Goal: Task Accomplishment & Management: Complete application form

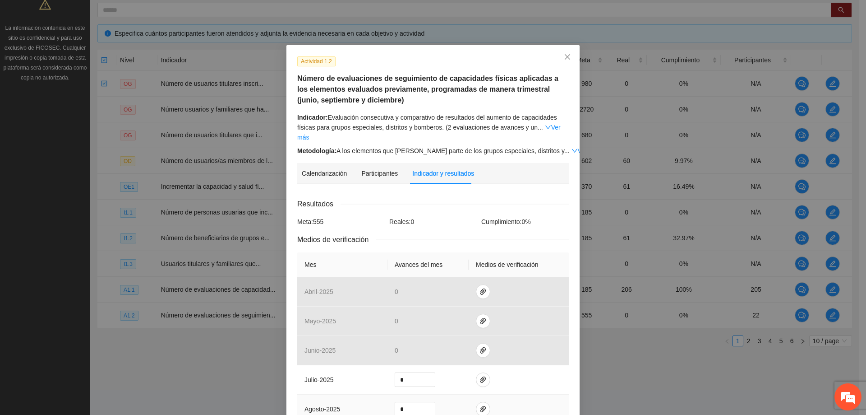
scroll to position [223, 0]
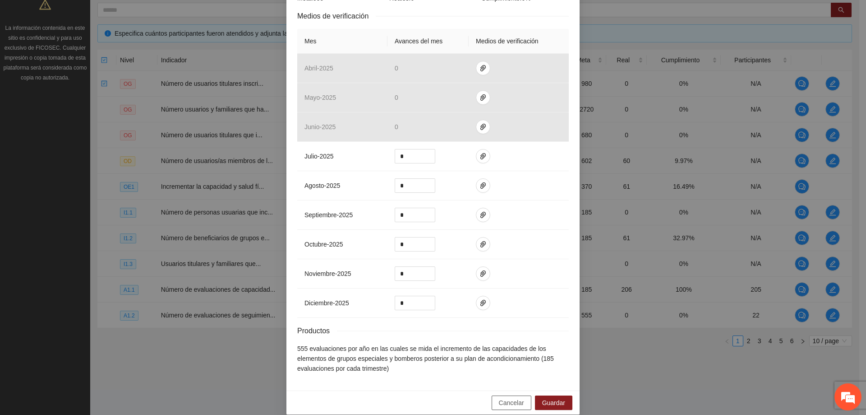
click at [512, 397] on span "Cancelar" at bounding box center [511, 402] width 25 height 10
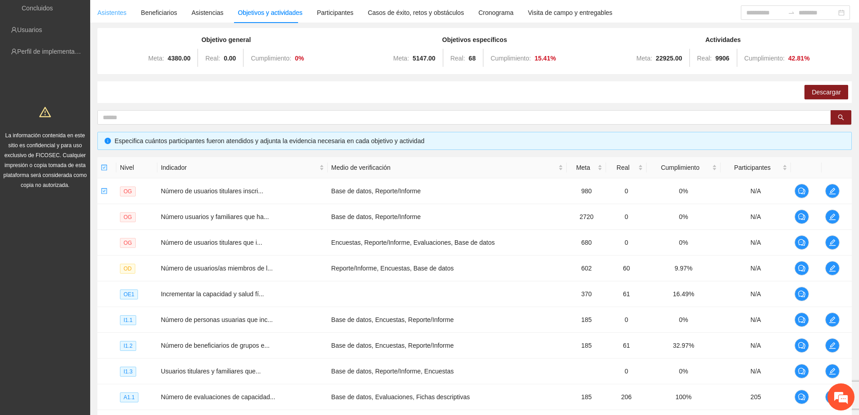
scroll to position [0, 0]
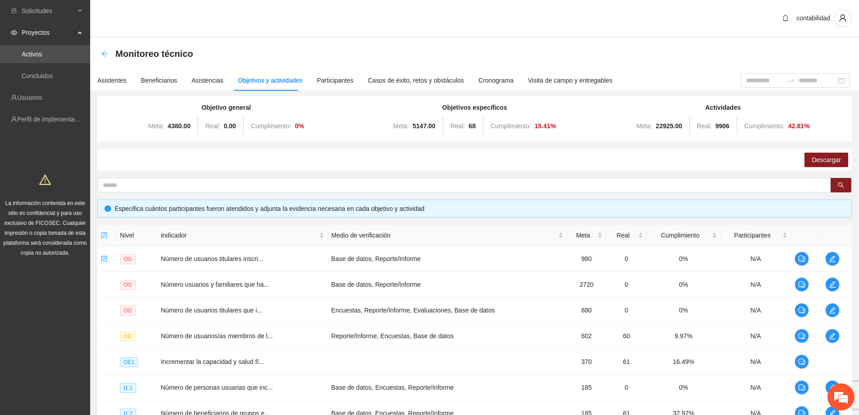
click at [107, 54] on icon "arrow-left" at bounding box center [105, 54] width 6 height 6
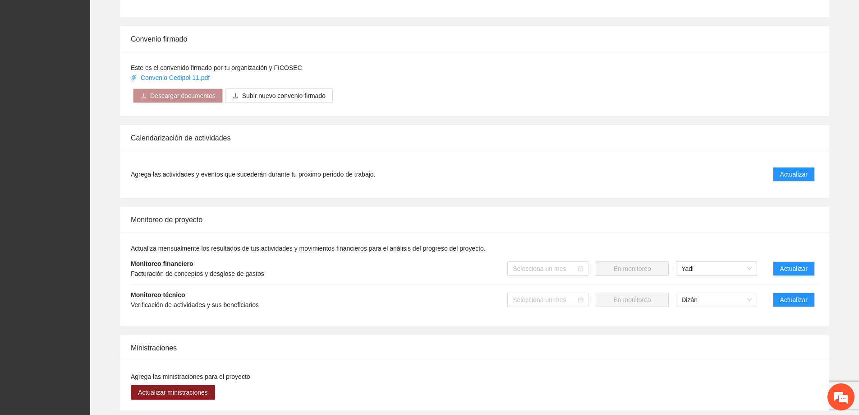
scroll to position [541, 0]
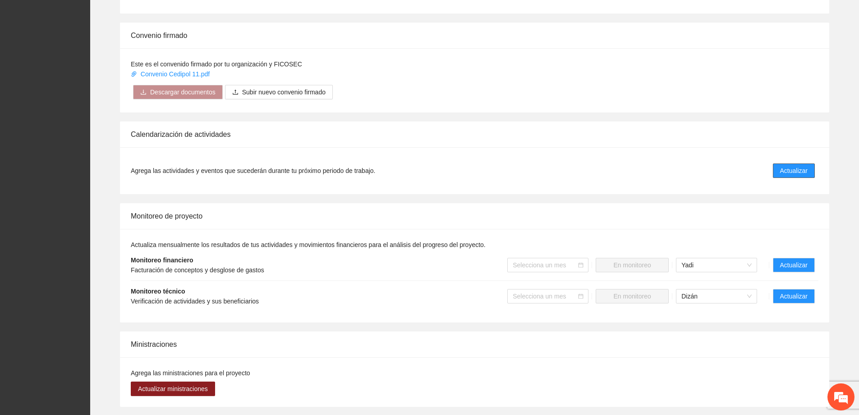
click at [798, 166] on span "Actualizar" at bounding box center [795, 171] width 28 height 10
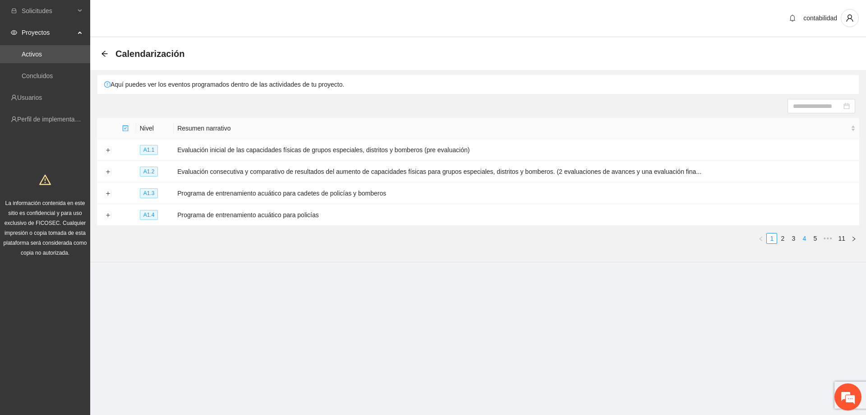
click at [808, 236] on link "4" at bounding box center [804, 238] width 10 height 10
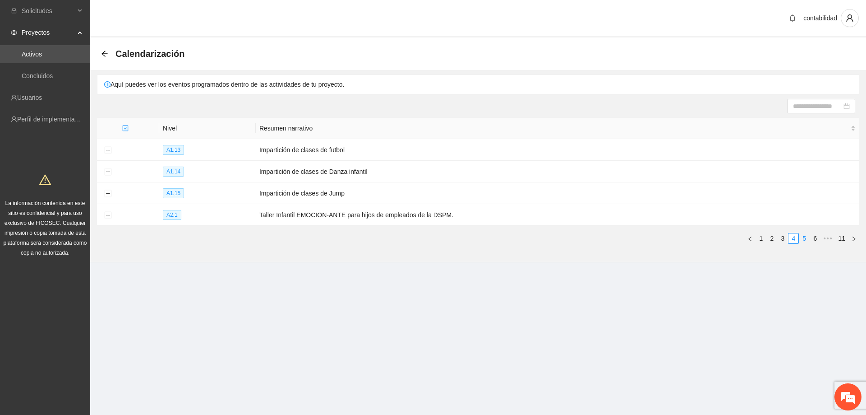
click at [806, 237] on link "5" at bounding box center [804, 238] width 10 height 10
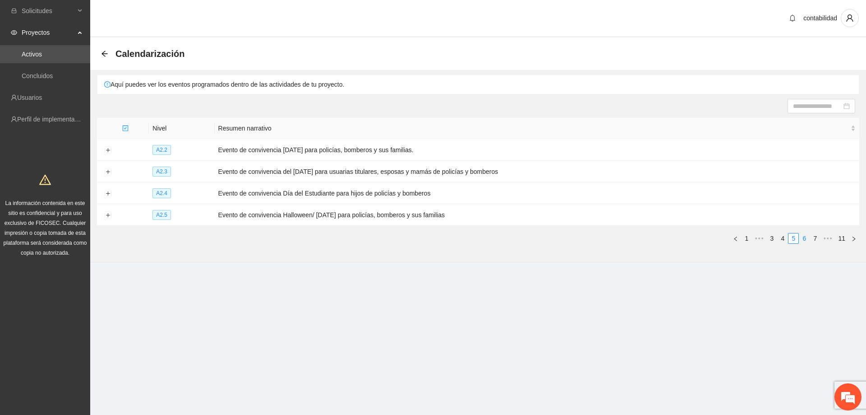
click at [804, 238] on link "6" at bounding box center [804, 238] width 10 height 10
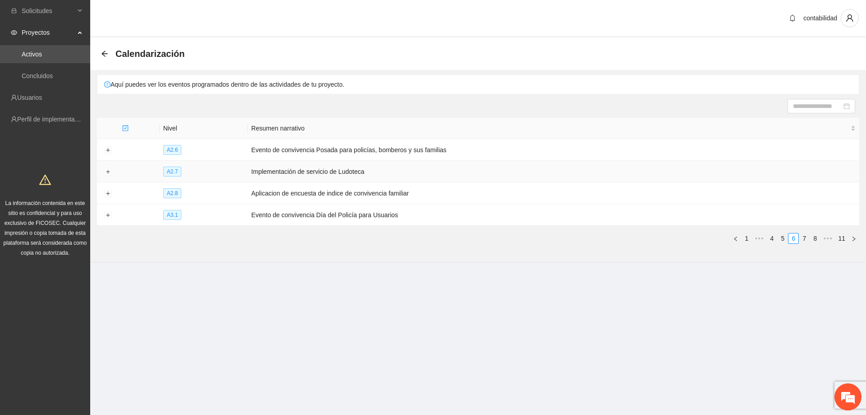
click at [112, 169] on td at bounding box center [108, 172] width 22 height 22
click at [105, 169] on button "Expand row" at bounding box center [107, 171] width 7 height 7
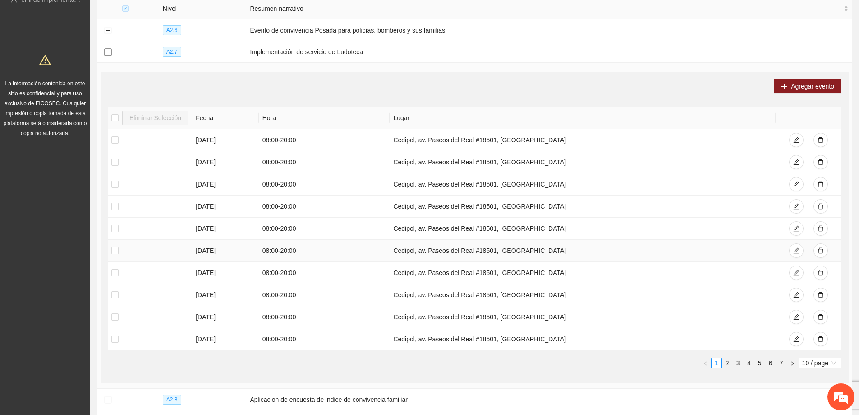
scroll to position [135, 0]
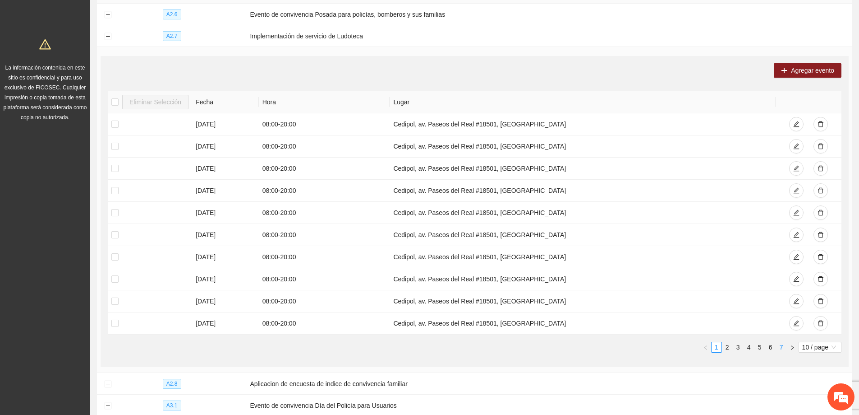
click at [785, 346] on link "7" at bounding box center [782, 347] width 10 height 10
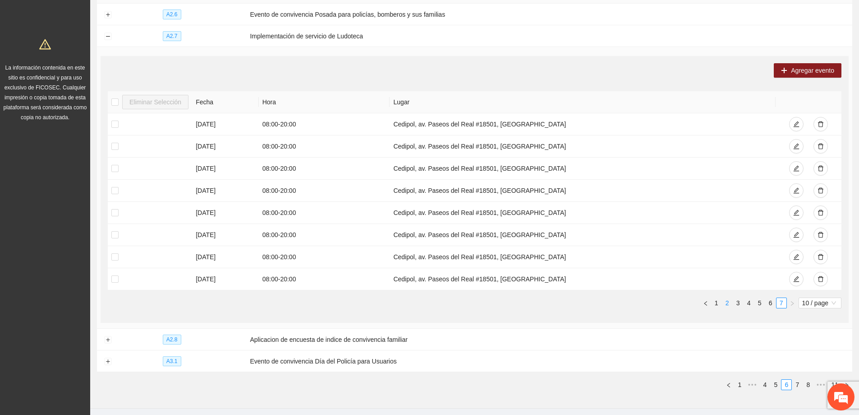
click at [722, 302] on li "2" at bounding box center [727, 302] width 11 height 11
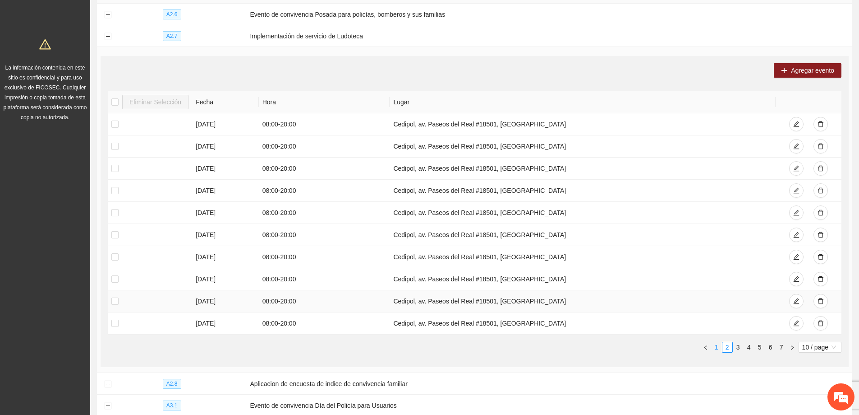
click at [718, 304] on td "Cedipol, av. Paseos del Real #18501, [GEOGRAPHIC_DATA]" at bounding box center [583, 301] width 386 height 22
click at [717, 342] on link "1" at bounding box center [717, 347] width 10 height 10
click at [831, 349] on span "10 / page" at bounding box center [821, 347] width 36 height 10
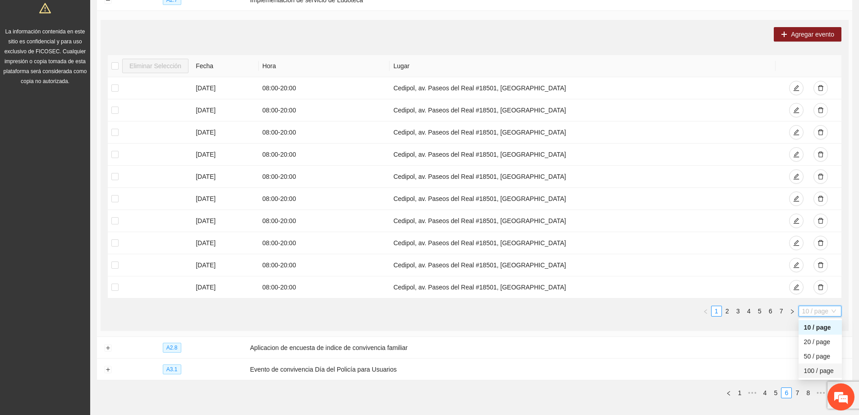
scroll to position [180, 0]
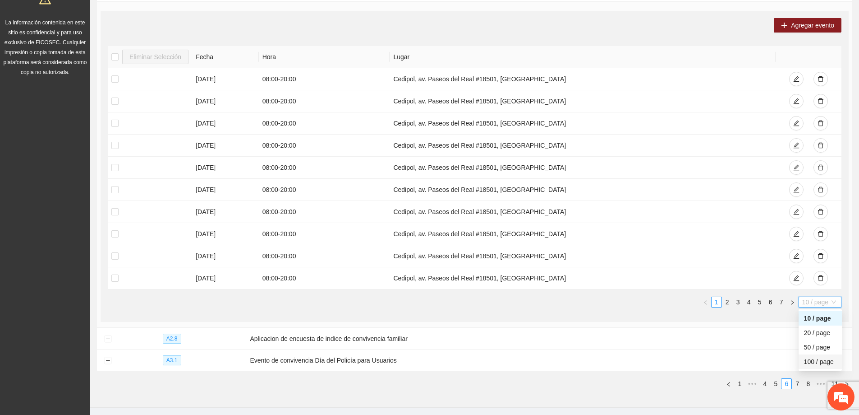
click at [815, 362] on div "100 / page" at bounding box center [820, 361] width 32 height 10
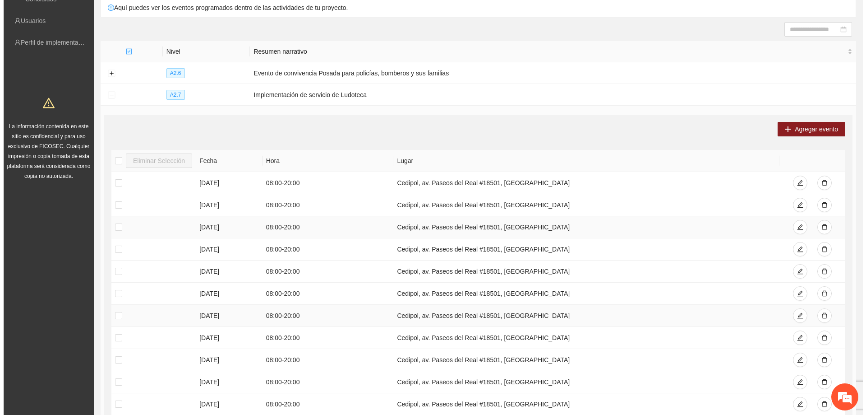
scroll to position [46, 0]
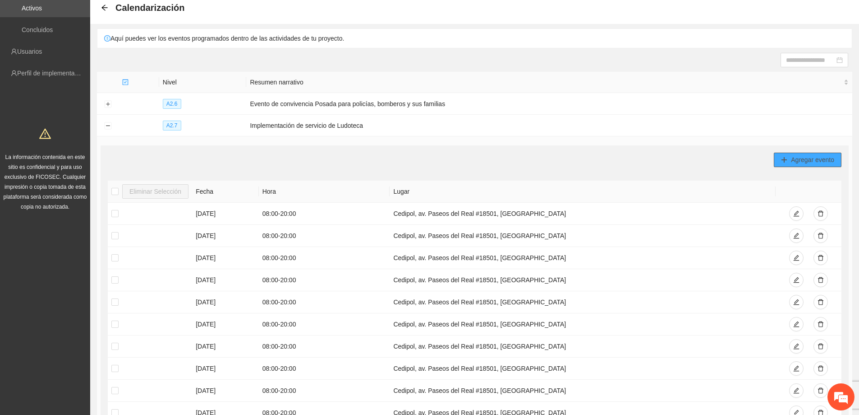
click at [788, 161] on button "Agregar evento" at bounding box center [808, 159] width 68 height 14
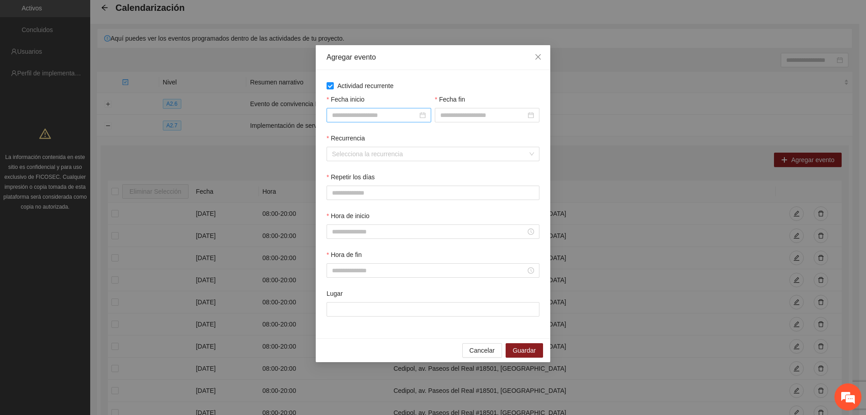
click at [425, 113] on div at bounding box center [379, 115] width 94 height 10
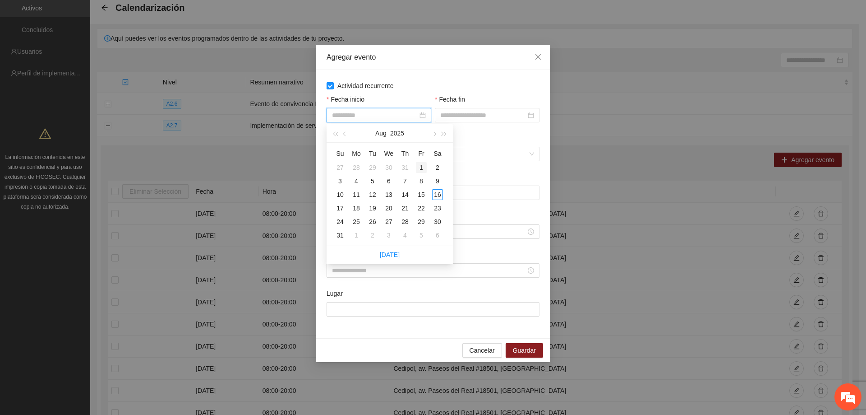
type input "**********"
click at [425, 167] on div "1" at bounding box center [421, 167] width 11 height 11
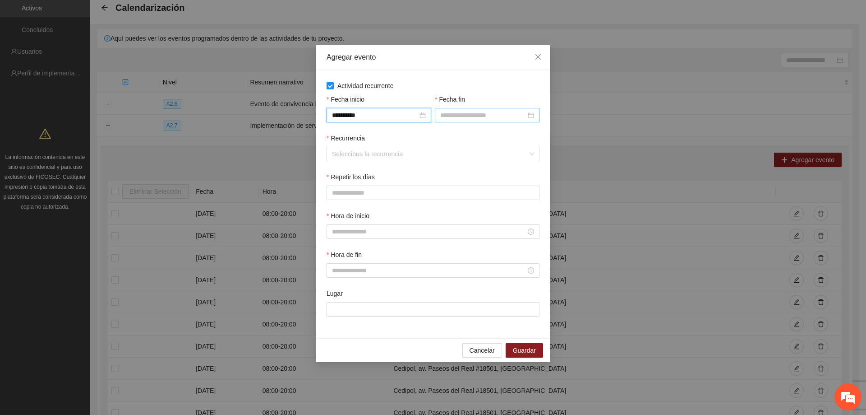
click at [531, 112] on div at bounding box center [487, 115] width 94 height 10
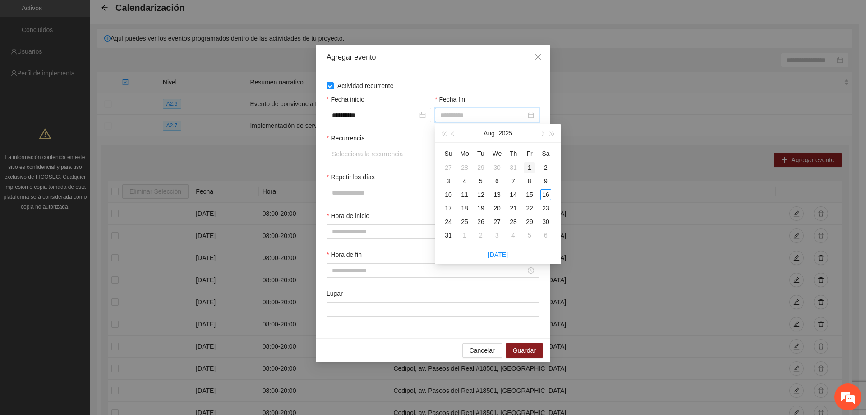
type input "**********"
click at [541, 130] on button "button" at bounding box center [542, 133] width 10 height 18
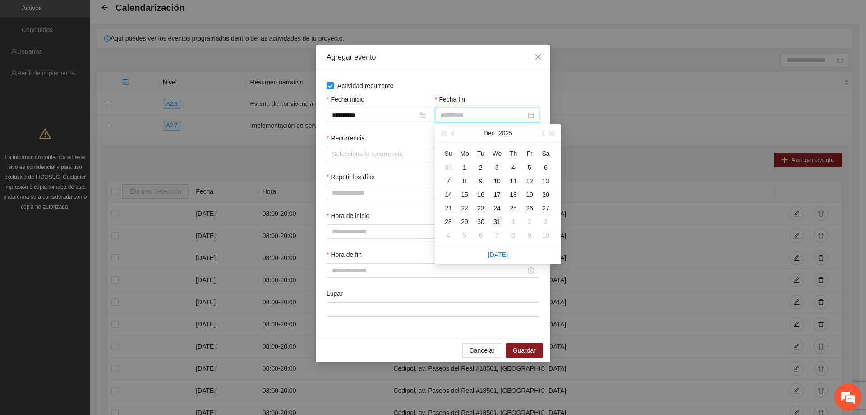
type input "**********"
click at [495, 221] on div "31" at bounding box center [497, 221] width 11 height 11
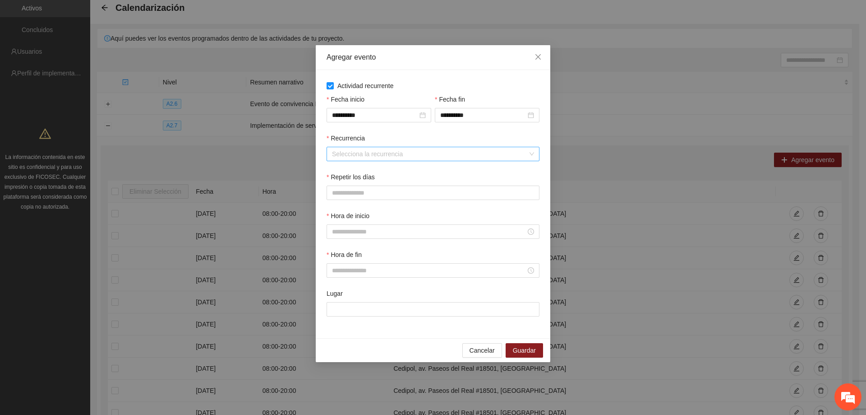
click at [394, 159] on input "Recurrencia" at bounding box center [430, 154] width 196 height 14
click at [397, 171] on div "Semanalmente" at bounding box center [433, 172] width 202 height 10
click at [337, 189] on button "L" at bounding box center [336, 192] width 18 height 14
click at [353, 194] on button "M" at bounding box center [358, 192] width 20 height 14
click at [385, 196] on button "X" at bounding box center [380, 192] width 18 height 14
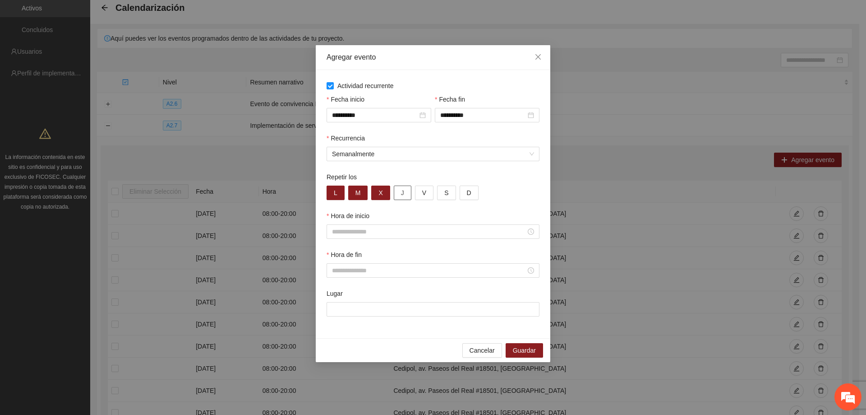
click at [399, 193] on button "J" at bounding box center [403, 192] width 18 height 14
click at [414, 190] on div "L M X J V S D" at bounding box center [433, 192] width 213 height 14
click at [419, 189] on button "V" at bounding box center [424, 192] width 18 height 14
click at [424, 239] on div "Hora de inicio" at bounding box center [433, 230] width 217 height 39
click at [427, 233] on input "Hora de inicio" at bounding box center [429, 231] width 194 height 10
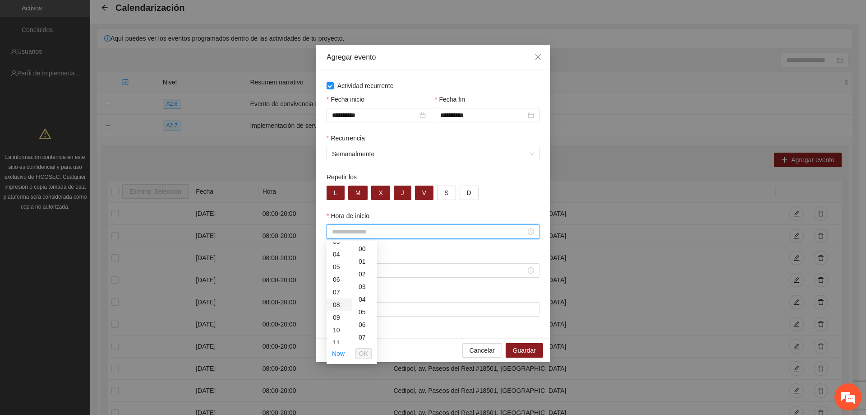
click at [340, 306] on div "08" at bounding box center [339, 304] width 25 height 13
type input "*****"
click at [366, 351] on span "OK" at bounding box center [363, 353] width 9 height 10
click at [369, 270] on input "Hora de fin" at bounding box center [429, 270] width 194 height 10
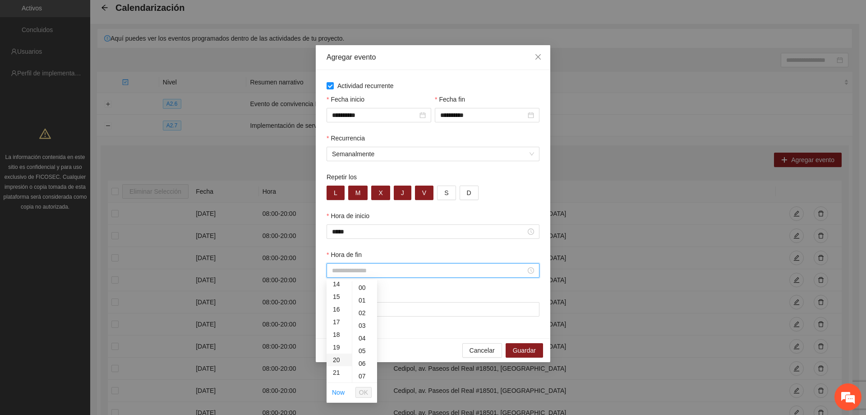
click at [337, 358] on div "20" at bounding box center [339, 359] width 25 height 13
type input "*****"
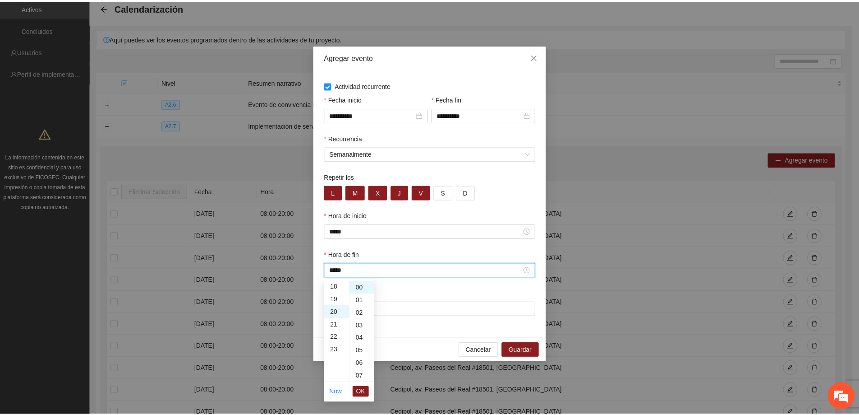
scroll to position [253, 0]
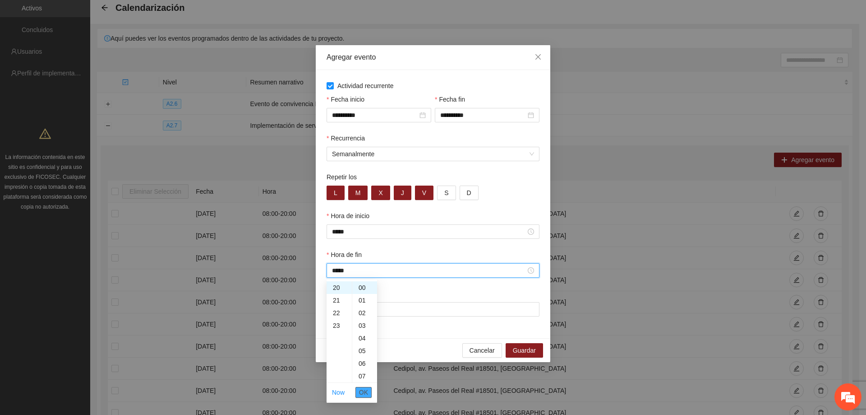
click at [361, 393] on span "OK" at bounding box center [363, 392] width 9 height 10
click at [368, 308] on input "Lugar" at bounding box center [433, 309] width 213 height 14
type input "**********"
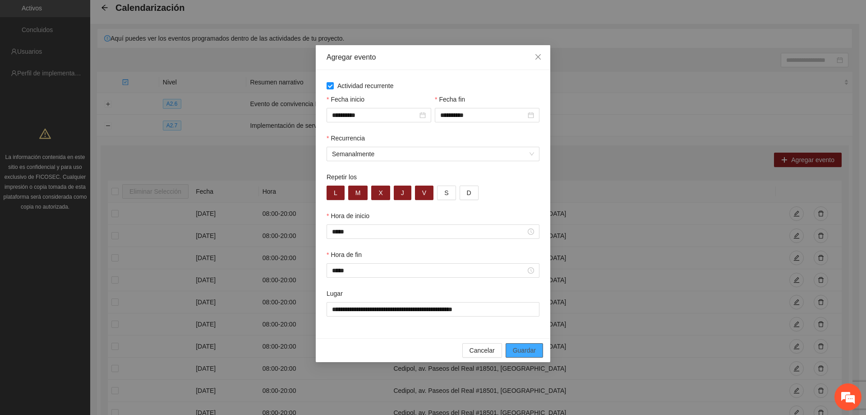
click at [514, 346] on span "Guardar" at bounding box center [524, 350] width 23 height 10
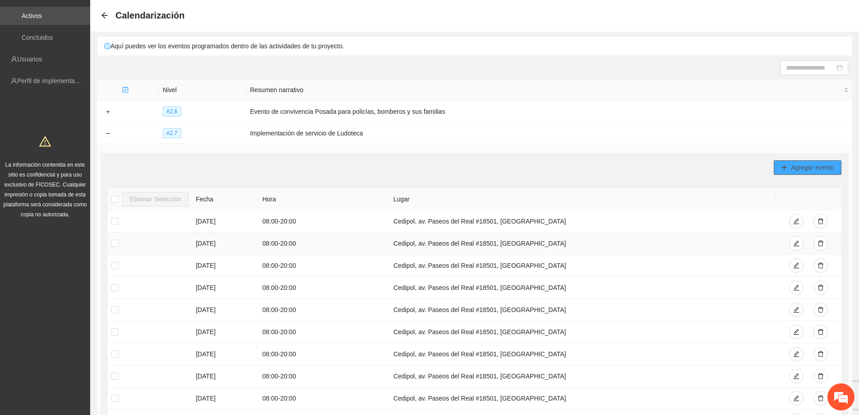
scroll to position [0, 0]
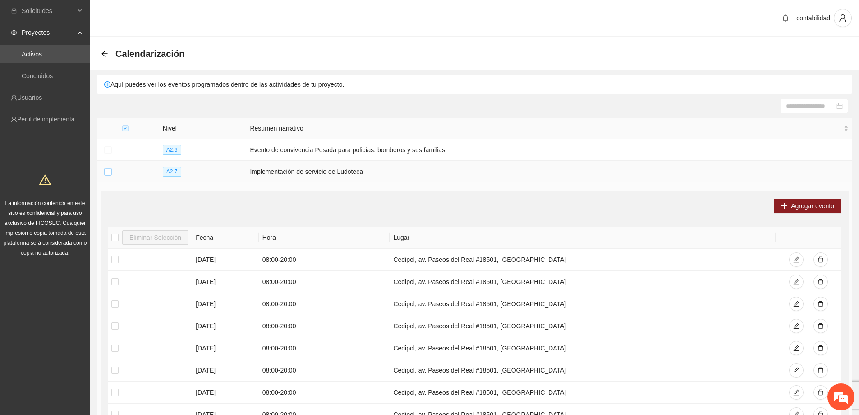
click at [106, 172] on button "Collapse row" at bounding box center [107, 171] width 7 height 7
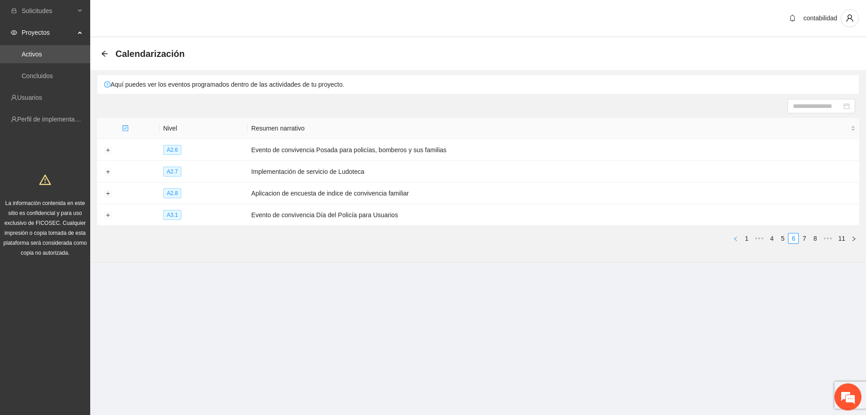
click at [738, 236] on icon "left" at bounding box center [735, 238] width 5 height 5
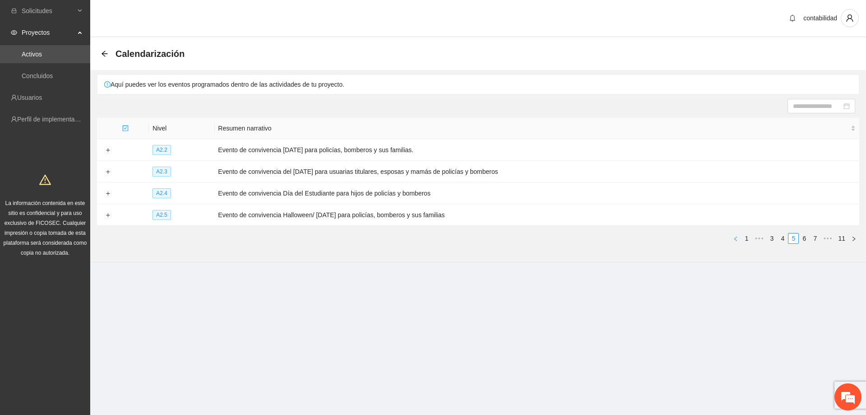
click at [736, 237] on icon "left" at bounding box center [735, 238] width 5 height 5
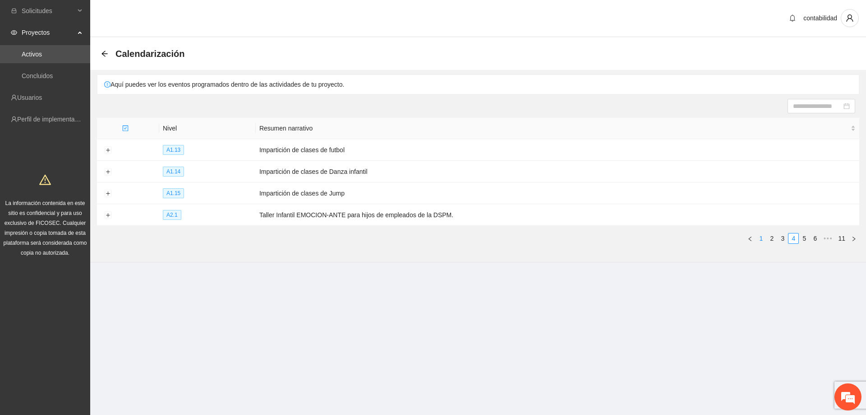
click at [762, 240] on link "1" at bounding box center [761, 238] width 10 height 10
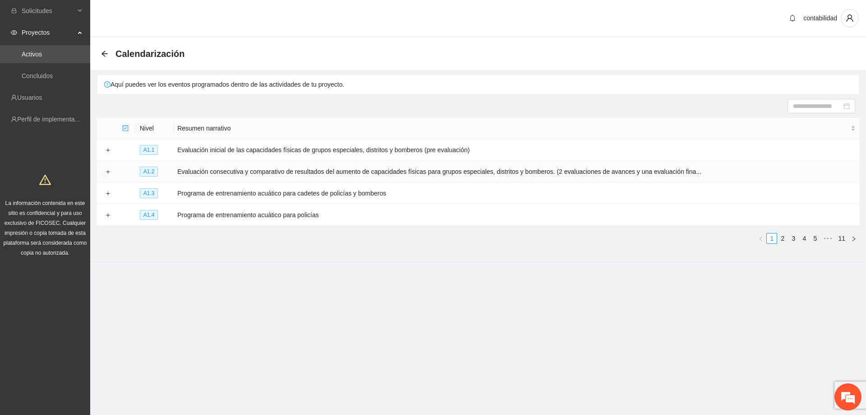
click at [112, 171] on td at bounding box center [108, 172] width 22 height 22
click at [111, 171] on button "Expand row" at bounding box center [107, 171] width 7 height 7
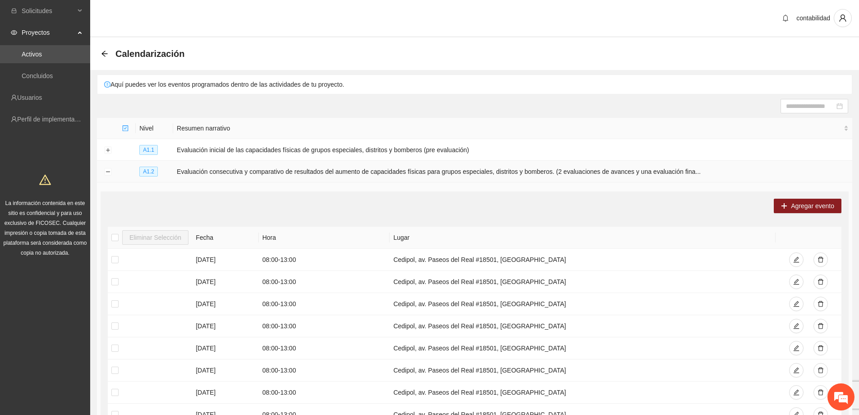
click at [208, 171] on span "Evaluación consecutiva y comparativo de resultados del aumento de capacidades f…" at bounding box center [439, 171] width 524 height 7
click at [108, 56] on icon "arrow-left" at bounding box center [104, 53] width 7 height 7
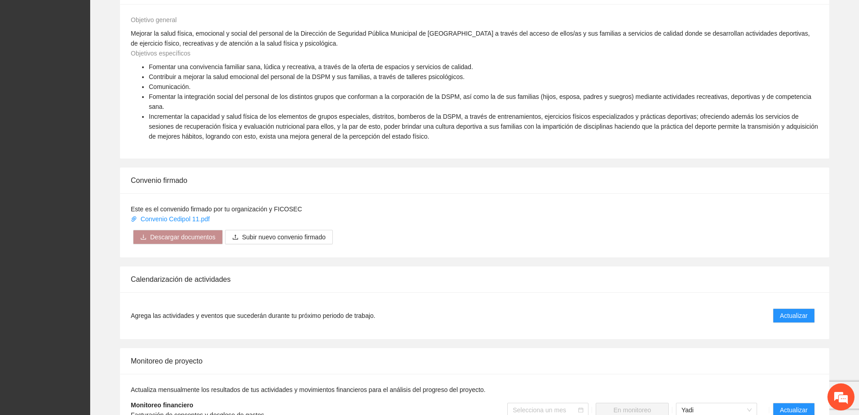
scroll to position [587, 0]
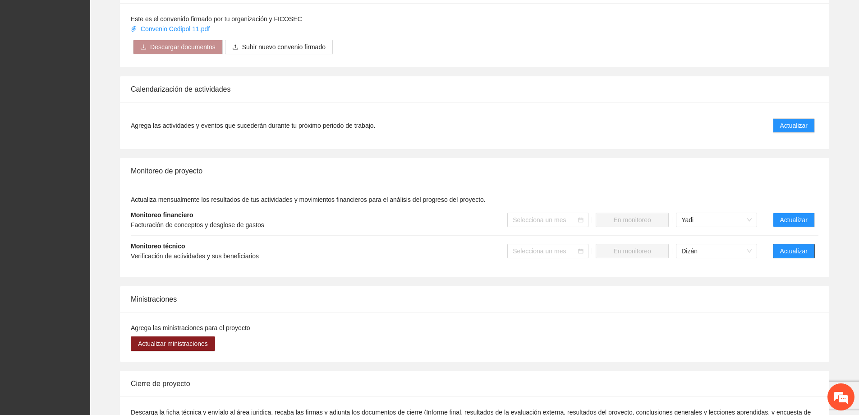
click at [792, 246] on span "Actualizar" at bounding box center [795, 251] width 28 height 10
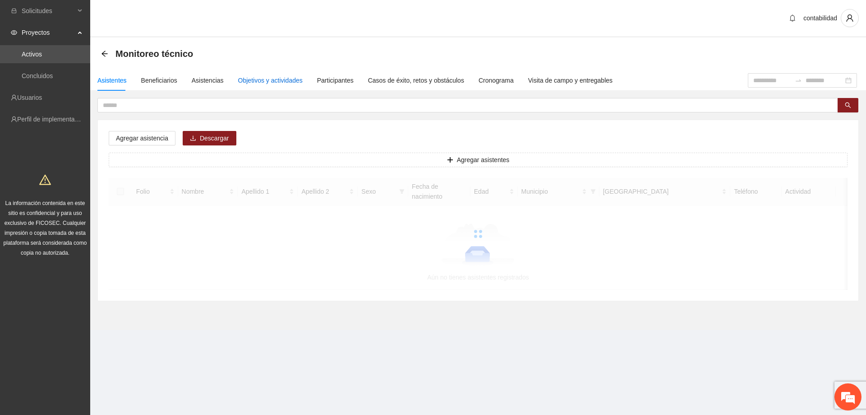
click at [251, 76] on div "Objetivos y actividades" at bounding box center [270, 80] width 65 height 10
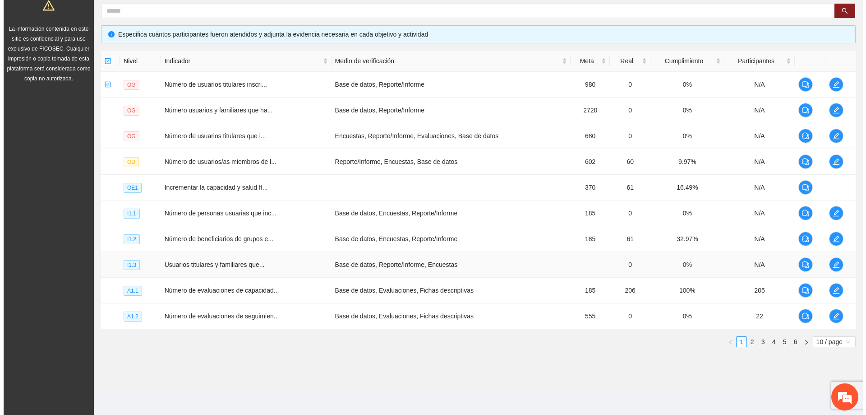
scroll to position [175, 0]
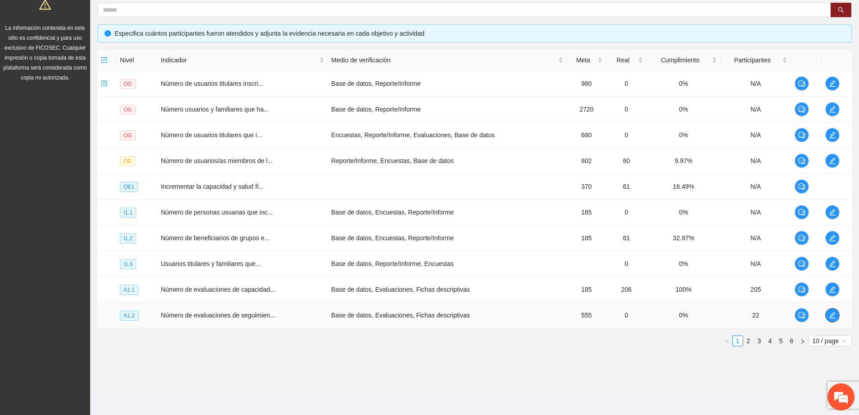
click at [828, 315] on span "edit" at bounding box center [833, 314] width 14 height 7
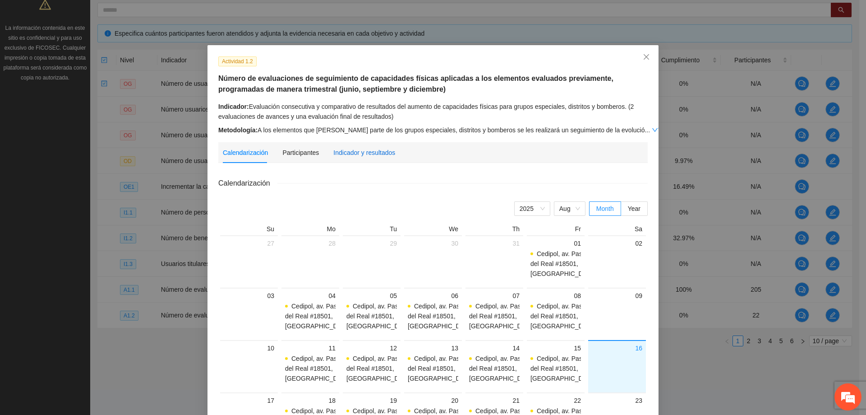
click at [381, 152] on div "Indicador y resultados" at bounding box center [364, 153] width 62 height 10
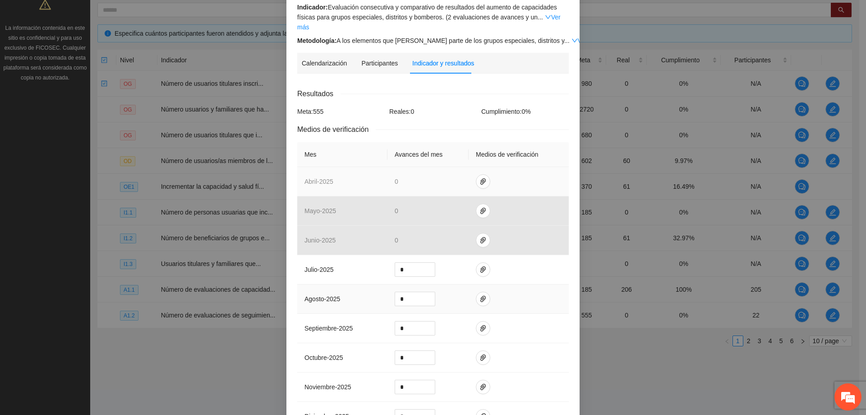
scroll to position [135, 0]
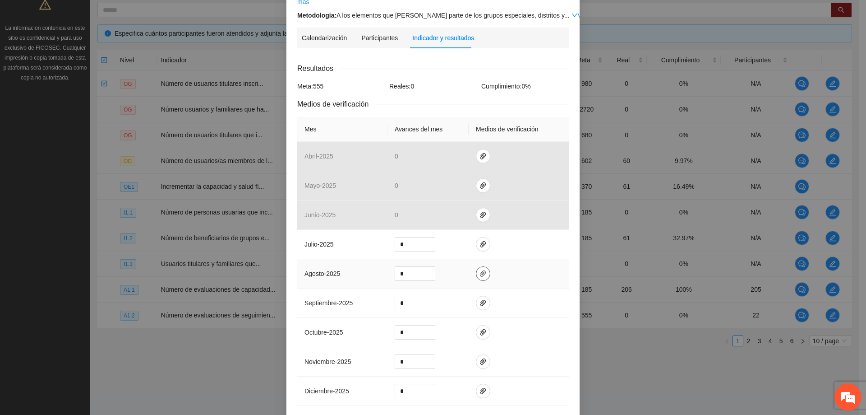
click at [481, 270] on icon "paper-clip" at bounding box center [483, 273] width 7 height 7
click at [457, 232] on span "Adjuntar documento" at bounding box center [455, 235] width 56 height 10
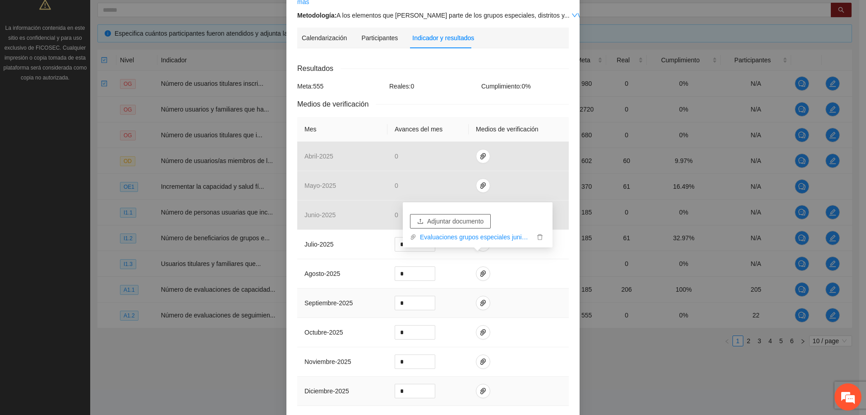
scroll to position [223, 0]
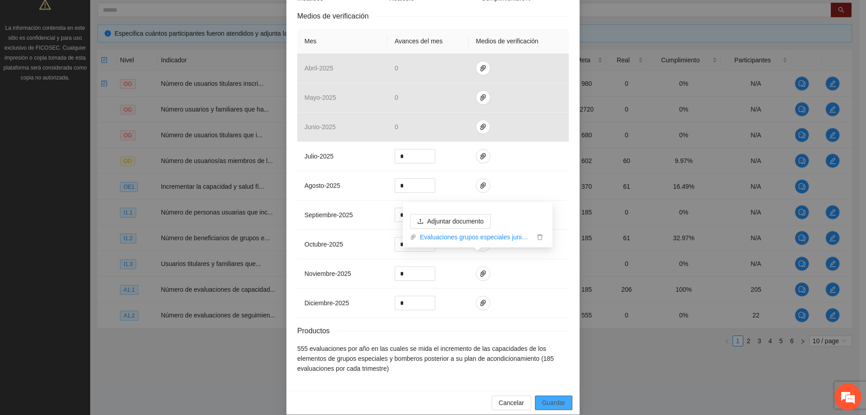
click at [546, 397] on span "Guardar" at bounding box center [553, 402] width 23 height 10
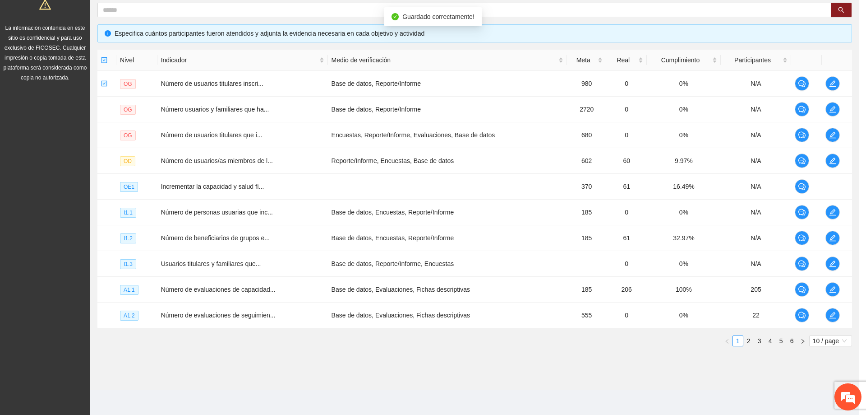
scroll to position [178, 0]
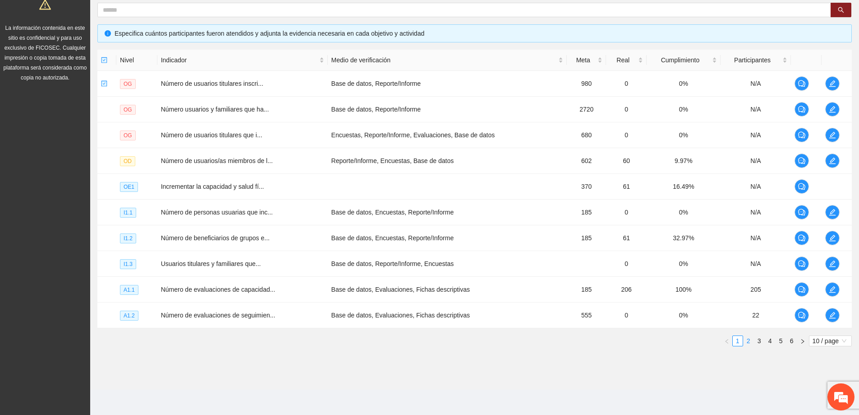
click at [749, 341] on link "2" at bounding box center [749, 341] width 10 height 10
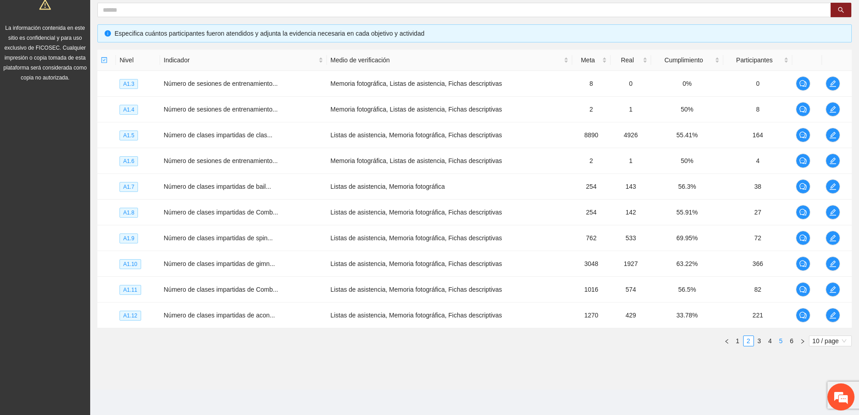
click at [776, 341] on link "5" at bounding box center [781, 341] width 10 height 10
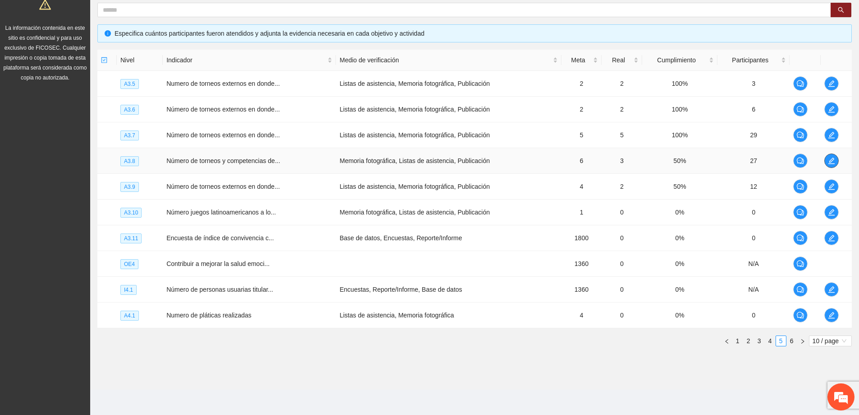
click at [828, 162] on icon "edit" at bounding box center [831, 160] width 7 height 7
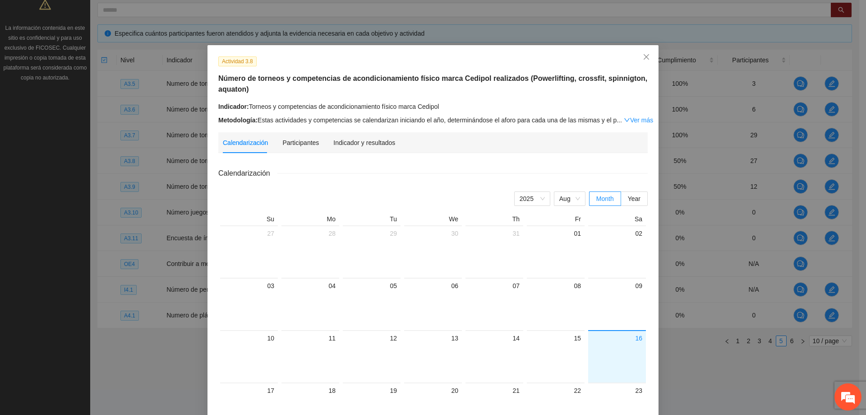
click at [324, 143] on div "Calendarización Participantes Indicador y resultados" at bounding box center [309, 142] width 172 height 21
click at [342, 144] on div "Indicador y resultados" at bounding box center [364, 143] width 62 height 10
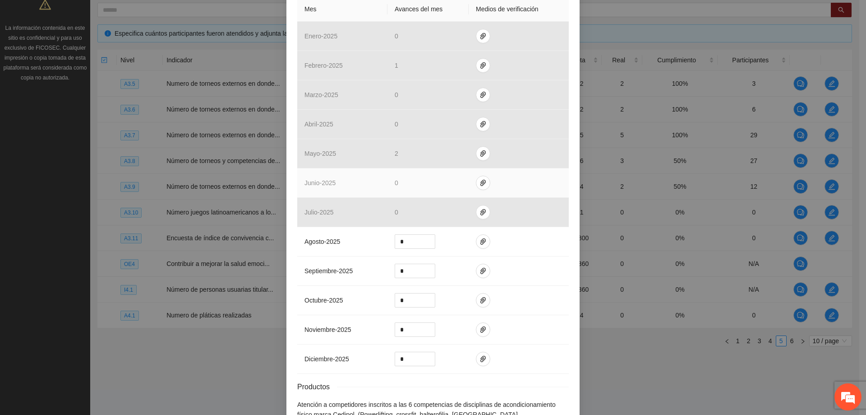
scroll to position [226, 0]
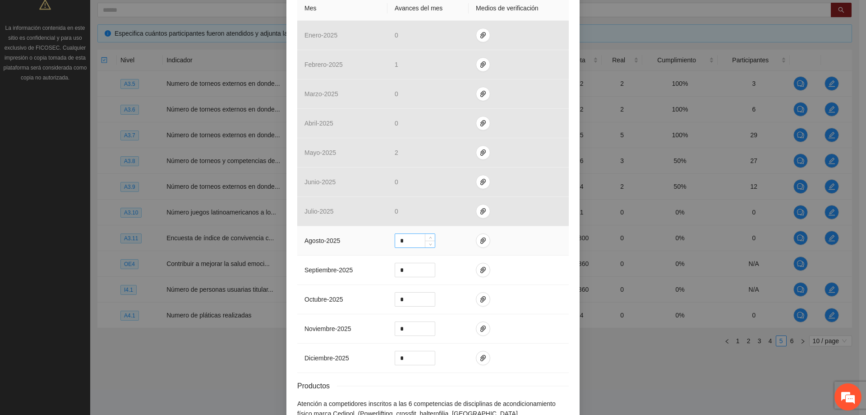
click at [407, 238] on input "*" at bounding box center [415, 241] width 40 height 14
click at [234, 377] on div "Actividad 3.8 Número de torneos y competencias de acondicionamiento físico marc…" at bounding box center [433, 207] width 866 height 415
click at [657, 357] on div "Actividad 3.8 Número de torneos y competencias de acondicionamiento físico marc…" at bounding box center [433, 207] width 866 height 415
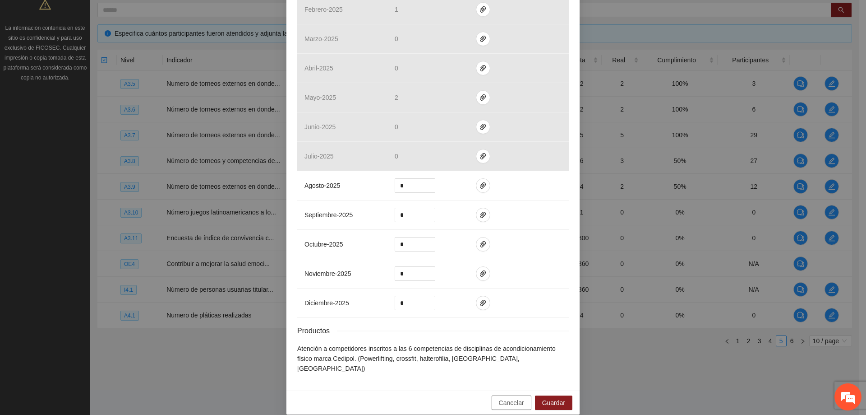
click at [510, 397] on span "Cancelar" at bounding box center [511, 402] width 25 height 10
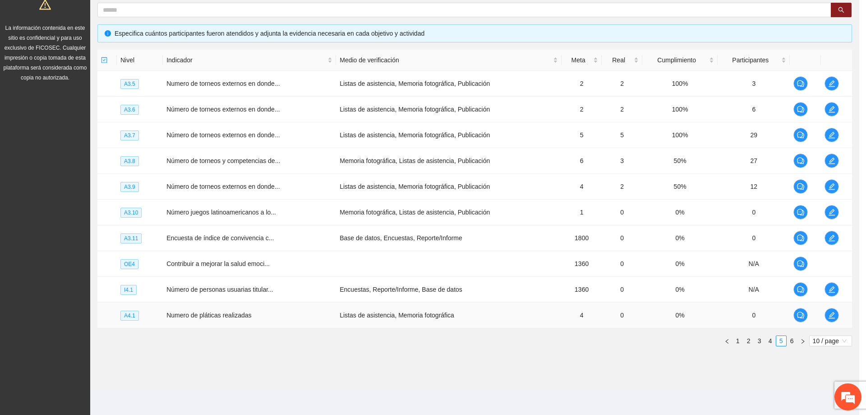
scroll to position [236, 0]
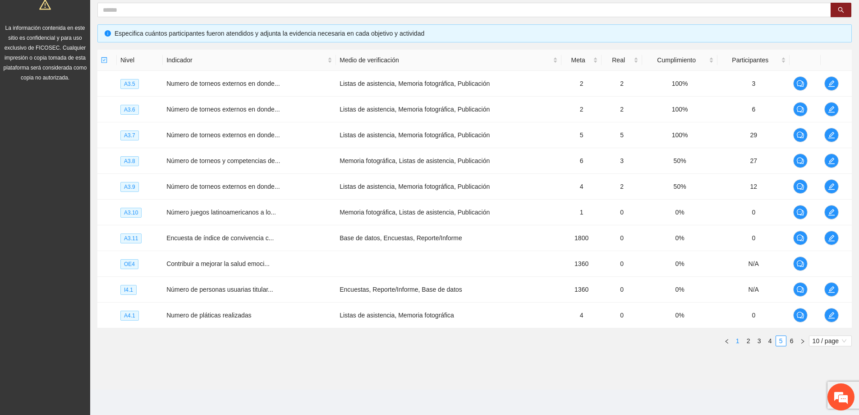
click at [740, 340] on link "1" at bounding box center [738, 341] width 10 height 10
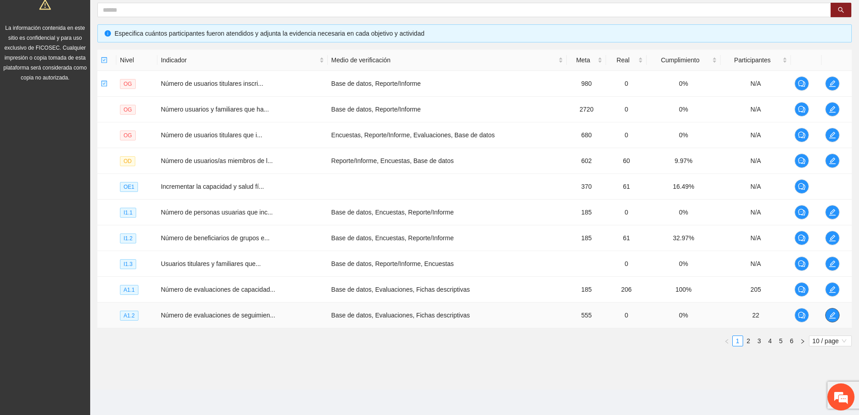
click at [836, 315] on span "edit" at bounding box center [833, 314] width 14 height 7
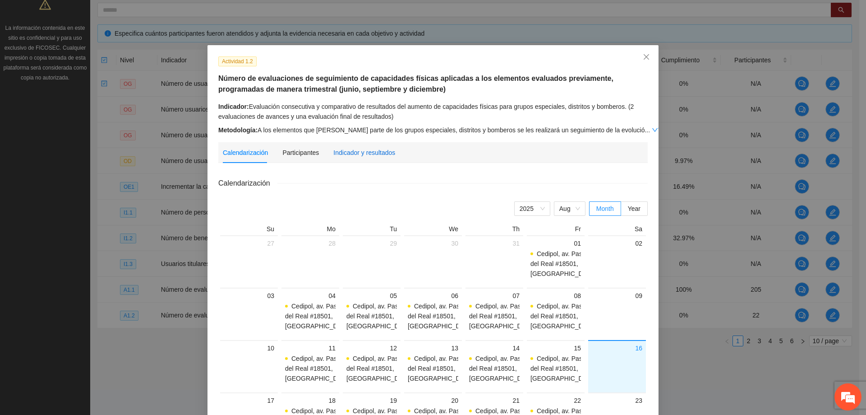
click at [346, 151] on div "Indicador y resultados" at bounding box center [364, 153] width 62 height 10
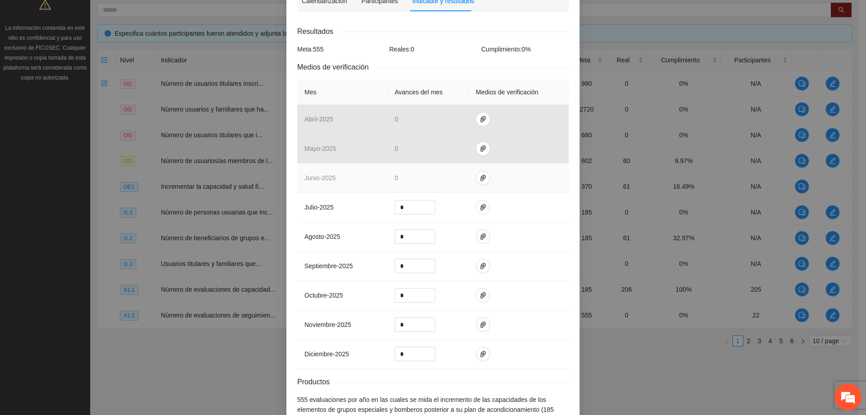
scroll to position [180, 0]
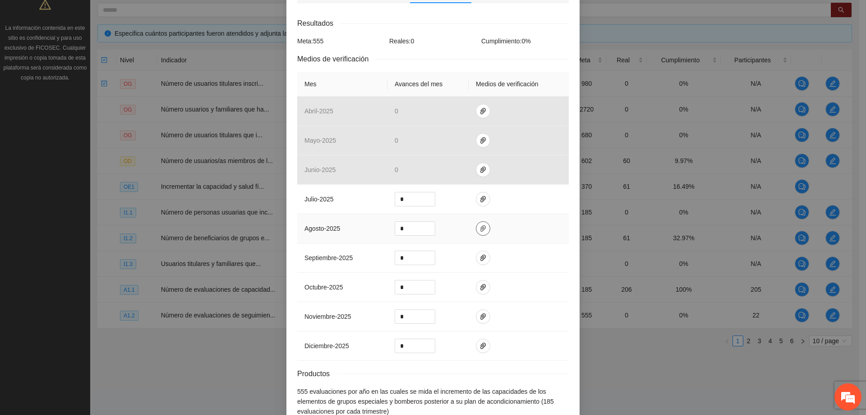
click at [479, 222] on button "button" at bounding box center [483, 228] width 14 height 14
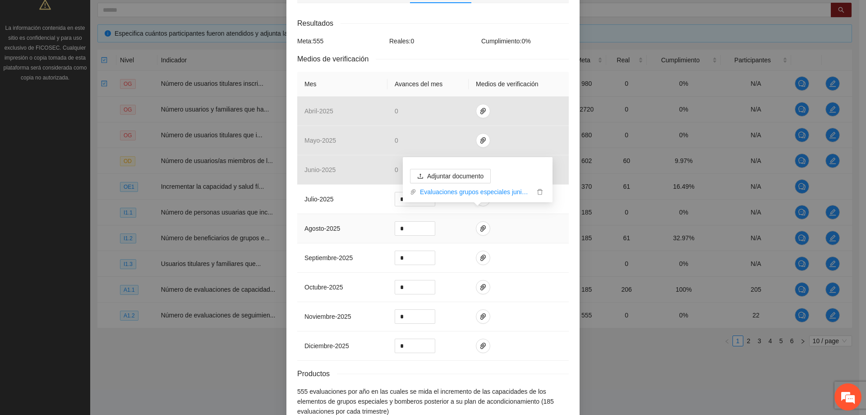
click at [511, 228] on td at bounding box center [519, 228] width 100 height 29
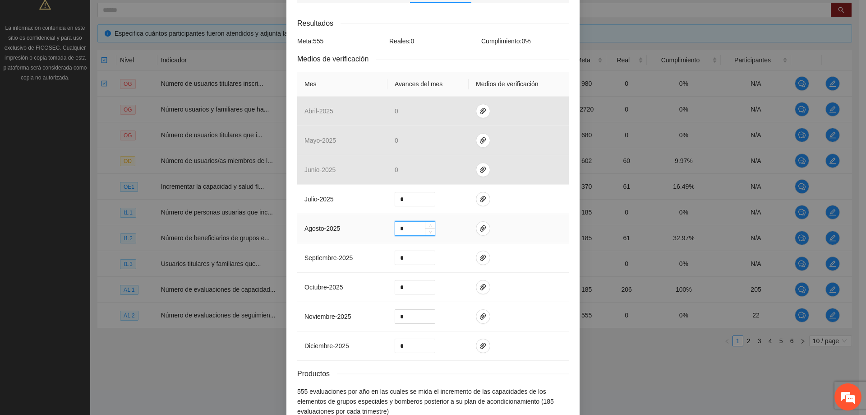
click at [400, 222] on input "*" at bounding box center [415, 229] width 40 height 14
click at [425, 222] on span "Increase Value" at bounding box center [430, 226] width 10 height 8
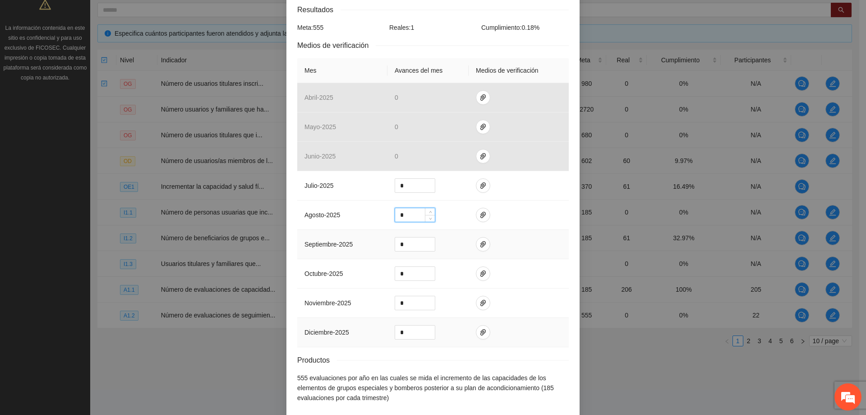
scroll to position [178, 0]
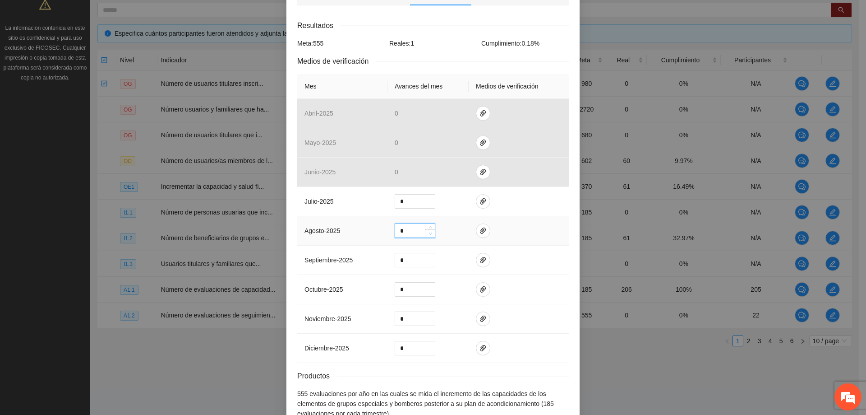
type input "*"
click at [429, 229] on span "Decrease Value" at bounding box center [430, 233] width 10 height 8
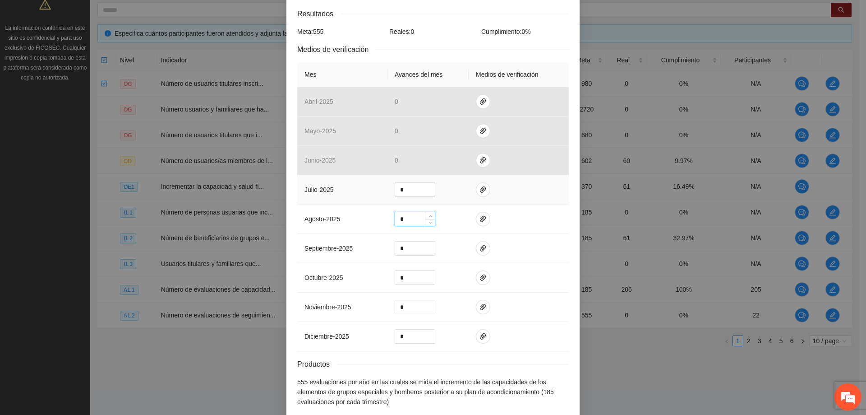
scroll to position [223, 0]
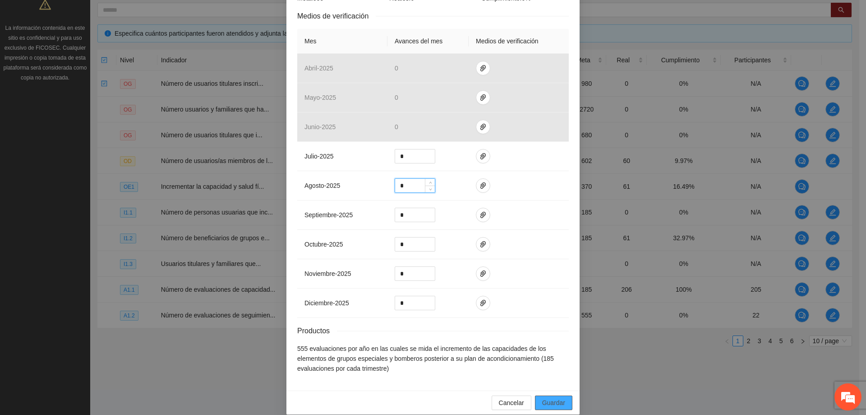
click at [546, 397] on span "Guardar" at bounding box center [553, 402] width 23 height 10
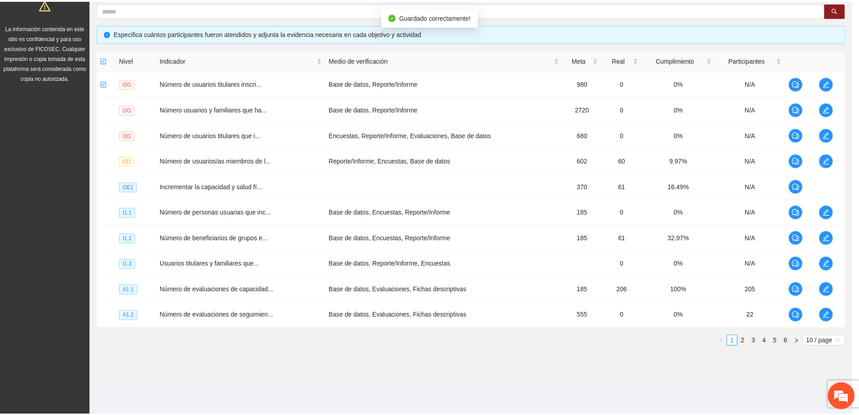
scroll to position [178, 0]
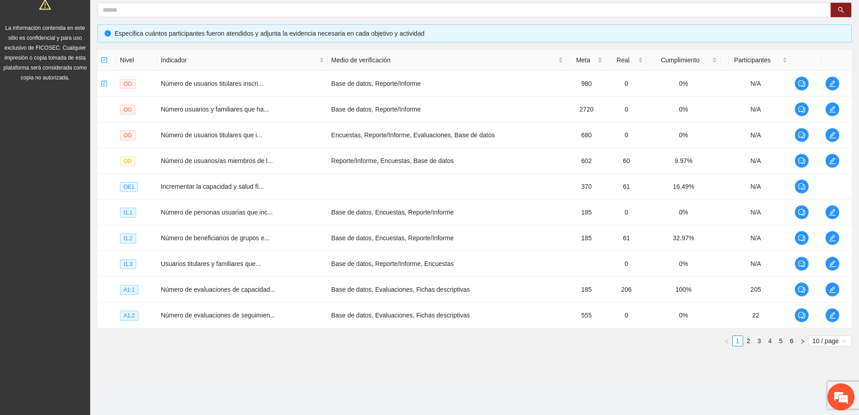
click at [368, 362] on section "Monitoreo técnico Asistentes Beneficiarios Asistencias Objetivos y actividades …" at bounding box center [474, 125] width 769 height 527
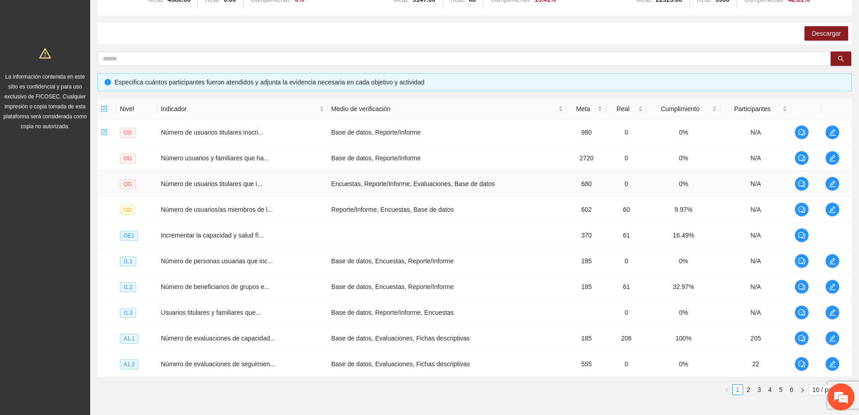
scroll to position [0, 0]
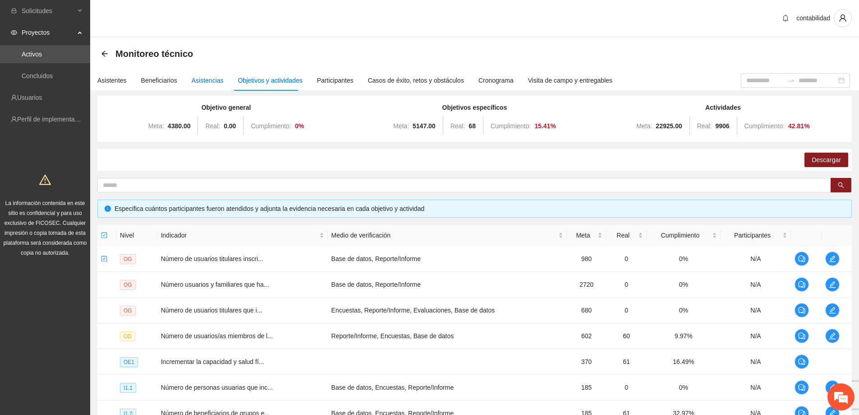
click at [195, 80] on div "Asistencias" at bounding box center [208, 80] width 32 height 10
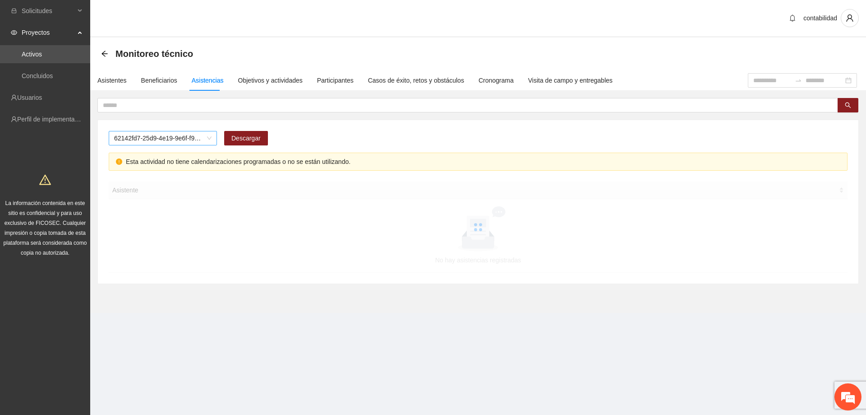
click at [157, 140] on span "62142fd7-25d9-4e19-9e6f-f9b4b344a455" at bounding box center [162, 138] width 97 height 14
click at [199, 143] on span "A1.1 Evaluación inicial de las capacidades físicas de grupos especiales, distri…" at bounding box center [162, 138] width 97 height 14
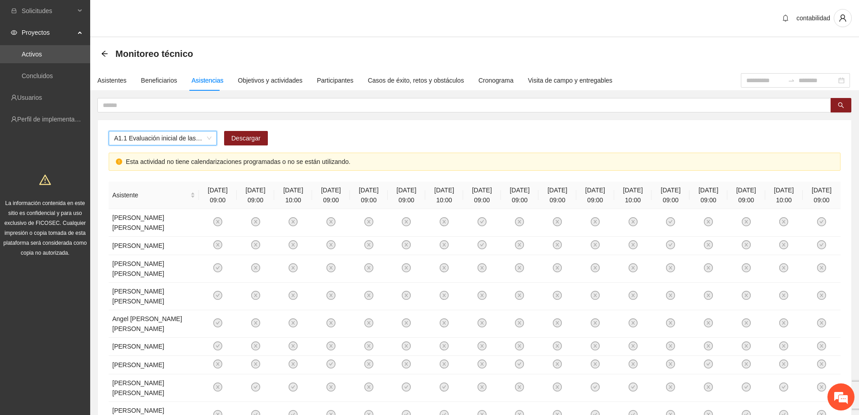
click at [207, 142] on span "A1.1 Evaluación inicial de las capacidades físicas de grupos especiales, distri…" at bounding box center [162, 138] width 97 height 14
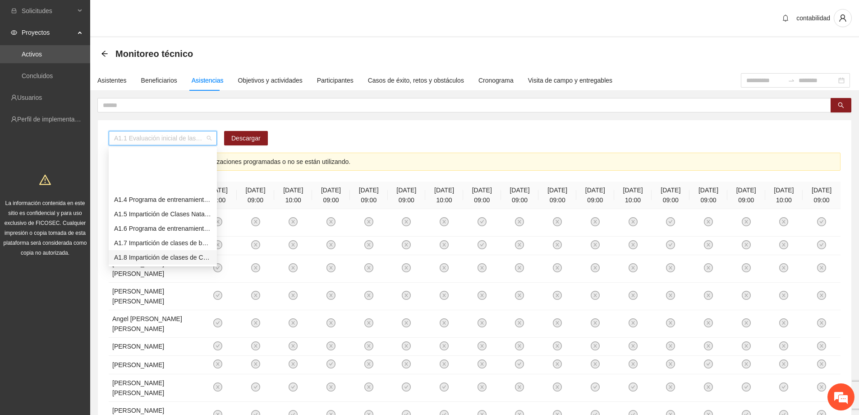
scroll to position [90, 0]
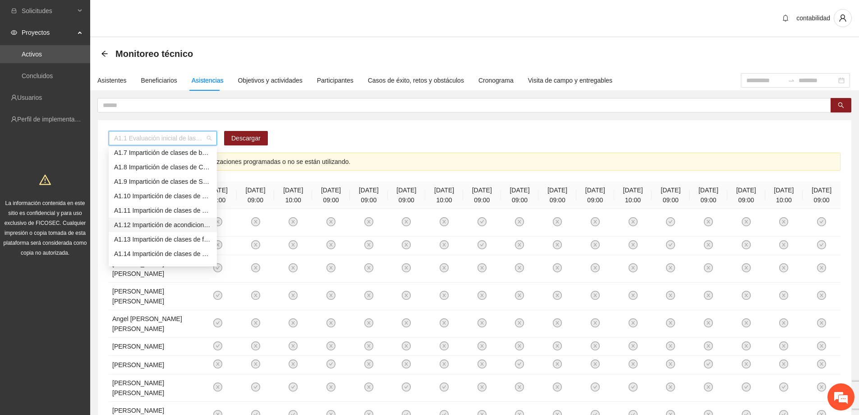
click at [147, 224] on div "A1.12 Impartición de acondicionamiento físico" at bounding box center [162, 225] width 97 height 10
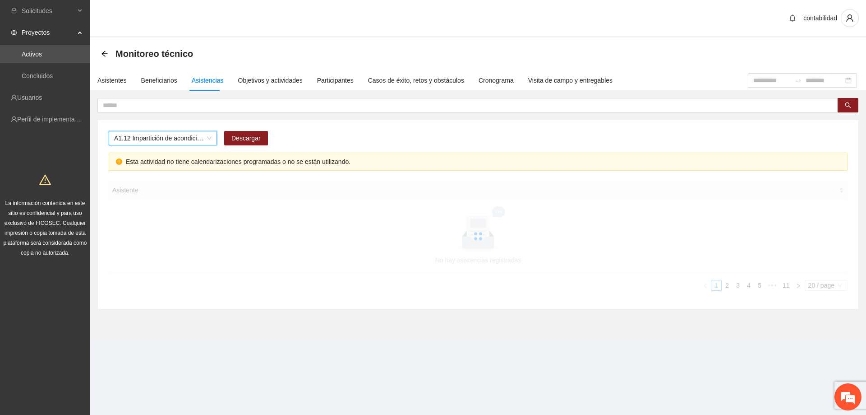
click at [762, 84] on input at bounding box center [772, 80] width 38 height 10
click at [753, 83] on input at bounding box center [772, 80] width 38 height 10
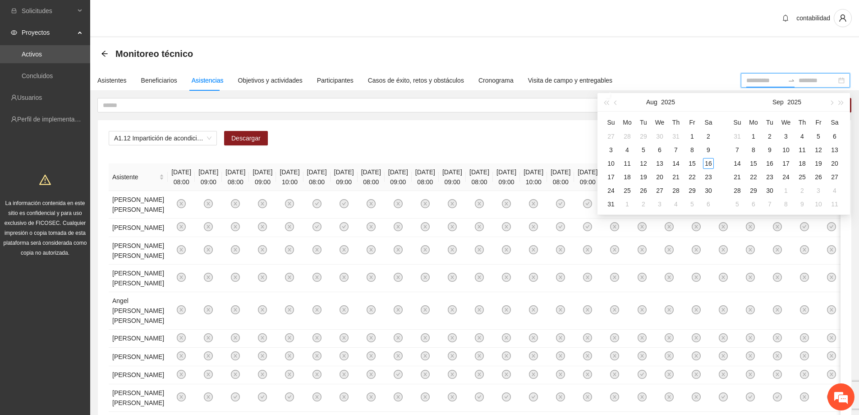
click at [747, 82] on input at bounding box center [766, 80] width 38 height 10
click at [619, 103] on button "button" at bounding box center [616, 102] width 10 height 18
type input "**********"
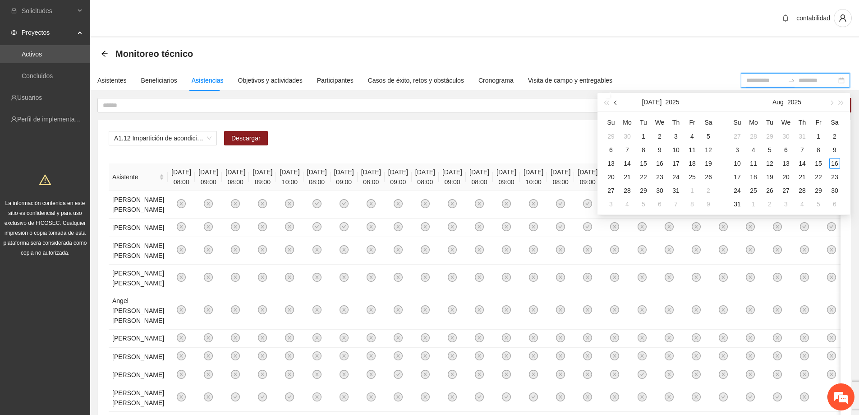
click at [616, 102] on span "button" at bounding box center [617, 102] width 5 height 5
type input "**********"
click at [612, 136] on div "1" at bounding box center [611, 136] width 11 height 11
type input "**********"
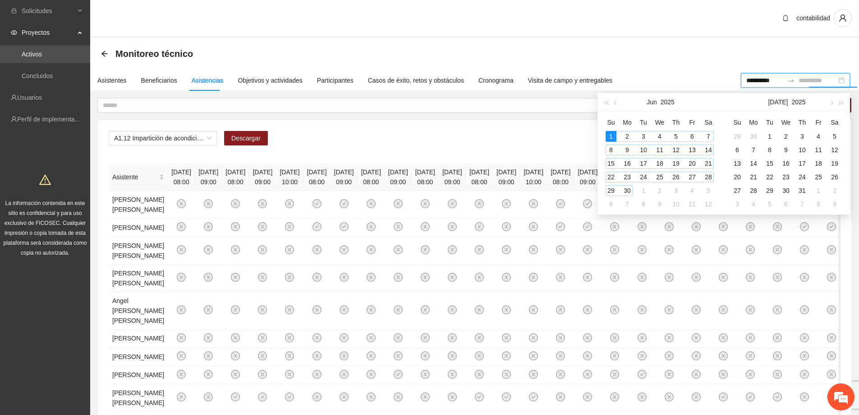
drag, startPoint x: 627, startPoint y: 188, endPoint x: 739, endPoint y: 163, distance: 115.0
click at [628, 188] on div "30" at bounding box center [627, 190] width 11 height 11
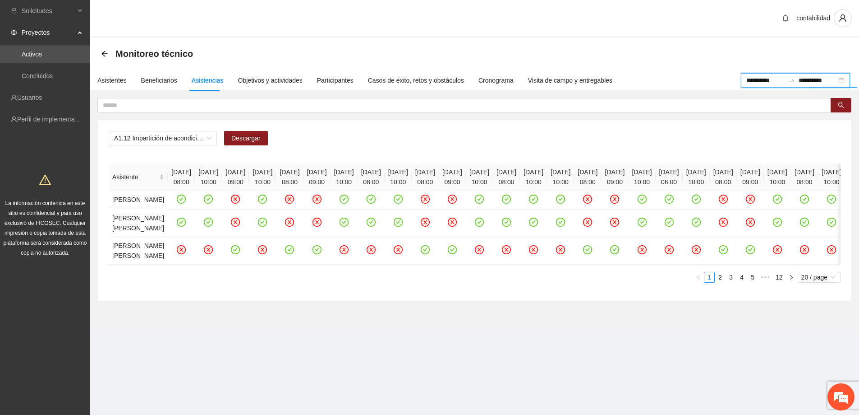
type input "**********"
click at [147, 106] on input "text" at bounding box center [461, 105] width 716 height 10
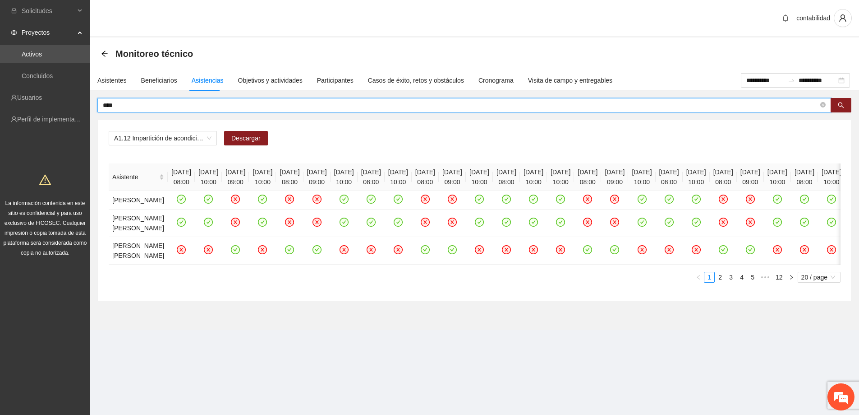
type input "****"
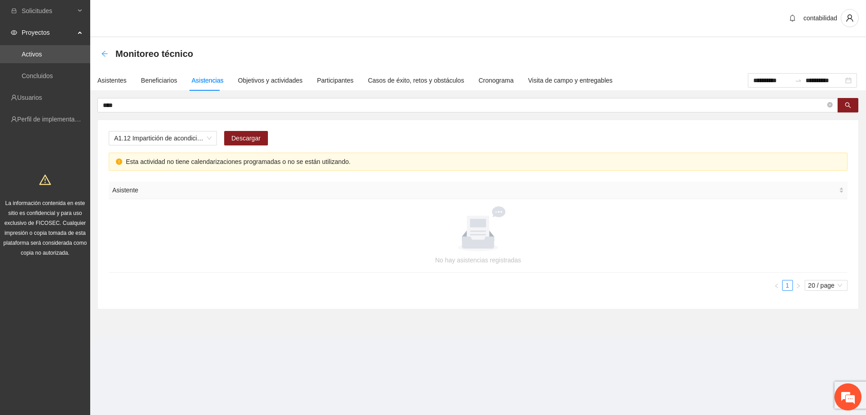
click at [106, 51] on icon "arrow-left" at bounding box center [104, 53] width 7 height 7
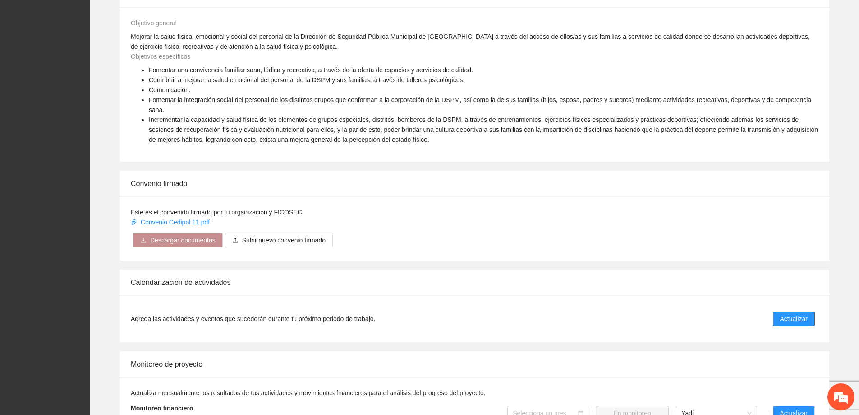
scroll to position [406, 0]
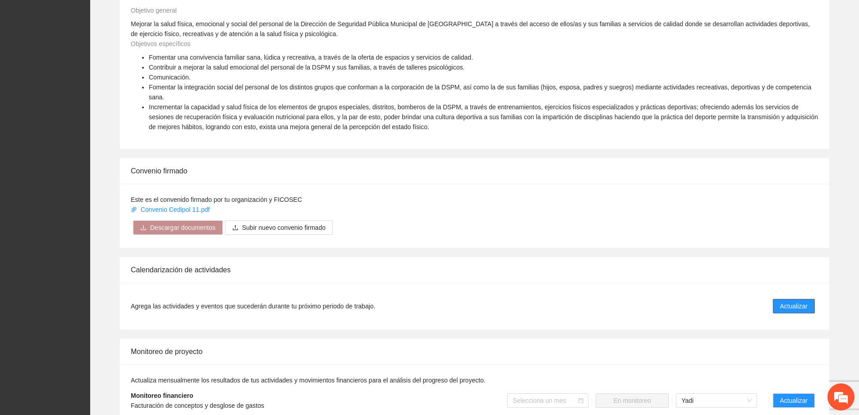
click at [784, 301] on span "Actualizar" at bounding box center [795, 306] width 28 height 10
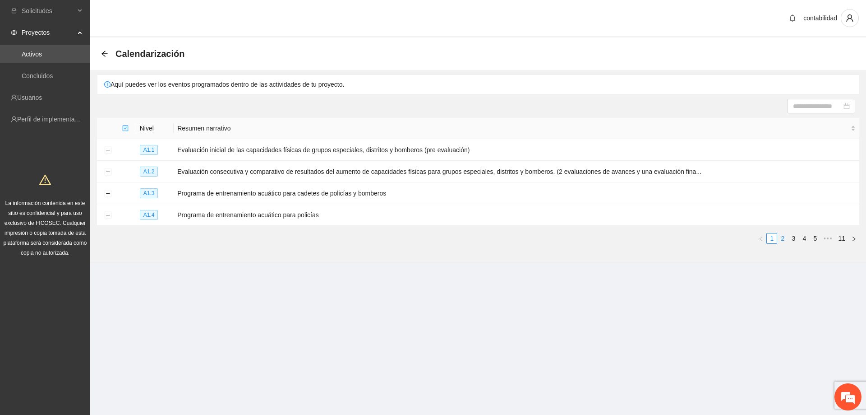
click at [785, 234] on link "2" at bounding box center [783, 238] width 10 height 10
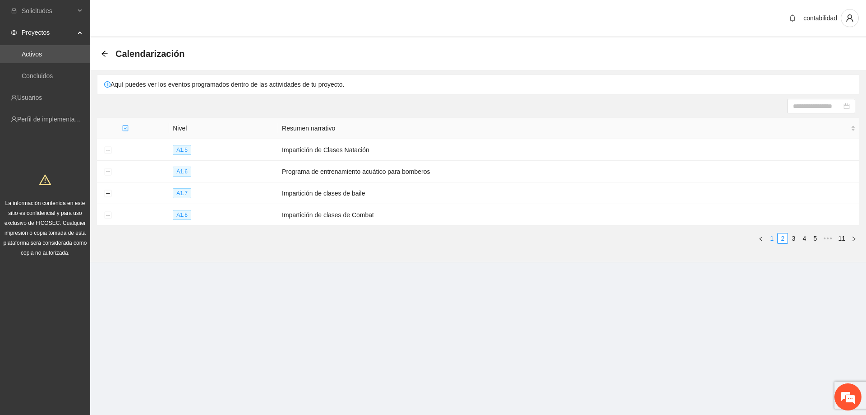
click at [775, 239] on link "1" at bounding box center [772, 238] width 10 height 10
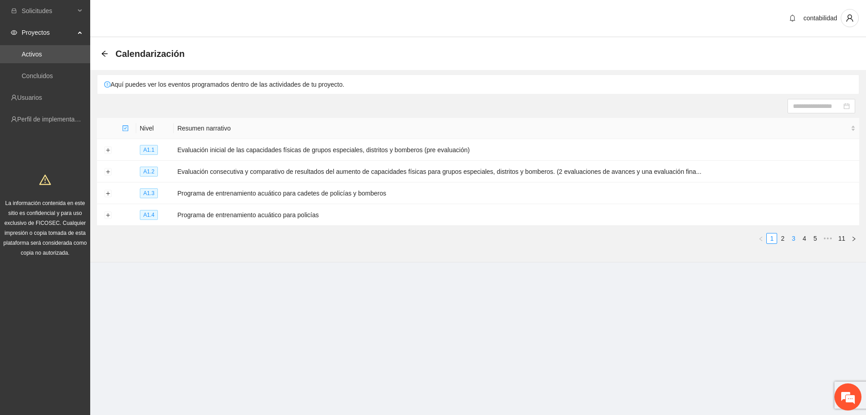
click at [791, 238] on link "3" at bounding box center [794, 238] width 10 height 10
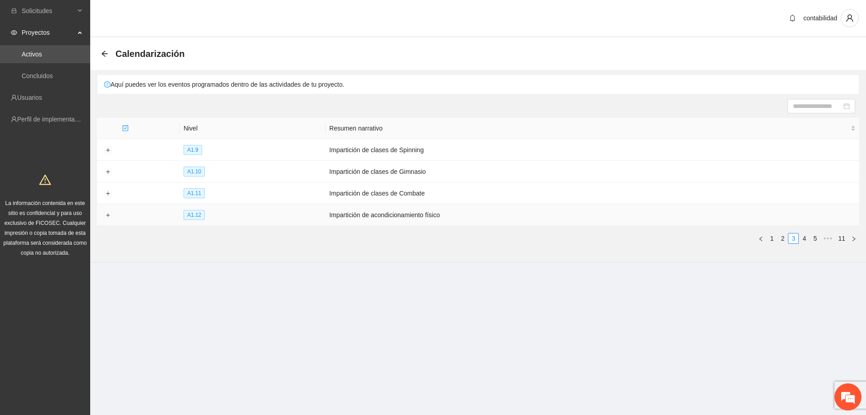
click at [104, 214] on td at bounding box center [108, 215] width 22 height 22
click at [104, 214] on button "Expand row" at bounding box center [107, 215] width 7 height 7
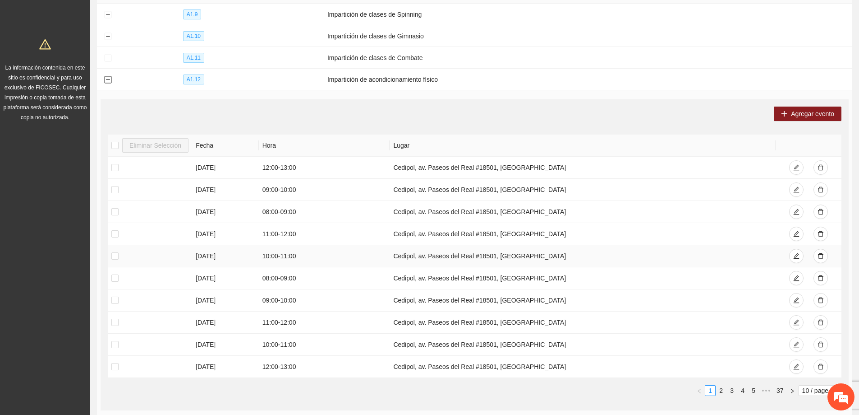
scroll to position [208, 0]
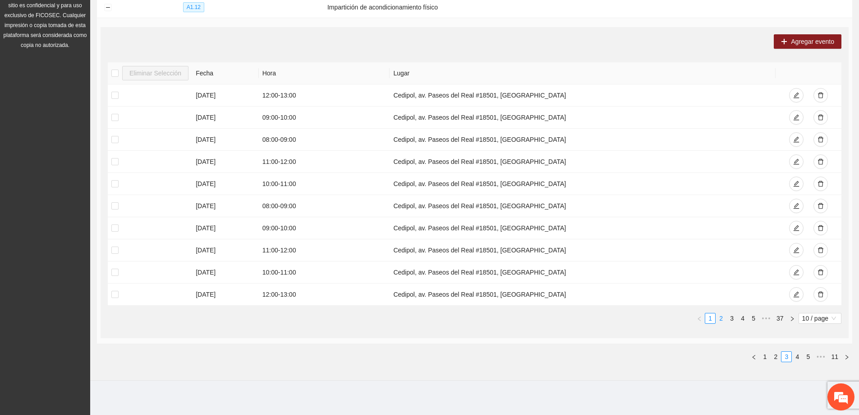
click at [721, 317] on link "2" at bounding box center [721, 318] width 10 height 10
click at [713, 317] on link "1" at bounding box center [711, 318] width 10 height 10
drag, startPoint x: 725, startPoint y: 317, endPoint x: 730, endPoint y: 317, distance: 5.9
click at [725, 317] on link "2" at bounding box center [721, 318] width 10 height 10
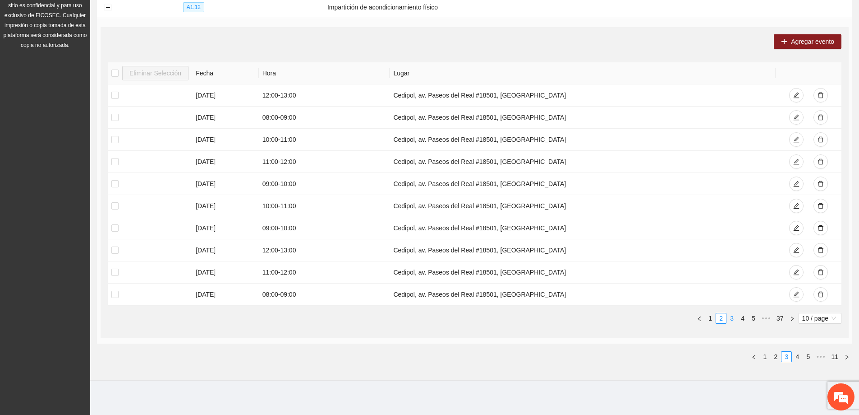
click at [731, 317] on link "3" at bounding box center [732, 318] width 10 height 10
click at [740, 317] on link "4" at bounding box center [743, 318] width 10 height 10
click at [747, 316] on link "5" at bounding box center [743, 318] width 10 height 10
click at [739, 316] on link "6" at bounding box center [743, 318] width 10 height 10
click at [751, 316] on link "8" at bounding box center [754, 318] width 10 height 10
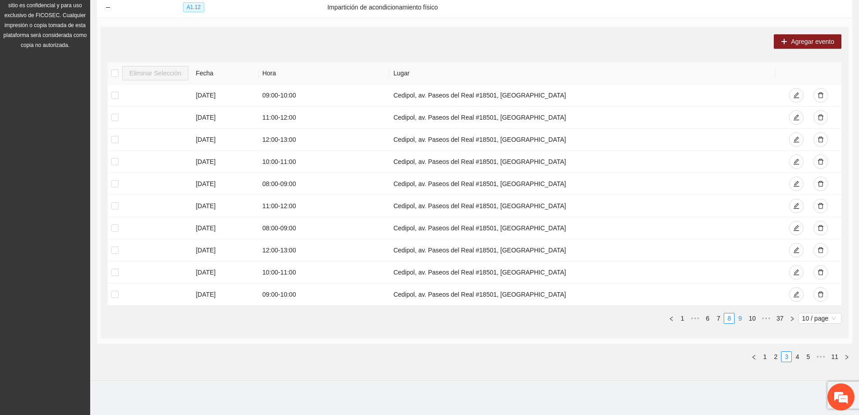
click at [738, 317] on link "9" at bounding box center [740, 318] width 10 height 10
click at [812, 318] on span "10 / page" at bounding box center [821, 318] width 36 height 10
click at [819, 377] on div "100 / page" at bounding box center [820, 378] width 32 height 10
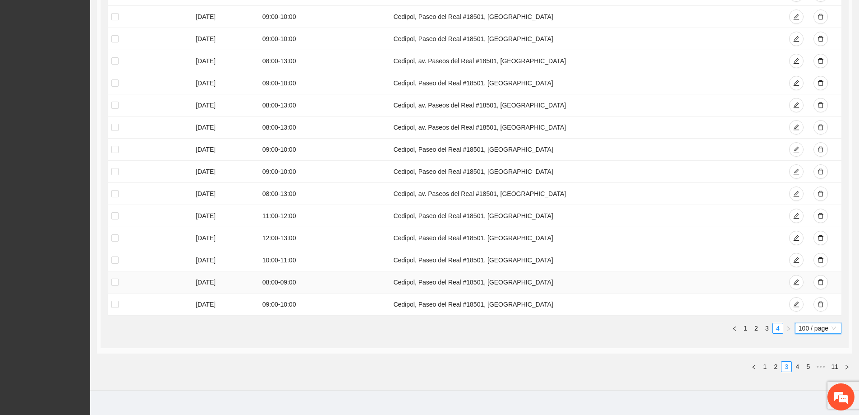
scroll to position [1446, 0]
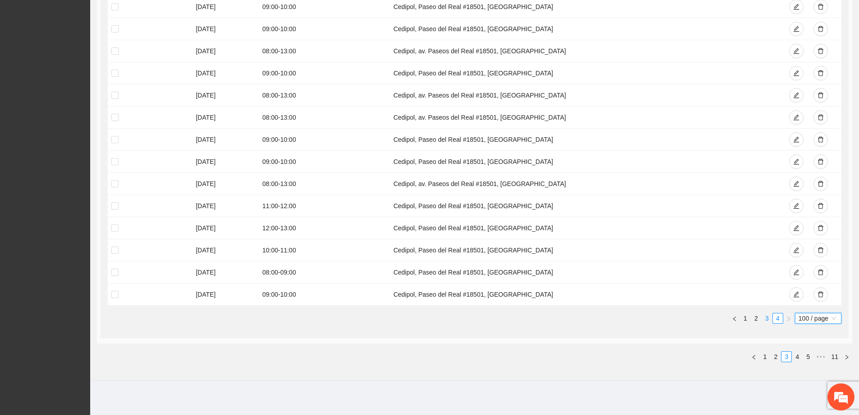
click at [765, 319] on link "3" at bounding box center [767, 318] width 10 height 10
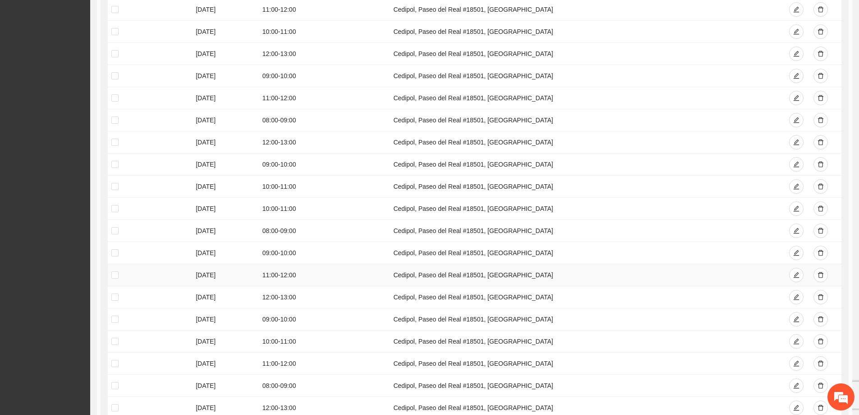
scroll to position [2197, 0]
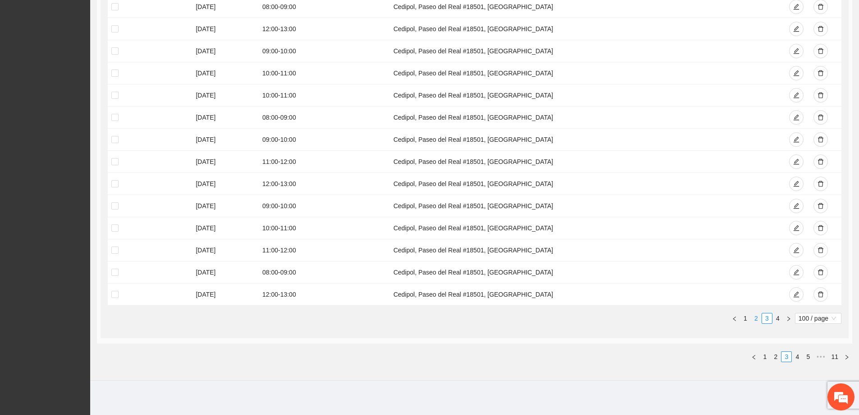
click at [753, 318] on link "2" at bounding box center [757, 318] width 10 height 10
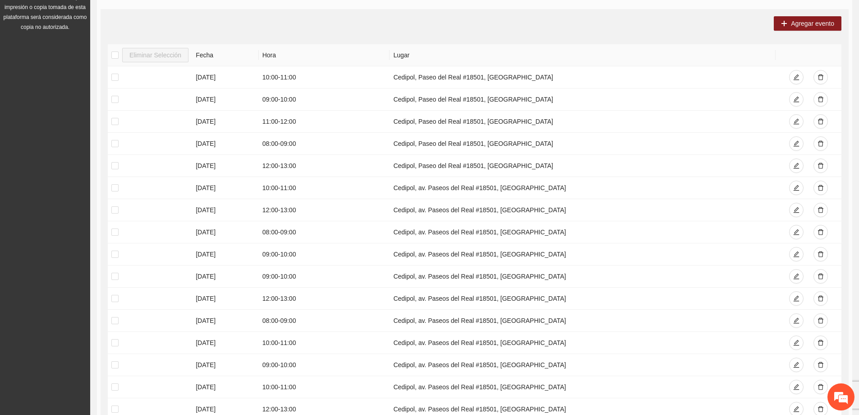
scroll to position [0, 0]
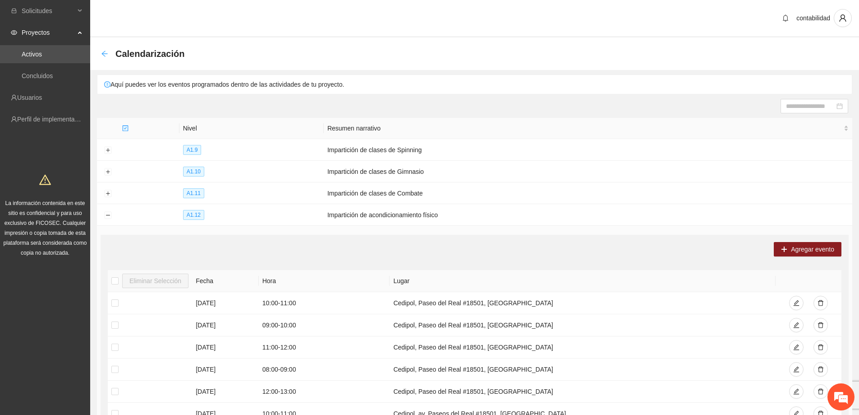
click at [108, 52] on div "Calendarización" at bounding box center [145, 53] width 89 height 14
click at [106, 52] on icon "arrow-left" at bounding box center [104, 53] width 7 height 7
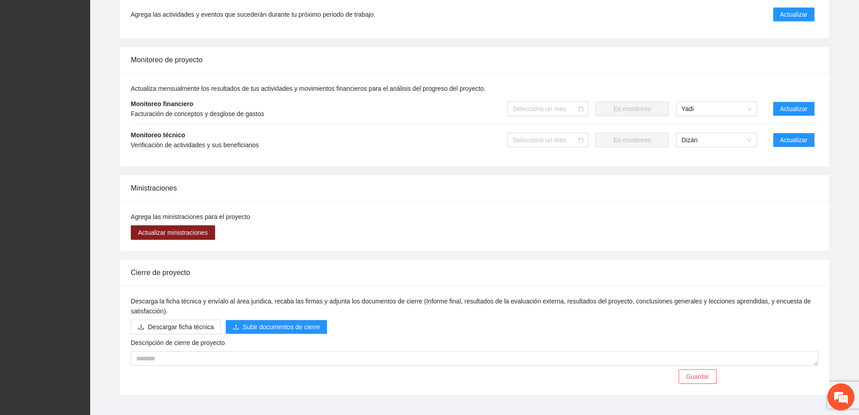
scroll to position [702, 0]
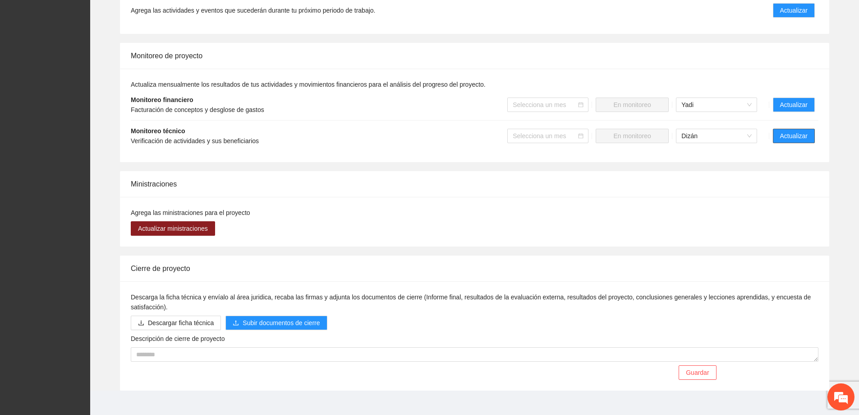
click at [794, 131] on span "Actualizar" at bounding box center [795, 136] width 28 height 10
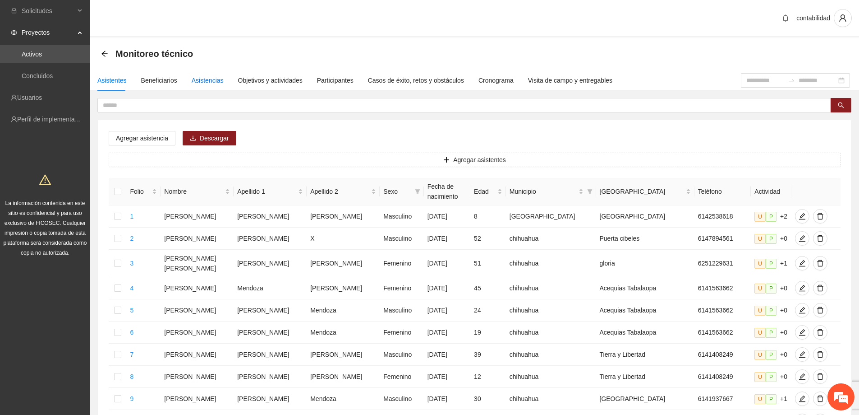
click at [211, 78] on div "Asistencias" at bounding box center [208, 80] width 32 height 10
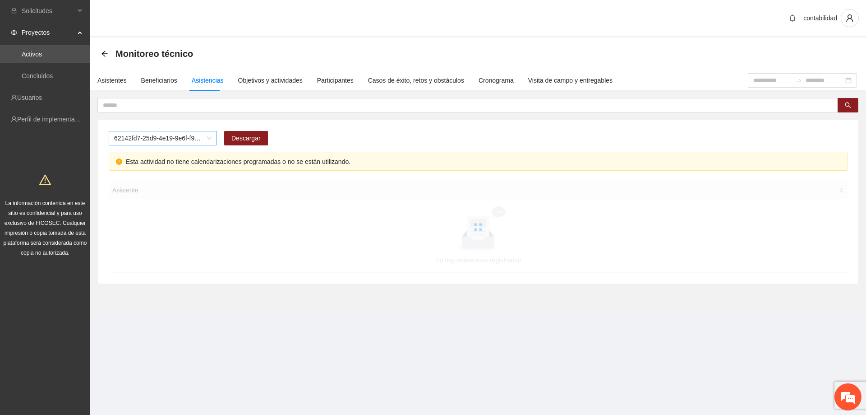
click at [196, 141] on span "62142fd7-25d9-4e19-9e6f-f9b4b344a455" at bounding box center [162, 138] width 97 height 14
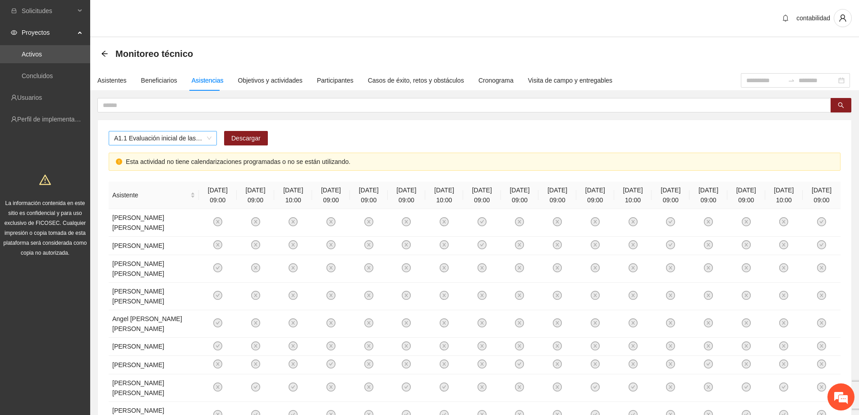
click at [203, 137] on span "A1.1 Evaluación inicial de las capacidades físicas de grupos especiales, distri…" at bounding box center [162, 138] width 97 height 14
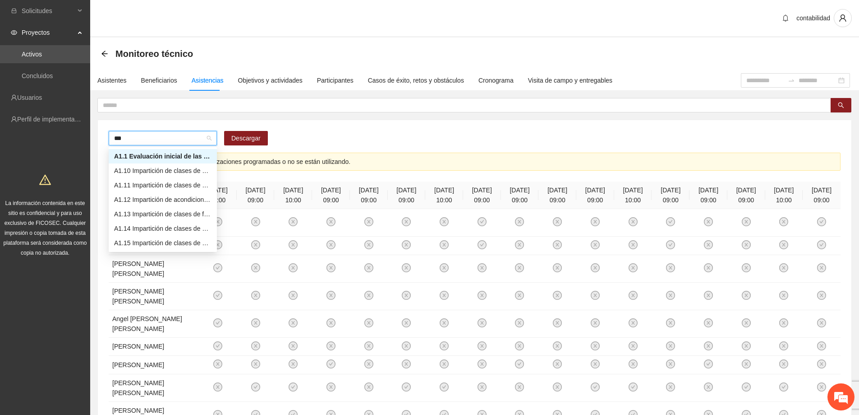
type input "****"
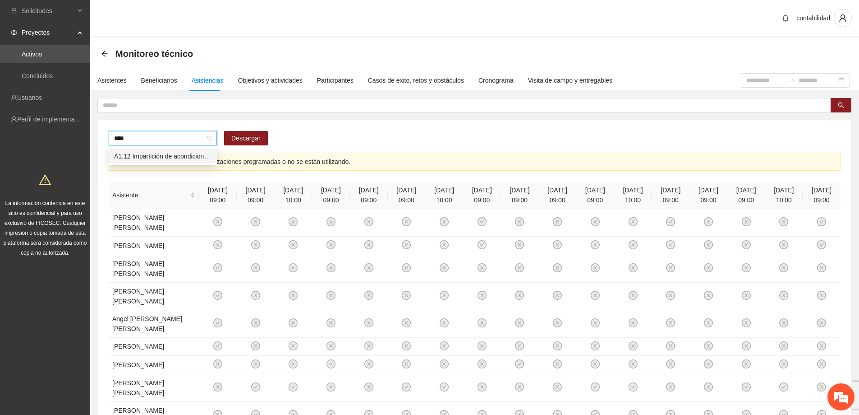
click at [178, 154] on div "A1.12 Impartición de acondicionamiento físico" at bounding box center [162, 156] width 97 height 10
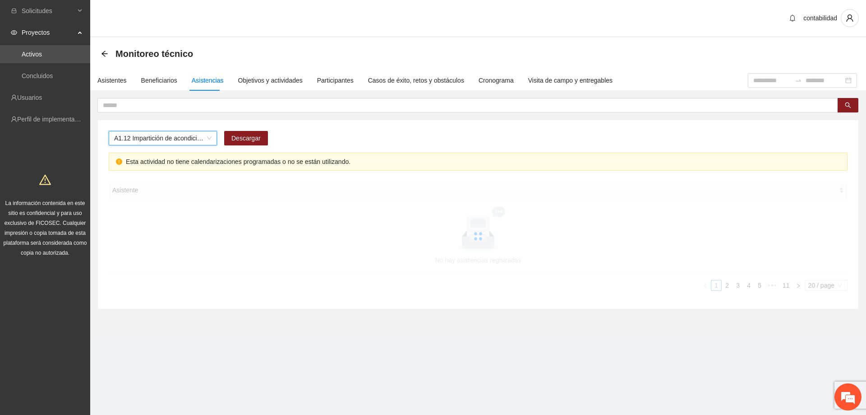
click at [116, 162] on icon "exclamation-circle" at bounding box center [119, 161] width 6 height 6
click at [117, 160] on icon "exclamation-circle" at bounding box center [119, 161] width 6 height 6
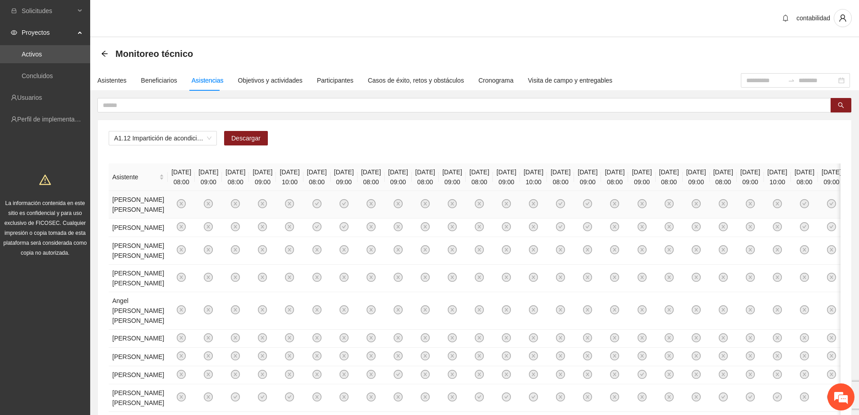
click at [294, 208] on icon "close-circle" at bounding box center [290, 204] width 8 height 8
click at [741, 86] on div at bounding box center [795, 80] width 109 height 14
click at [747, 83] on input at bounding box center [766, 80] width 38 height 10
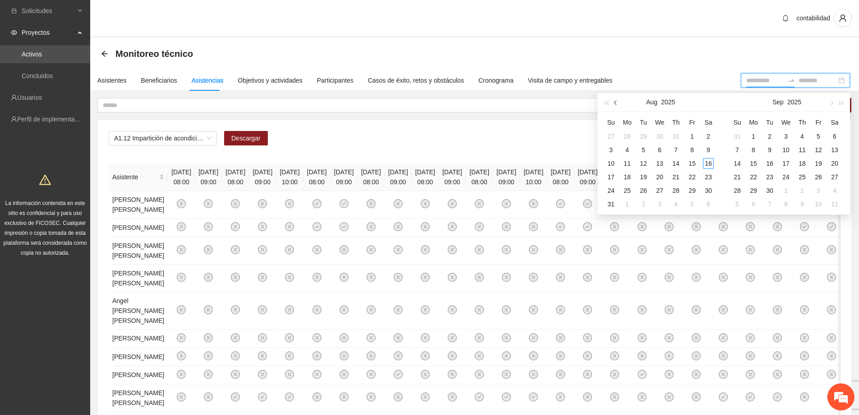
click at [617, 103] on span "button" at bounding box center [617, 102] width 5 height 5
type input "**********"
click at [614, 103] on button "button" at bounding box center [616, 102] width 10 height 18
type input "**********"
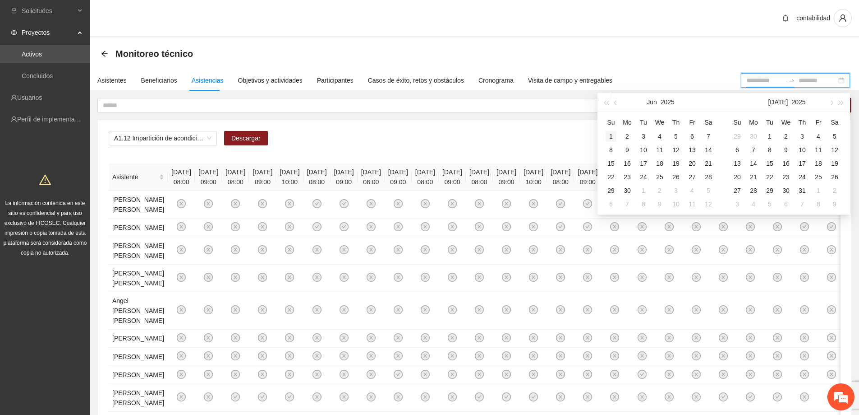
click at [615, 135] on div "1" at bounding box center [611, 136] width 11 height 11
type input "**********"
drag, startPoint x: 627, startPoint y: 189, endPoint x: 622, endPoint y: 187, distance: 4.7
click at [627, 189] on div "30" at bounding box center [627, 190] width 11 height 11
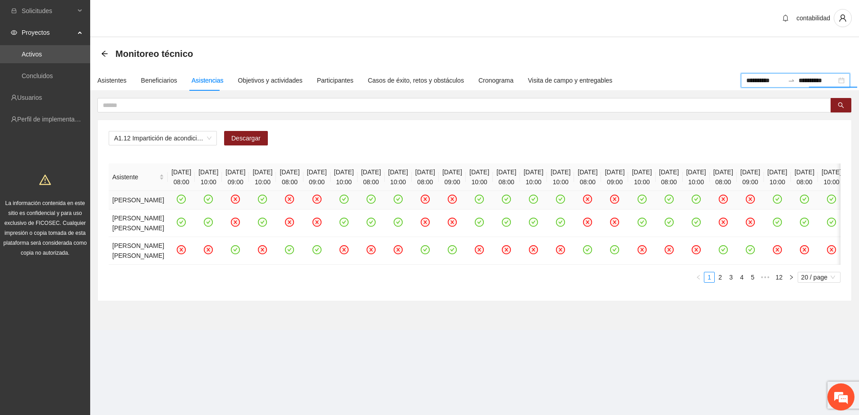
click at [484, 203] on icon "check-circle" at bounding box center [480, 199] width 8 height 8
click at [484, 203] on icon "close-circle" at bounding box center [480, 199] width 8 height 8
click at [482, 200] on icon "check-circle" at bounding box center [480, 198] width 4 height 3
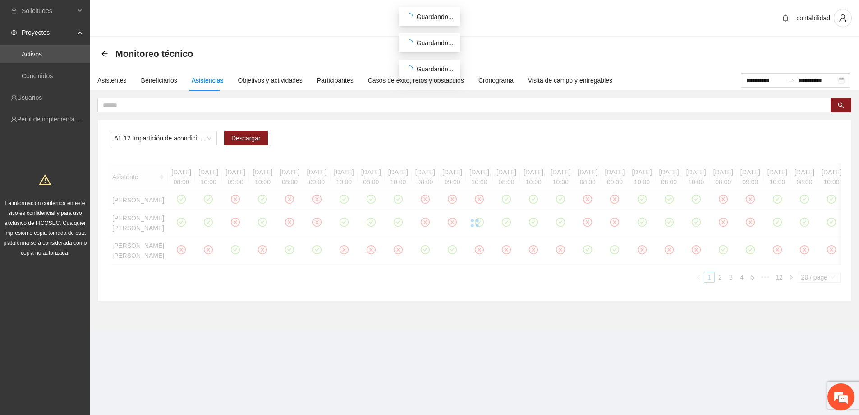
click at [615, 208] on div at bounding box center [475, 222] width 732 height 119
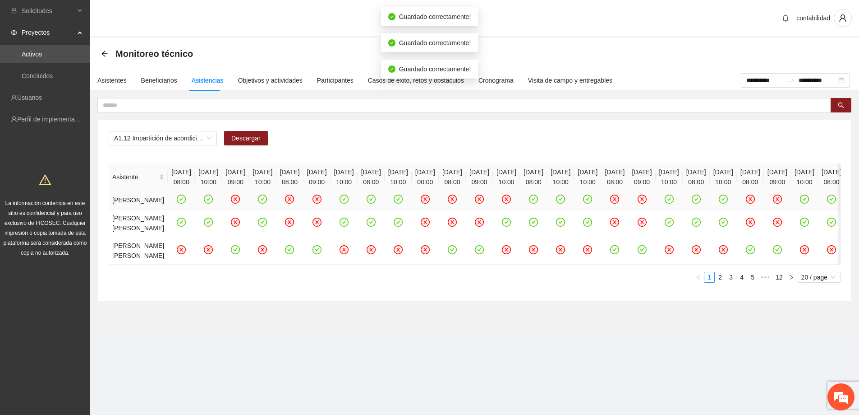
click at [484, 203] on icon "close-circle" at bounding box center [480, 199] width 8 height 8
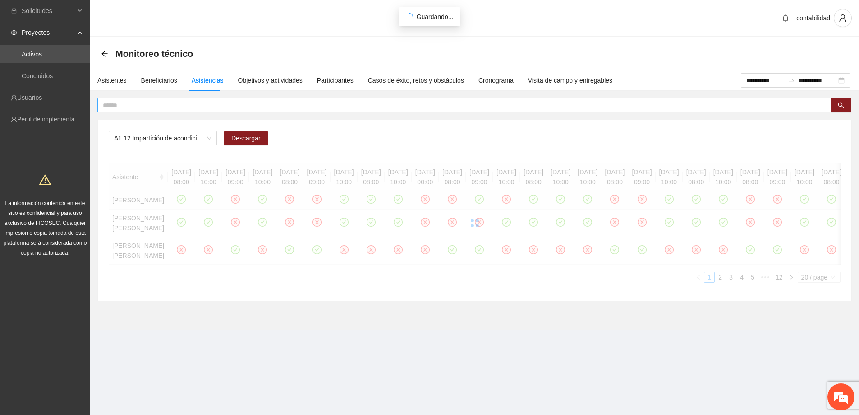
click at [311, 104] on input "text" at bounding box center [461, 105] width 716 height 10
click at [850, 100] on button "button" at bounding box center [841, 105] width 21 height 14
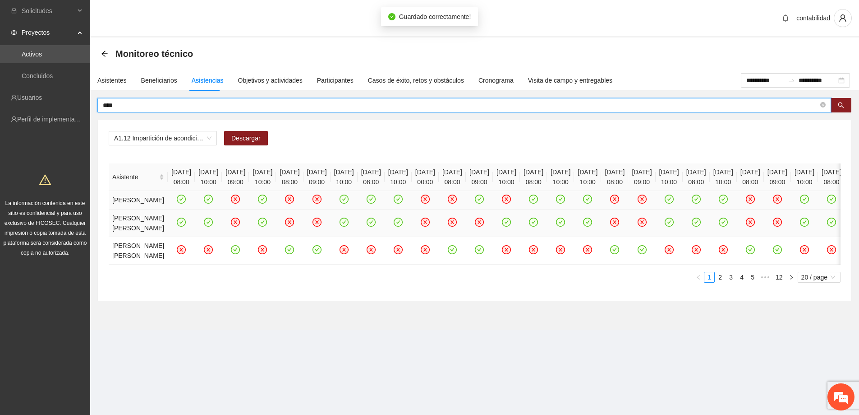
scroll to position [6, 0]
click at [836, 103] on button "button" at bounding box center [841, 105] width 21 height 14
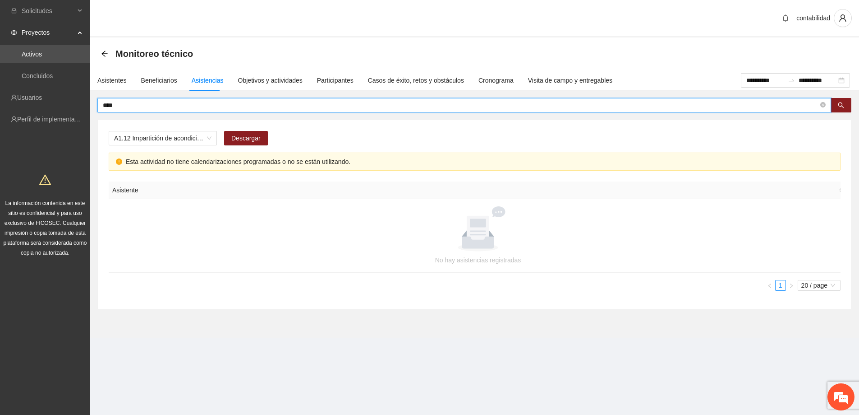
scroll to position [0, 0]
type input "*"
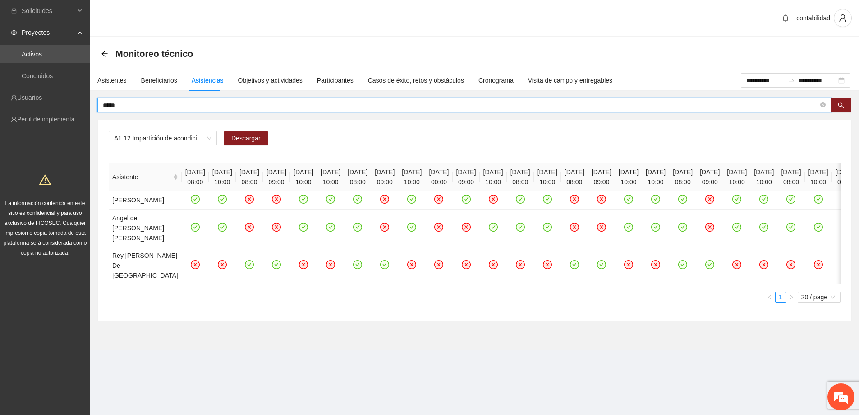
click at [222, 104] on input "*****" at bounding box center [461, 105] width 716 height 10
type input "*"
type input "*******"
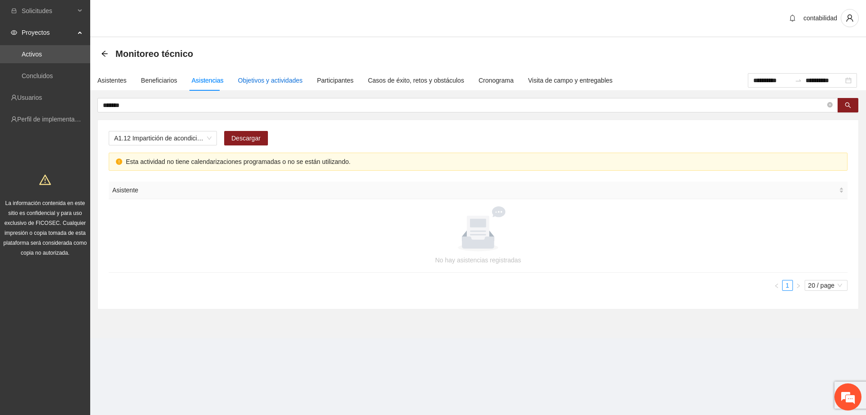
click at [239, 79] on div "Objetivos y actividades" at bounding box center [270, 80] width 65 height 10
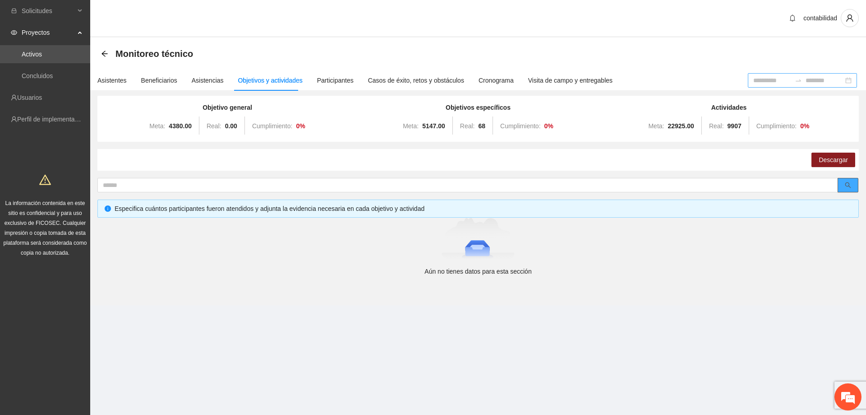
click at [850, 187] on icon "search" at bounding box center [848, 185] width 6 height 6
click at [119, 79] on div "Asistentes" at bounding box center [111, 80] width 29 height 10
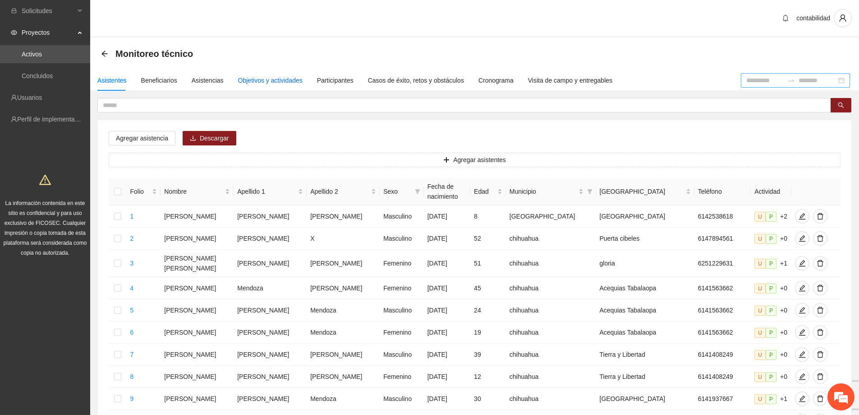
click at [294, 77] on div "Objetivos y actividades" at bounding box center [270, 80] width 65 height 10
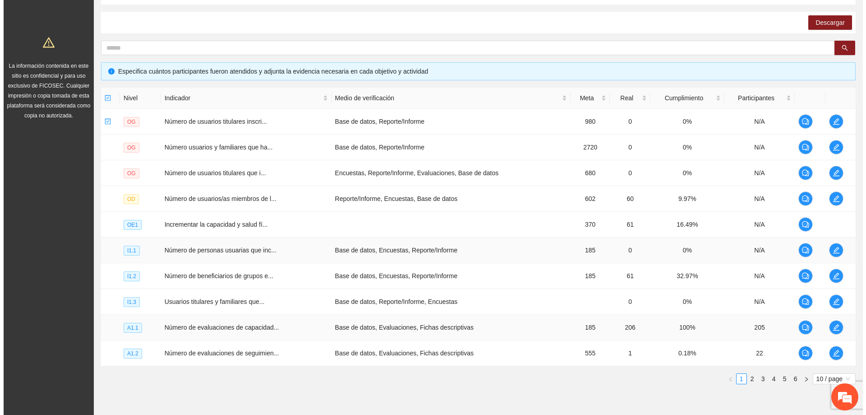
scroll to position [175, 0]
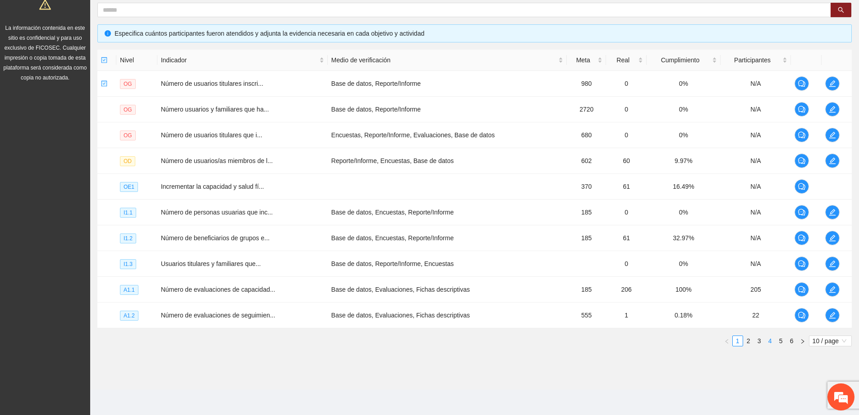
click at [767, 342] on link "4" at bounding box center [771, 341] width 10 height 10
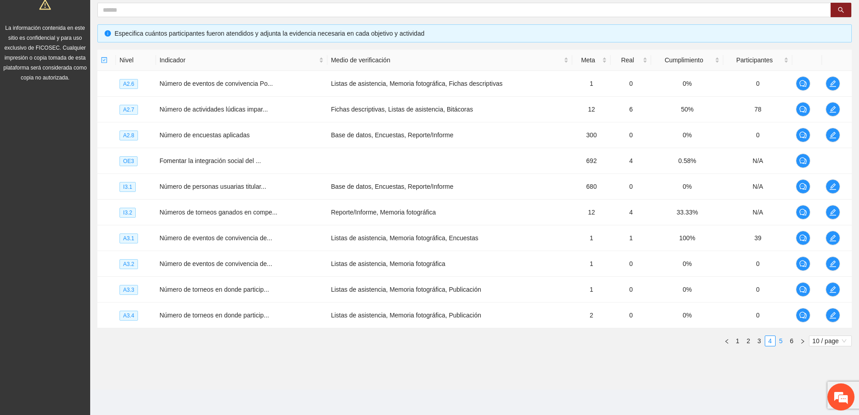
click at [781, 342] on link "5" at bounding box center [781, 341] width 10 height 10
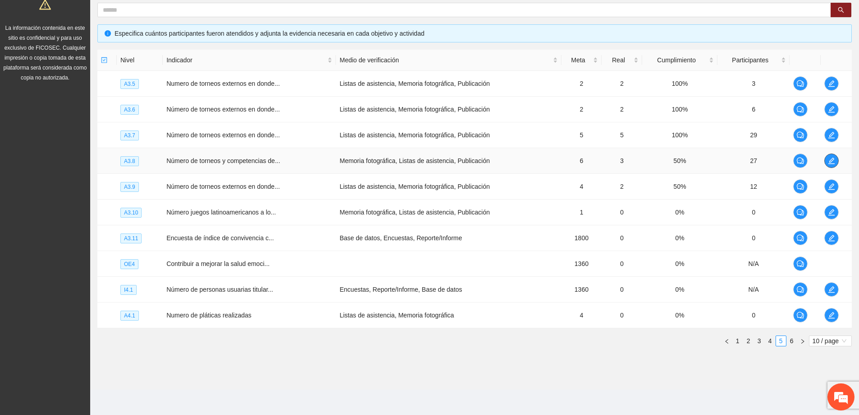
click at [838, 161] on span "edit" at bounding box center [832, 160] width 14 height 7
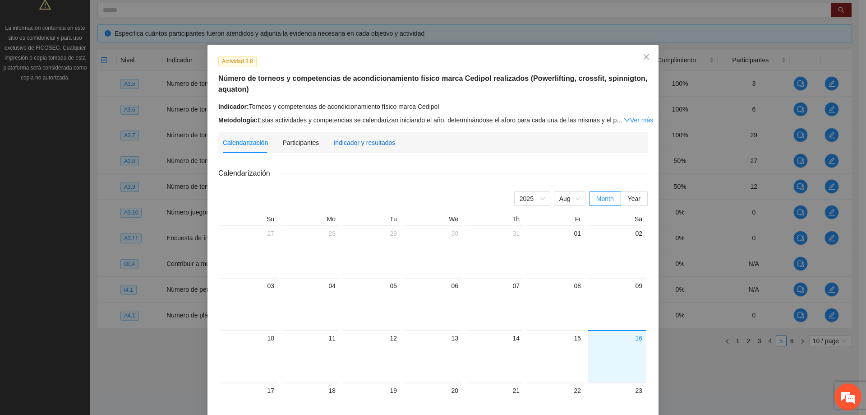
click at [348, 138] on div "Indicador y resultados" at bounding box center [364, 143] width 62 height 10
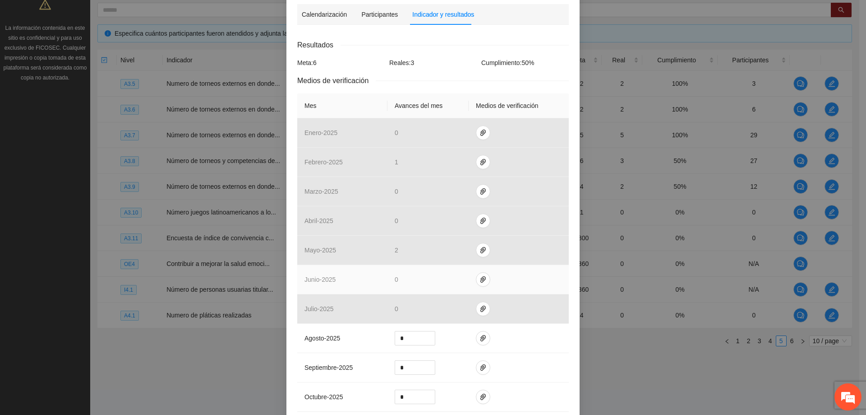
scroll to position [180, 0]
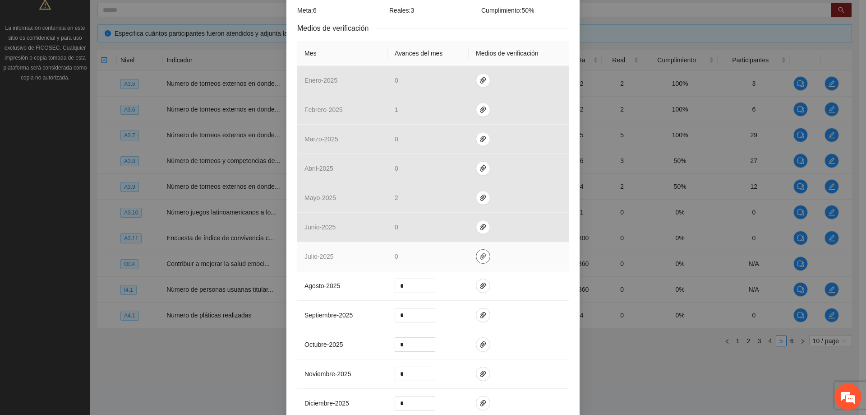
click at [481, 259] on icon "paper-clip" at bounding box center [483, 256] width 7 height 7
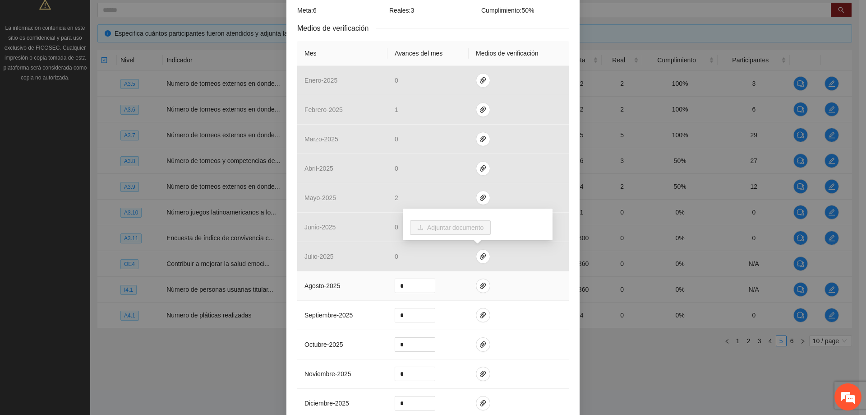
click at [536, 274] on td at bounding box center [519, 285] width 100 height 29
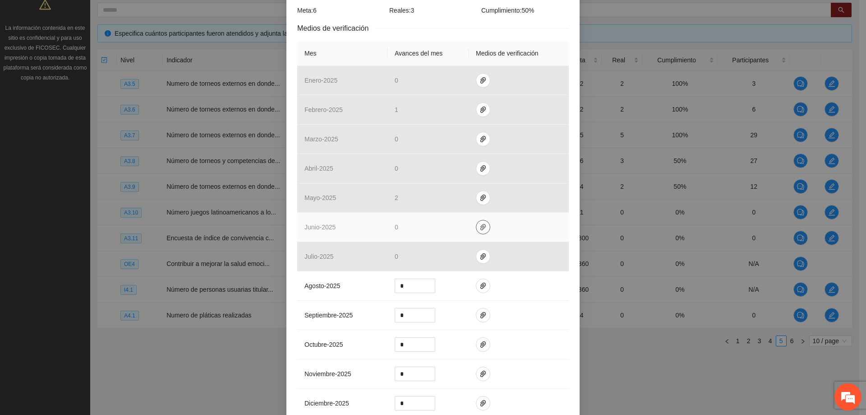
click at [479, 220] on button "button" at bounding box center [483, 227] width 14 height 14
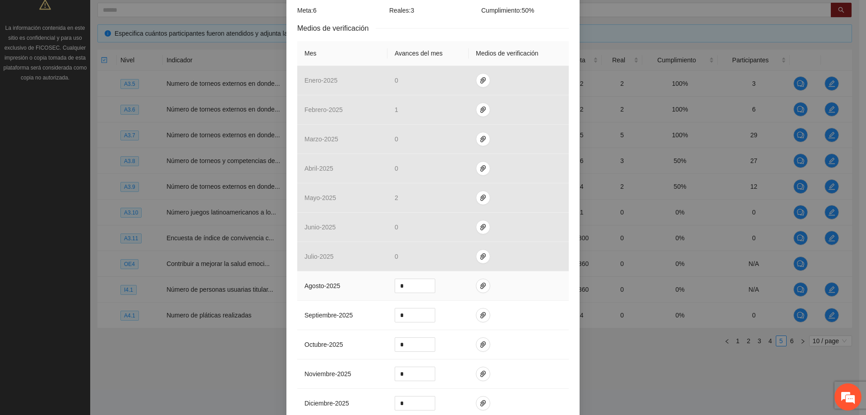
click at [518, 283] on td at bounding box center [519, 285] width 100 height 29
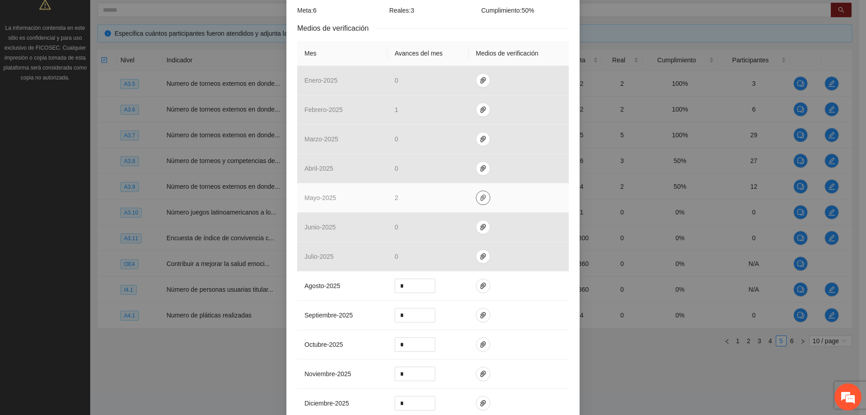
click at [476, 202] on button "button" at bounding box center [483, 197] width 14 height 14
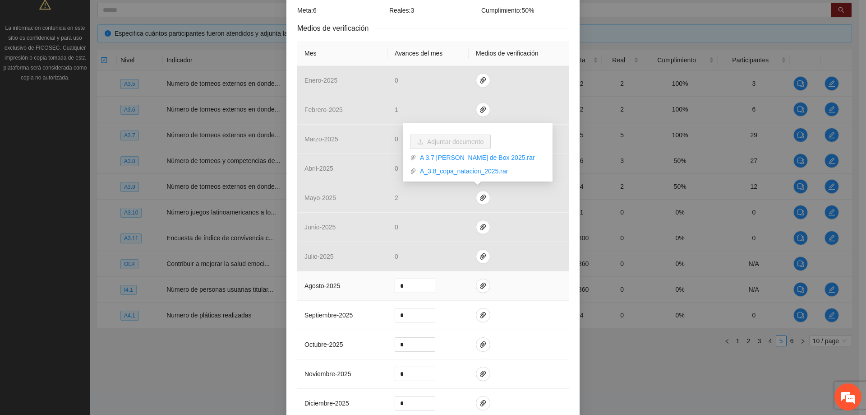
click at [554, 297] on td at bounding box center [519, 285] width 100 height 29
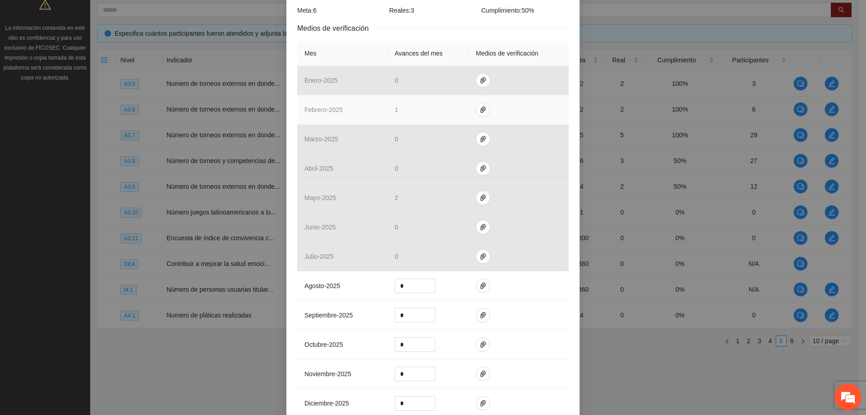
click at [478, 117] on td at bounding box center [519, 109] width 100 height 29
click at [478, 114] on button "button" at bounding box center [483, 109] width 14 height 14
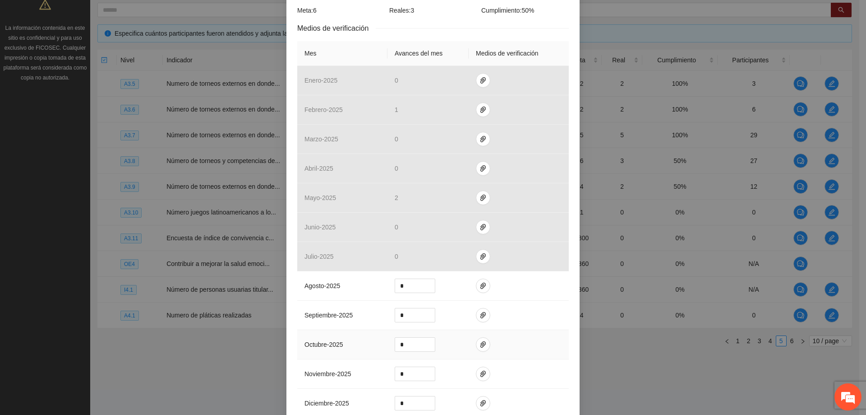
click at [539, 336] on td at bounding box center [519, 344] width 100 height 29
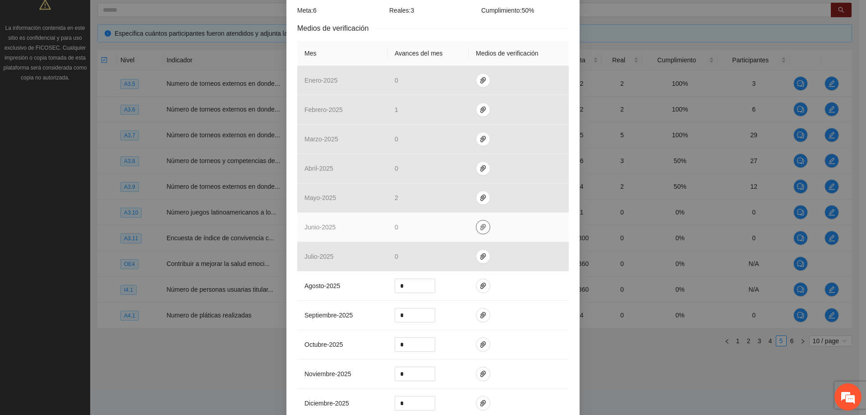
click at [480, 227] on icon "paper-clip" at bounding box center [483, 226] width 7 height 7
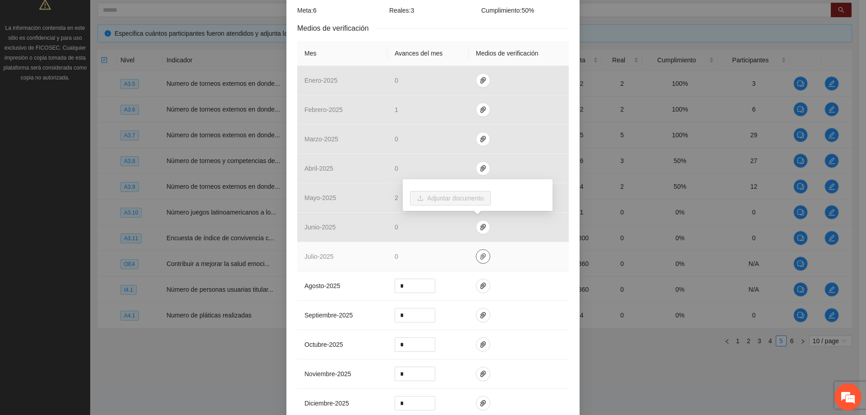
click at [480, 256] on icon "paper-clip" at bounding box center [483, 256] width 7 height 7
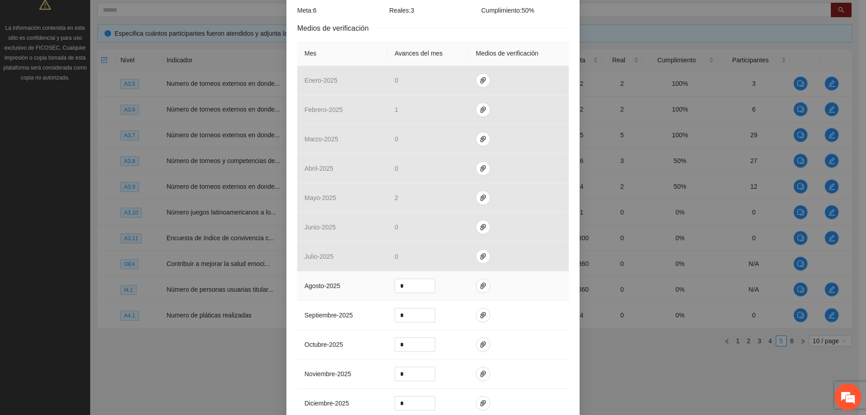
click at [513, 282] on td at bounding box center [519, 285] width 100 height 29
click at [480, 285] on icon "paper-clip" at bounding box center [483, 285] width 7 height 7
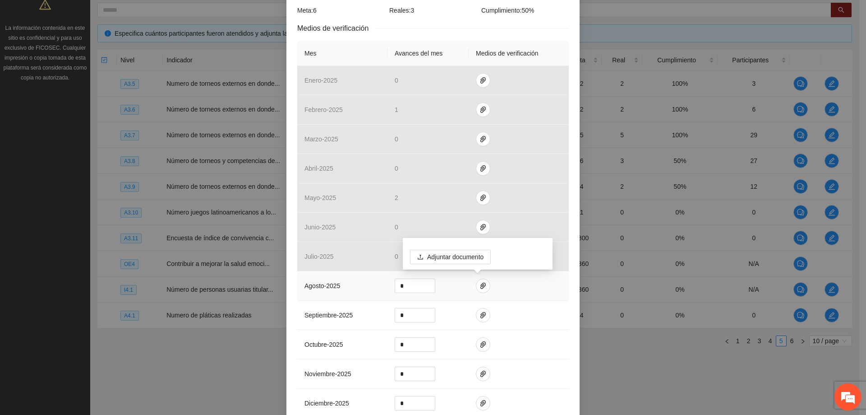
click at [513, 287] on td at bounding box center [519, 285] width 100 height 29
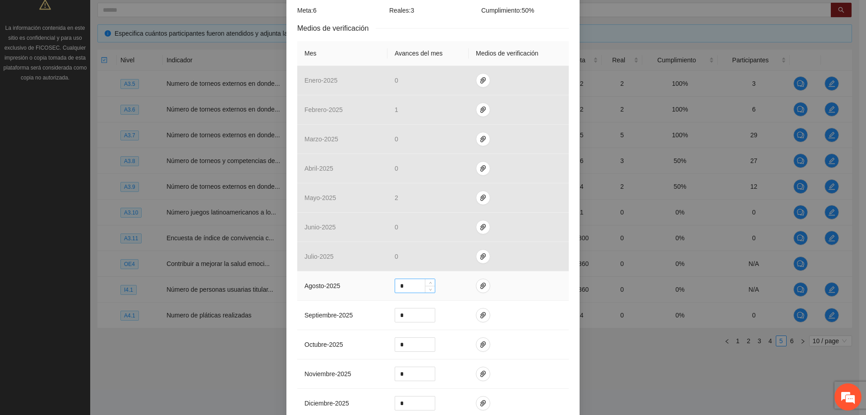
click at [417, 286] on input "*" at bounding box center [415, 286] width 40 height 14
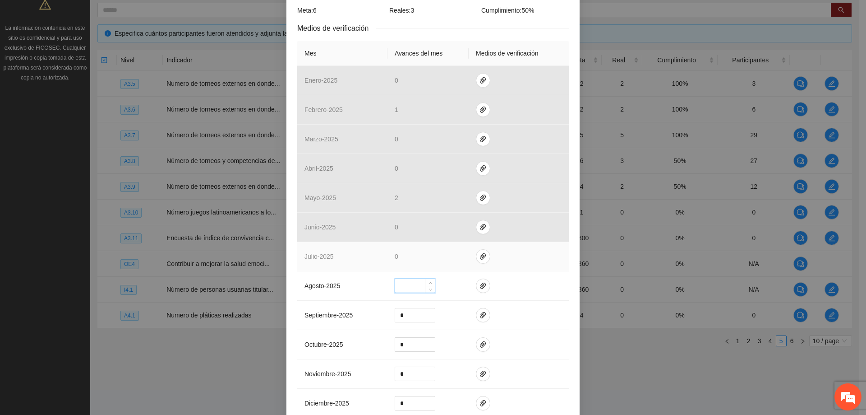
type input "*"
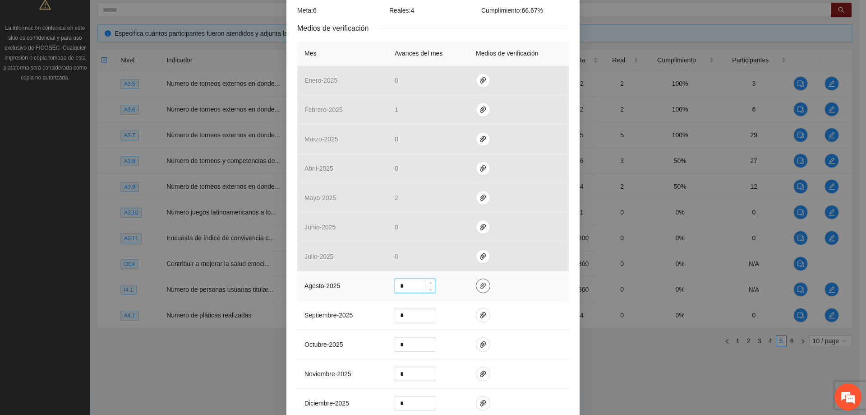
type input "*"
click at [484, 285] on span "paper-clip" at bounding box center [483, 285] width 14 height 7
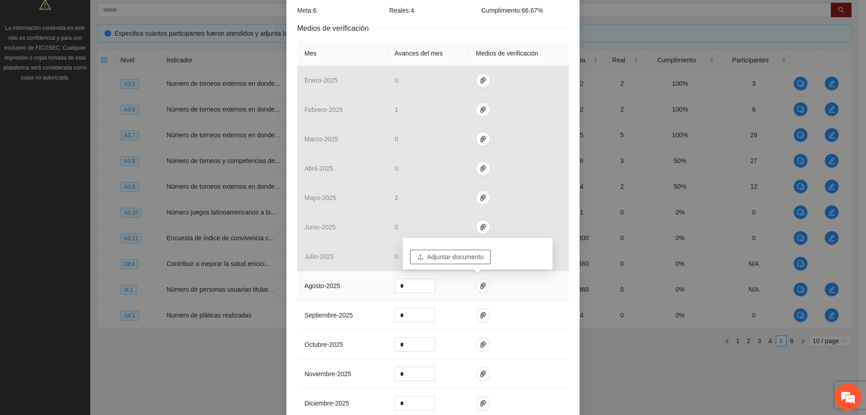
click at [474, 252] on span "Adjuntar documento" at bounding box center [455, 257] width 56 height 10
click at [541, 259] on icon "delete" at bounding box center [540, 259] width 6 height 6
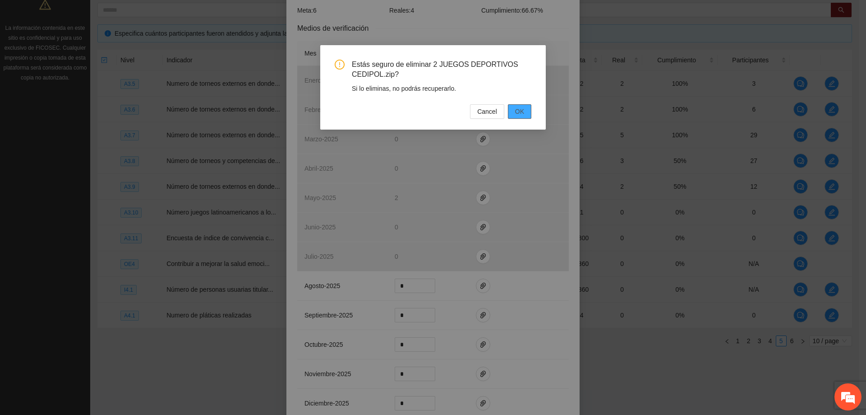
click at [522, 106] on span "OK" at bounding box center [519, 111] width 9 height 10
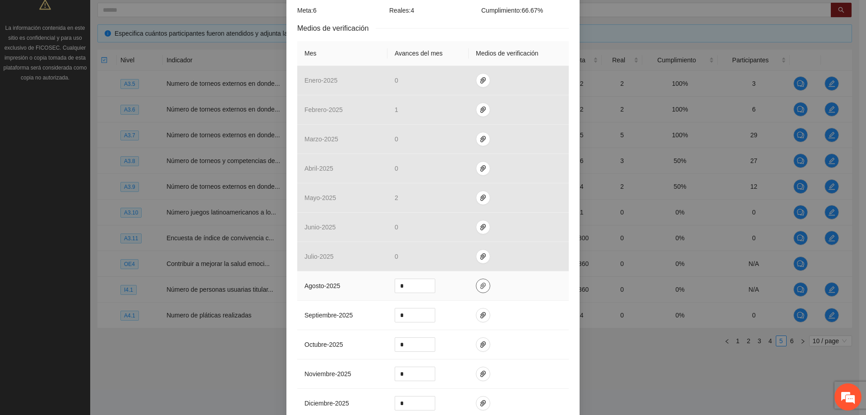
click at [480, 282] on icon "paper-clip" at bounding box center [483, 285] width 7 height 7
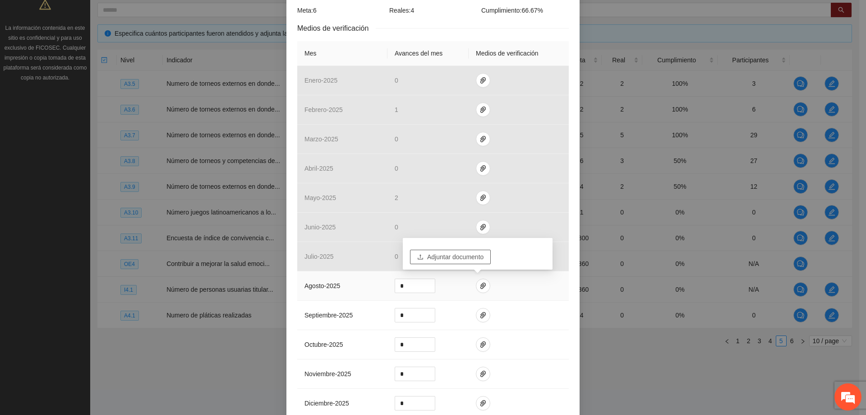
click at [467, 256] on span "Adjuntar documento" at bounding box center [455, 257] width 56 height 10
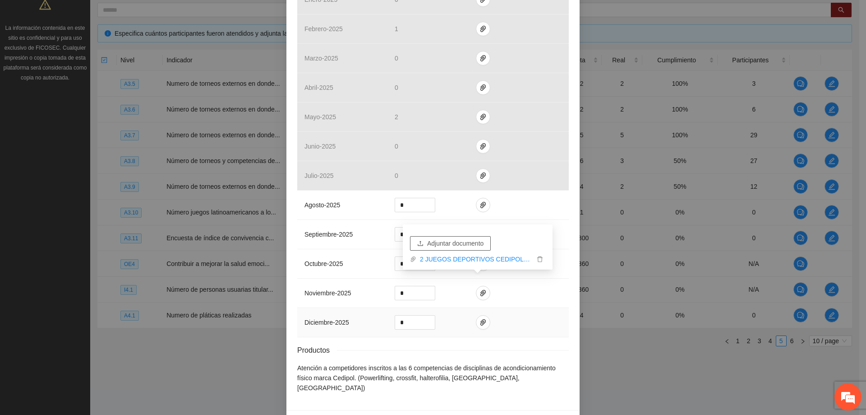
scroll to position [281, 0]
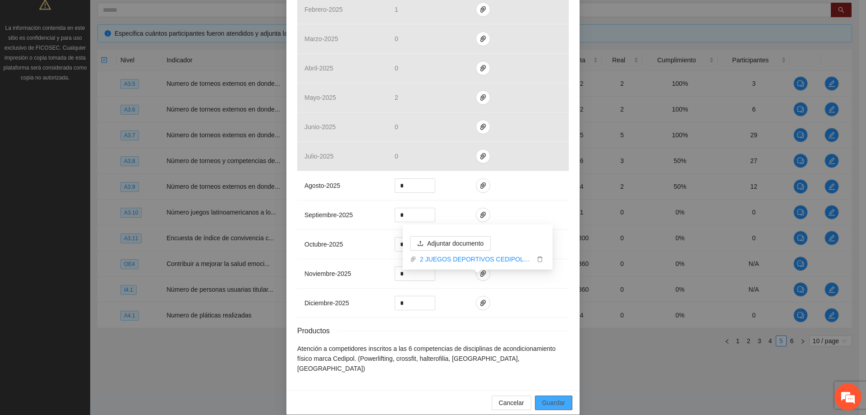
click at [549, 397] on span "Guardar" at bounding box center [553, 402] width 23 height 10
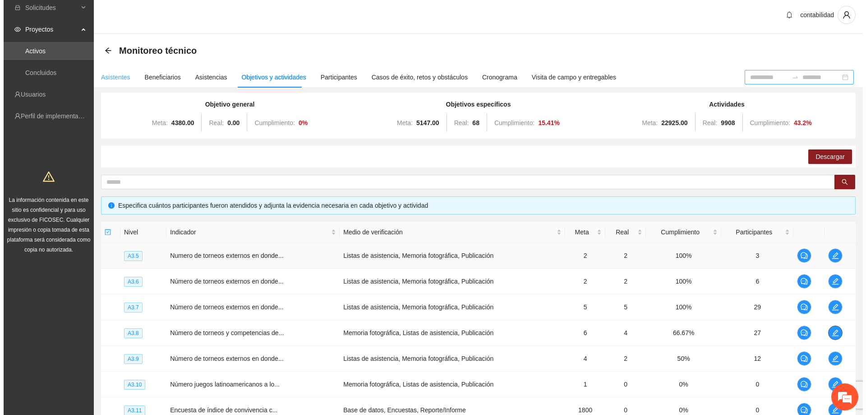
scroll to position [0, 0]
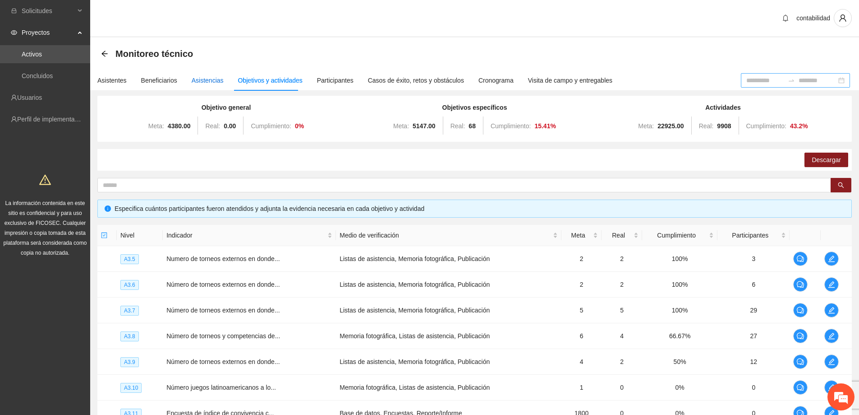
click at [207, 81] on div "Asistencias" at bounding box center [208, 80] width 32 height 10
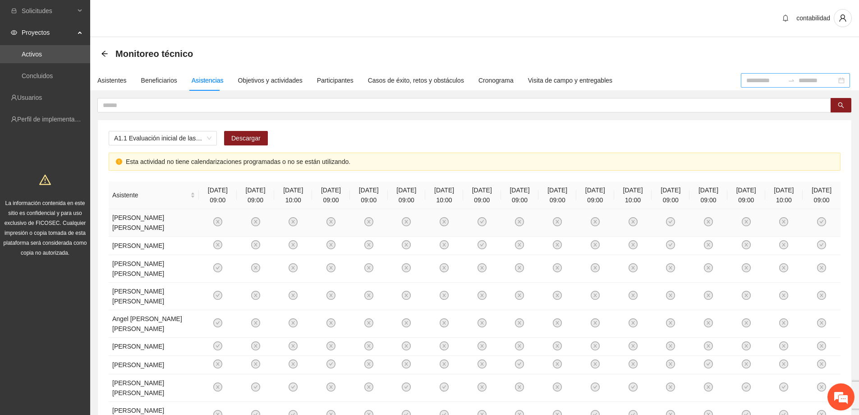
click at [365, 226] on icon "close-circle" at bounding box center [369, 222] width 8 height 8
click at [196, 136] on span "A1.1 Evaluación inicial de las capacidades físicas de grupos especiales, distri…" at bounding box center [162, 138] width 97 height 14
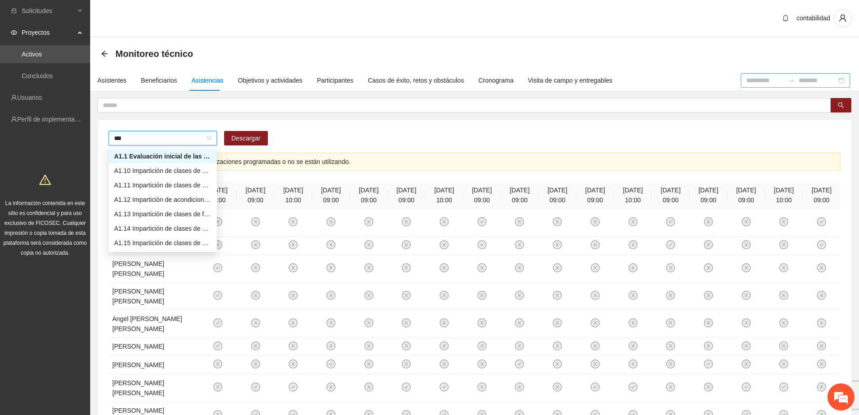
type input "****"
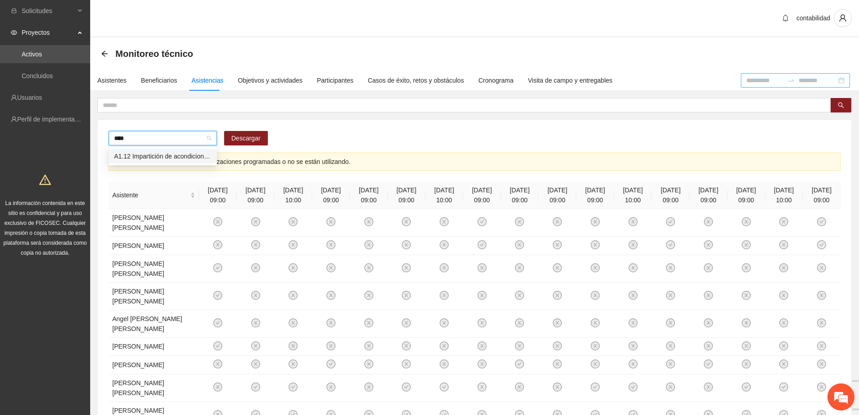
click at [176, 158] on div "A1.12 Impartición de acondicionamiento físico" at bounding box center [162, 156] width 97 height 10
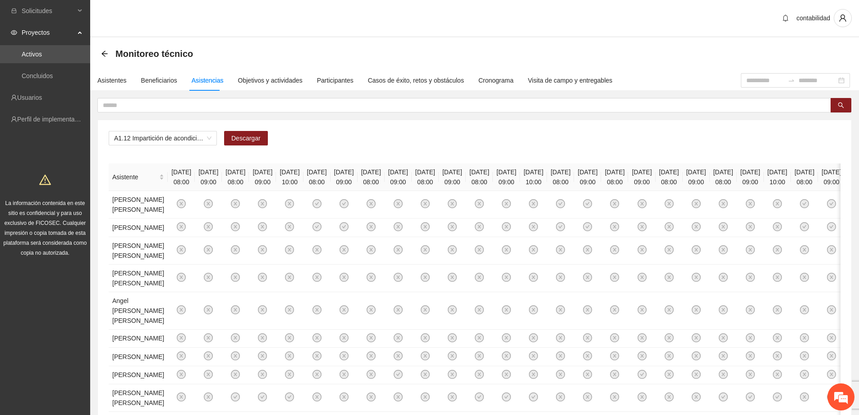
click at [201, 78] on div "Asistencias" at bounding box center [208, 80] width 32 height 10
click at [208, 138] on span "A1.12 Impartición de acondicionamiento físico" at bounding box center [162, 138] width 97 height 14
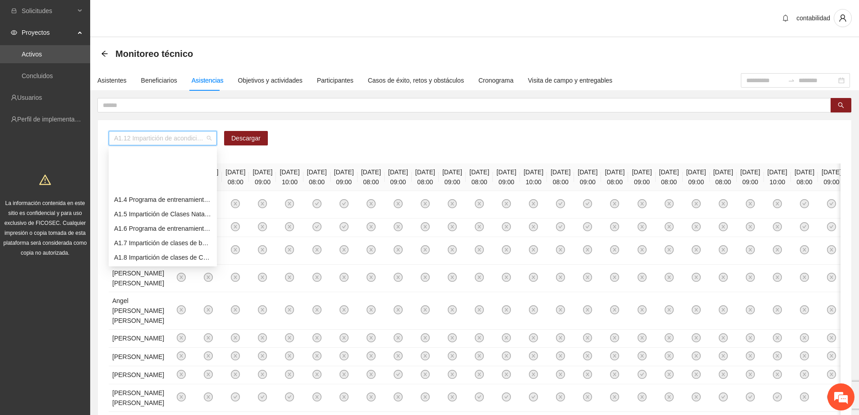
click at [174, 310] on div "A1.12 Impartición de acondicionamiento físico" at bounding box center [162, 315] width 97 height 10
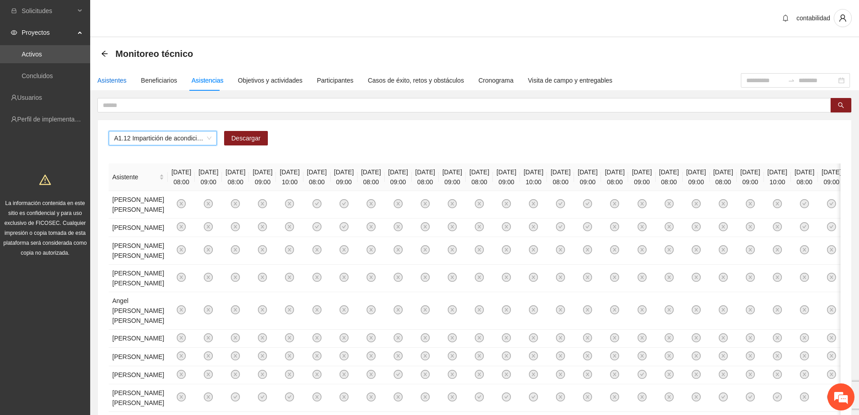
click at [120, 78] on div "Asistentes" at bounding box center [111, 80] width 29 height 10
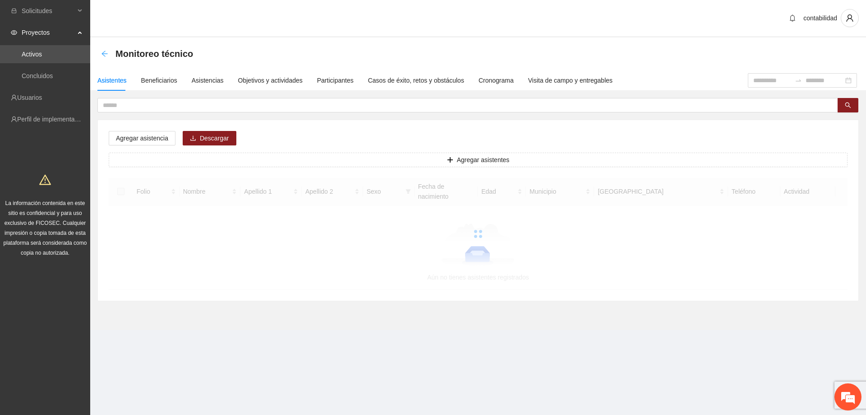
click at [107, 50] on icon "arrow-left" at bounding box center [104, 53] width 7 height 7
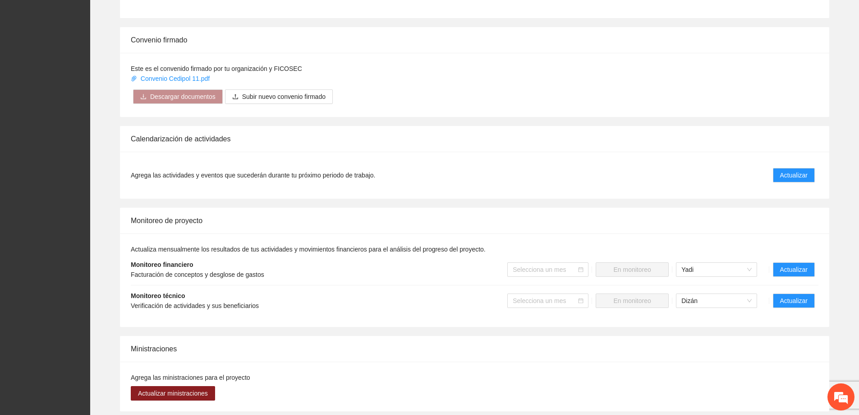
scroll to position [541, 0]
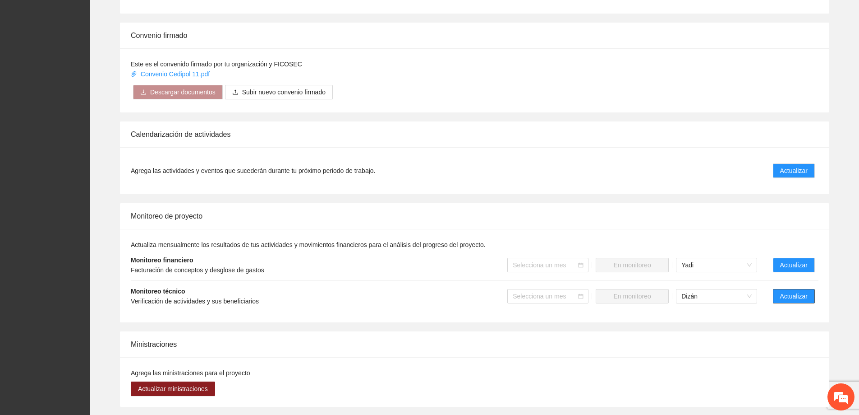
click at [776, 289] on button "Actualizar" at bounding box center [794, 296] width 42 height 14
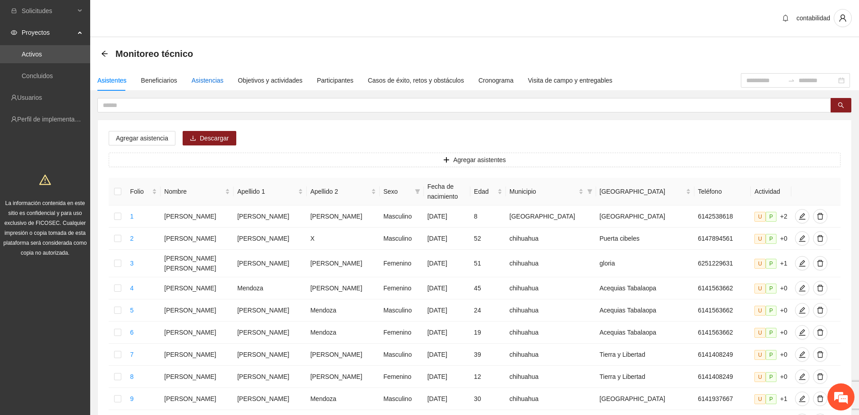
click at [209, 79] on div "Asistencias" at bounding box center [208, 80] width 32 height 10
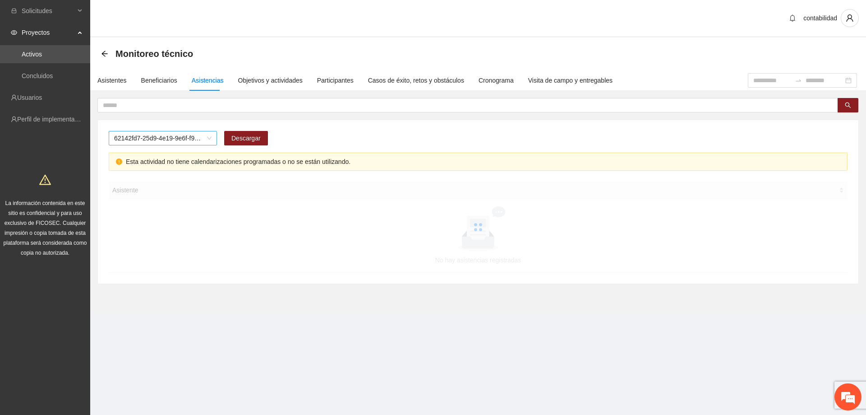
click at [187, 140] on span "62142fd7-25d9-4e19-9e6f-f9b4b344a455" at bounding box center [162, 138] width 97 height 14
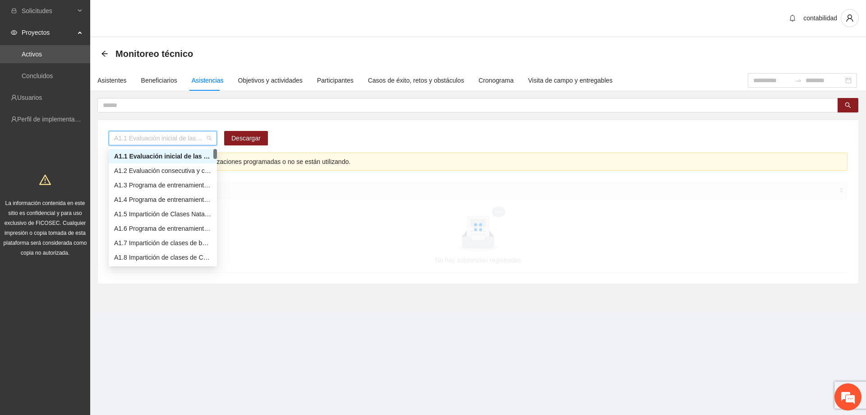
click at [321, 140] on div "A1.1 Evaluación inicial de las capacidades físicas de grupos especiales, distri…" at bounding box center [478, 142] width 739 height 22
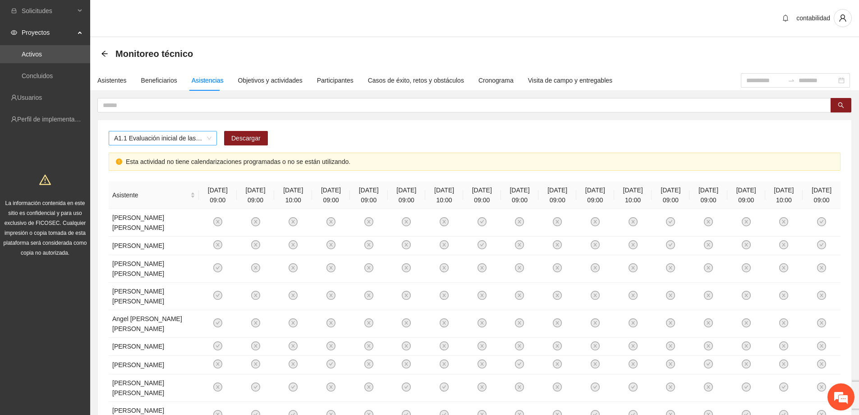
click at [210, 136] on span "A1.1 Evaluación inicial de las capacidades físicas de grupos especiales, distri…" at bounding box center [162, 138] width 97 height 14
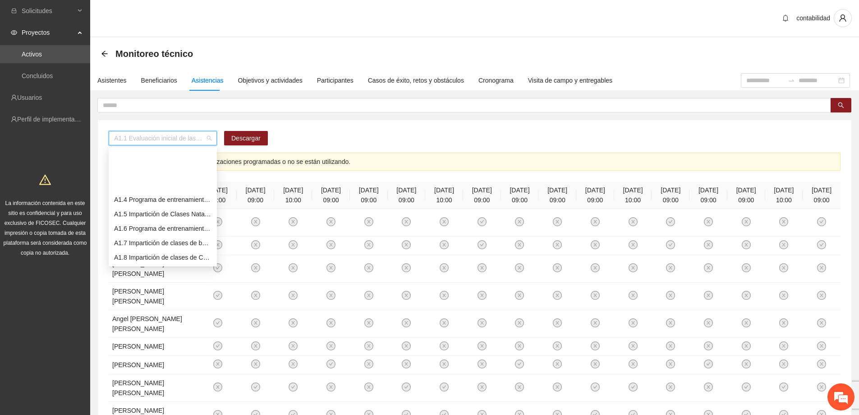
scroll to position [90, 0]
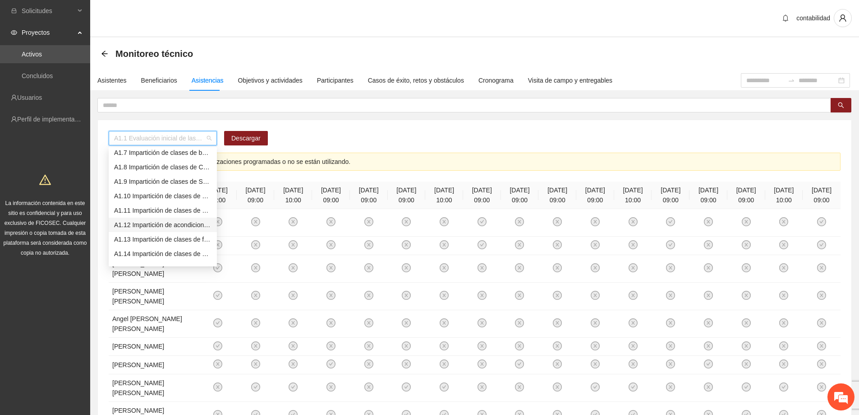
click at [170, 227] on div "A1.12 Impartición de acondicionamiento físico" at bounding box center [162, 225] width 97 height 10
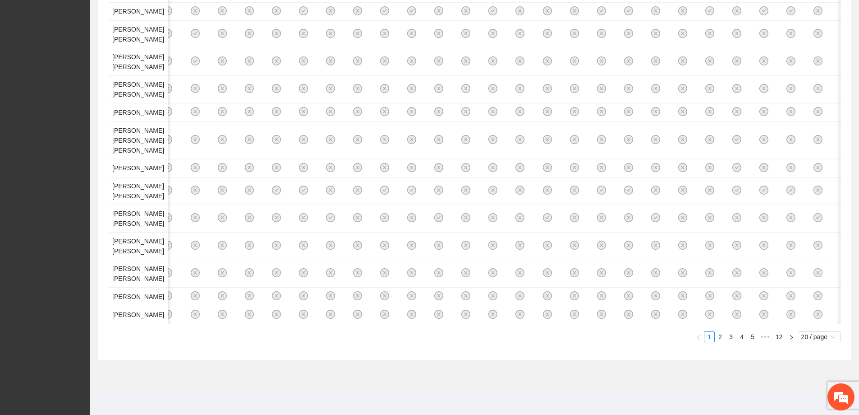
scroll to position [0, 0]
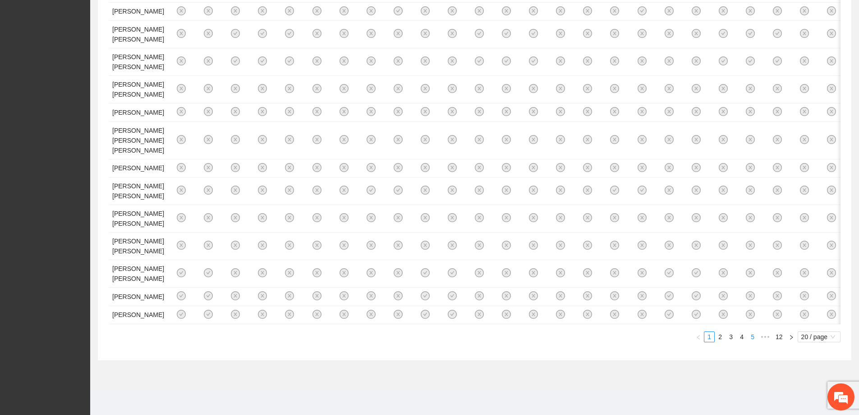
click at [751, 337] on link "5" at bounding box center [753, 337] width 10 height 10
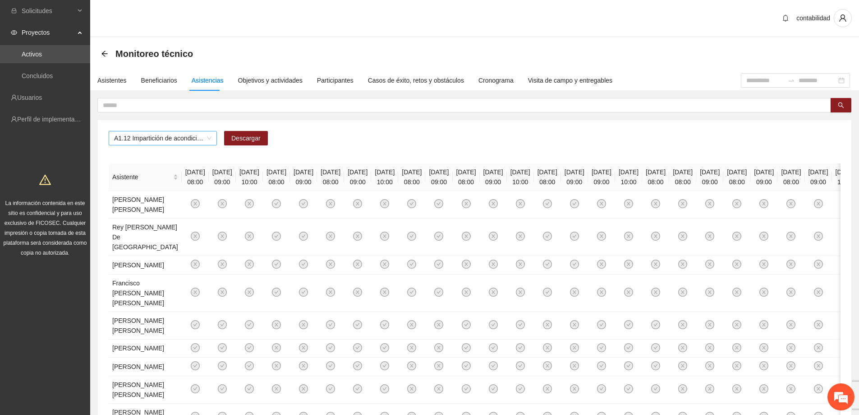
click at [210, 137] on span "A1.12 Impartición de acondicionamiento físico" at bounding box center [162, 138] width 97 height 14
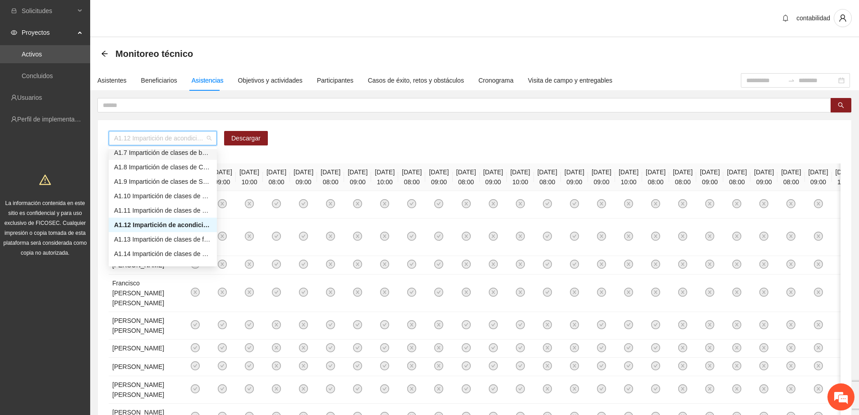
click at [156, 155] on div "A1.7 Impartición de clases de baile" at bounding box center [162, 153] width 97 height 10
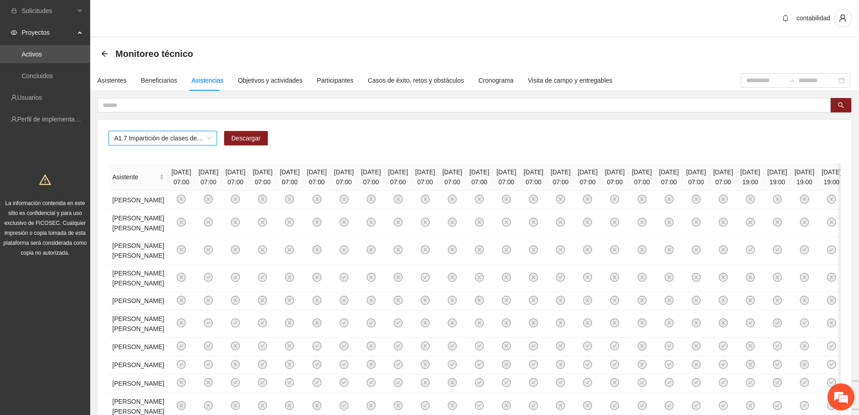
click at [209, 138] on span "A1.7 Impartición de clases de baile" at bounding box center [162, 138] width 97 height 14
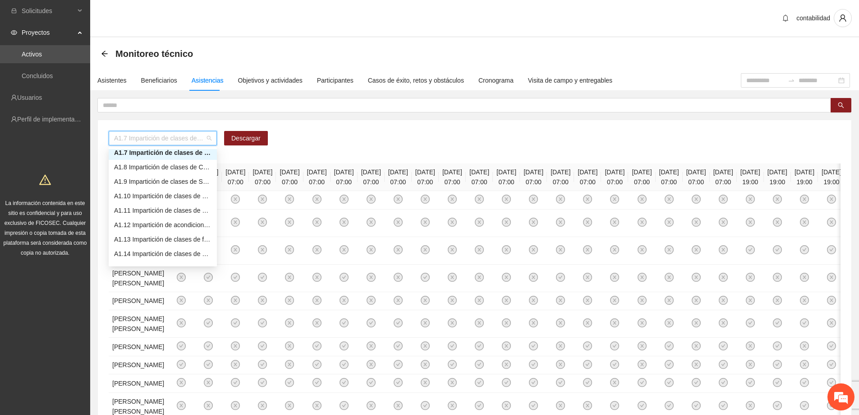
scroll to position [87, 0]
click at [166, 228] on div "A1.12 Impartición de acondicionamiento físico" at bounding box center [162, 228] width 97 height 10
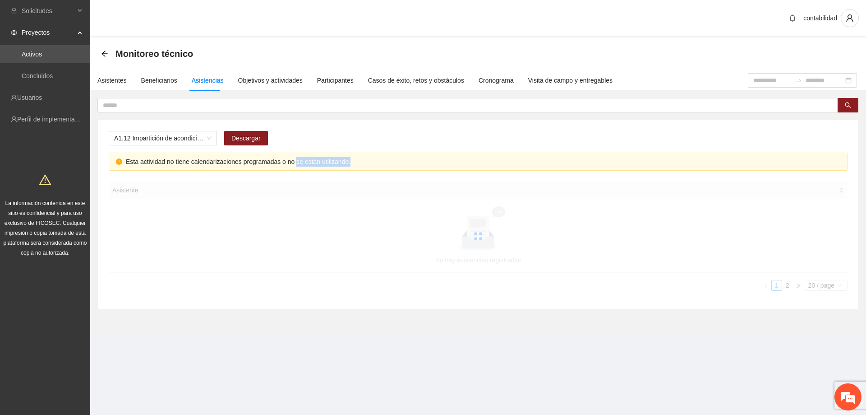
drag, startPoint x: 299, startPoint y: 165, endPoint x: 361, endPoint y: 166, distance: 62.7
click at [361, 166] on div "Esta actividad no tiene calendarizaciones programadas o no se están utilizando." at bounding box center [483, 162] width 715 height 10
drag, startPoint x: 395, startPoint y: 137, endPoint x: 416, endPoint y: 136, distance: 20.3
click at [396, 137] on div "A1.12 Impartición de acondicionamiento físico Descargar" at bounding box center [478, 142] width 739 height 22
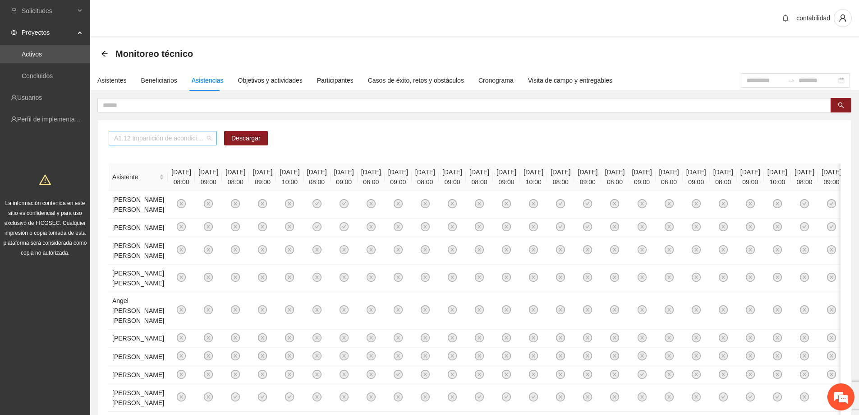
click at [195, 143] on span "A1.12 Impartición de acondicionamiento físico" at bounding box center [162, 138] width 97 height 14
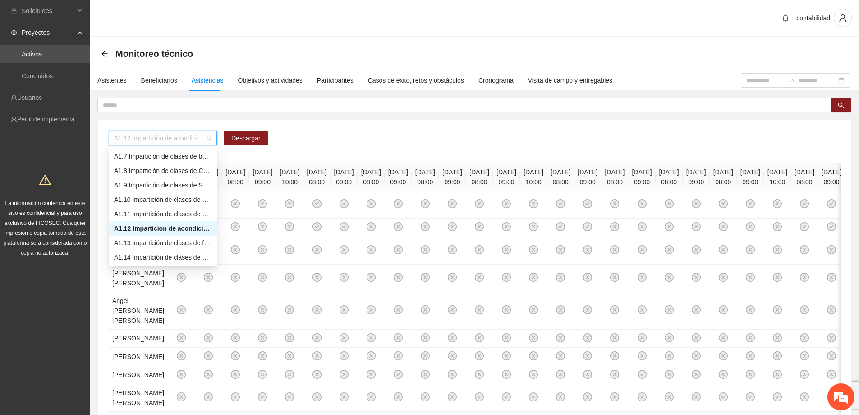
click at [176, 228] on div "A1.12 Impartición de acondicionamiento físico" at bounding box center [162, 228] width 97 height 10
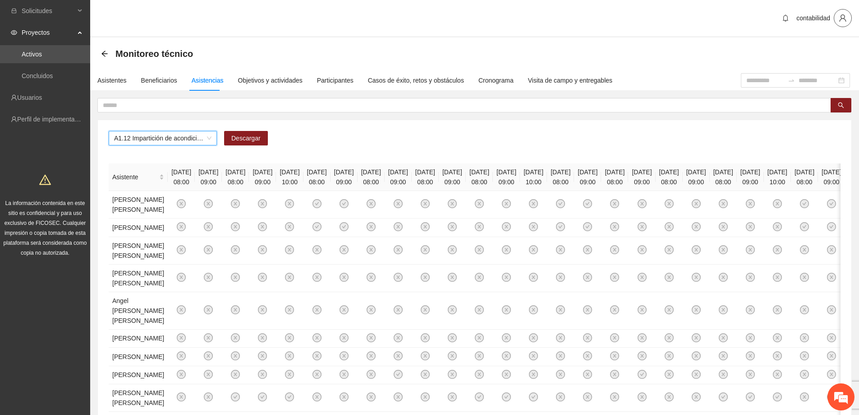
click at [843, 13] on button "button" at bounding box center [843, 18] width 18 height 18
click at [642, 71] on div "Asistentes Beneficiarios Asistencias Objetivos y actividades Participantes Caso…" at bounding box center [415, 80] width 651 height 21
click at [108, 83] on div "Asistentes" at bounding box center [111, 80] width 29 height 10
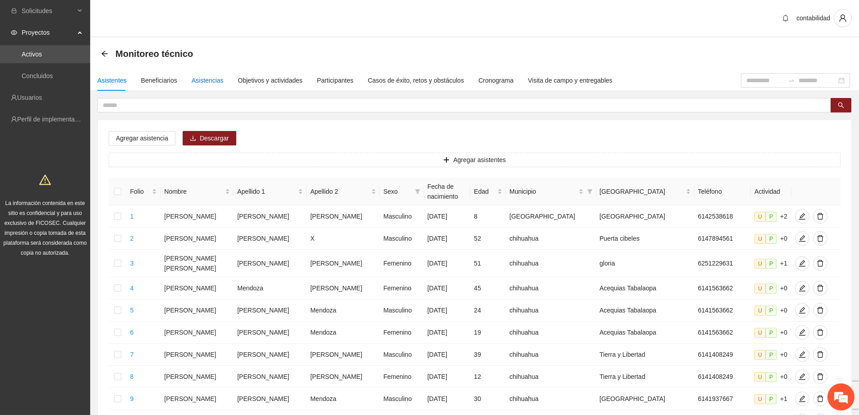
click at [199, 79] on div "Asistencias" at bounding box center [208, 80] width 32 height 10
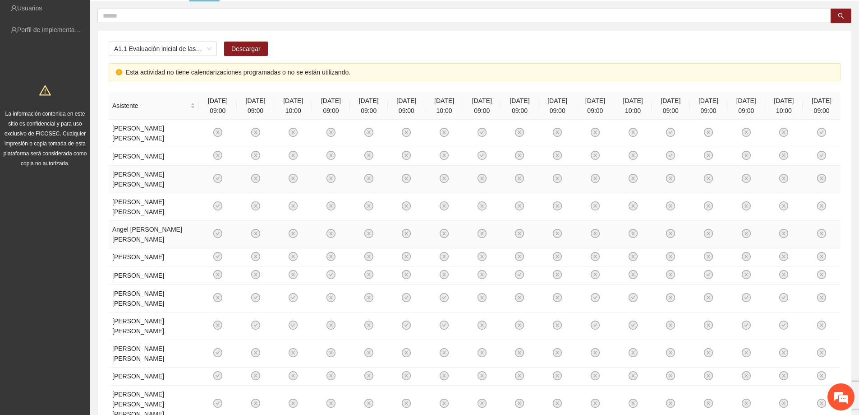
scroll to position [90, 0]
click at [208, 51] on span "A1.1 Evaluación inicial de las capacidades físicas de grupos especiales, distri…" at bounding box center [162, 48] width 97 height 14
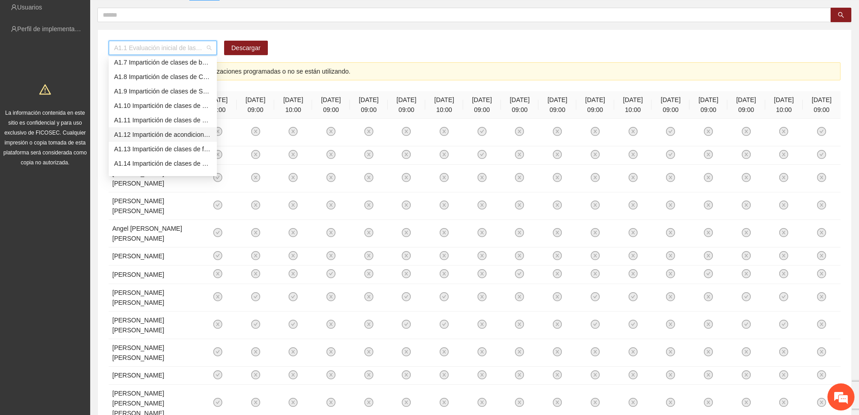
click at [171, 131] on div "A1.12 Impartición de acondicionamiento físico" at bounding box center [162, 134] width 97 height 10
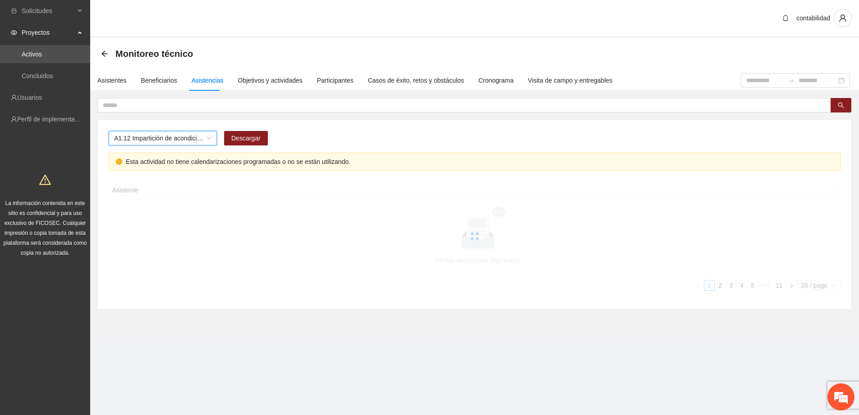
scroll to position [0, 0]
click at [106, 54] on icon "arrow-left" at bounding box center [104, 53] width 7 height 7
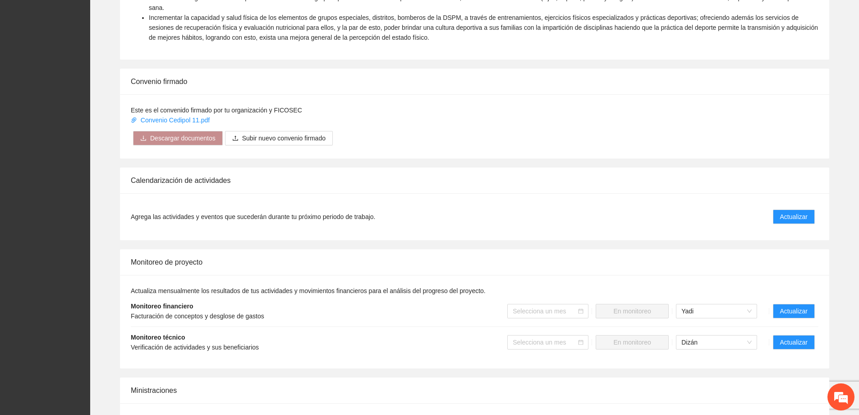
scroll to position [496, 0]
click at [773, 208] on button "Actualizar" at bounding box center [794, 215] width 42 height 14
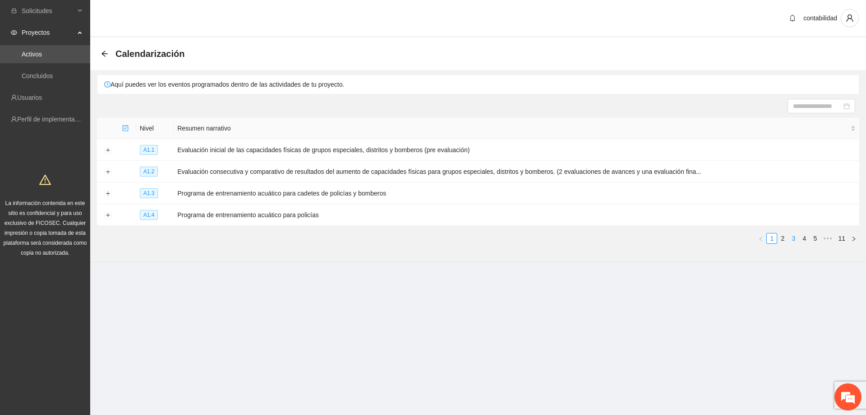
click at [796, 237] on link "3" at bounding box center [794, 238] width 10 height 10
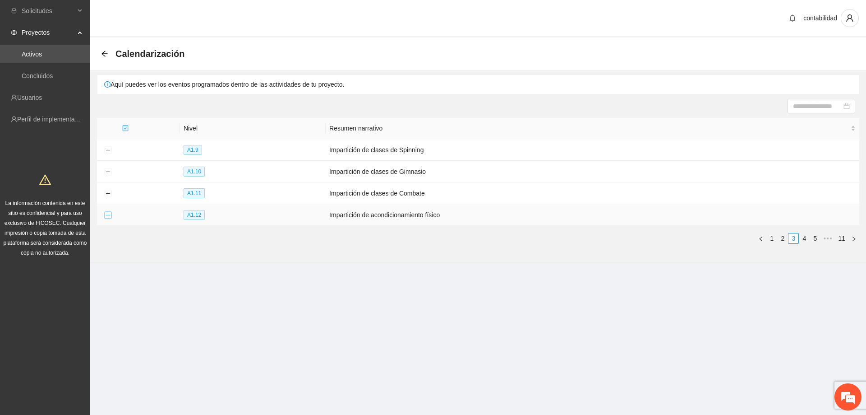
click at [106, 213] on button "Expand row" at bounding box center [107, 215] width 7 height 7
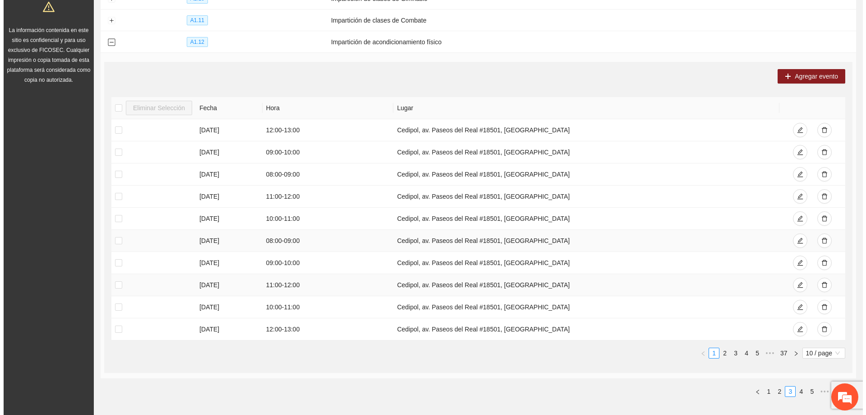
scroll to position [180, 0]
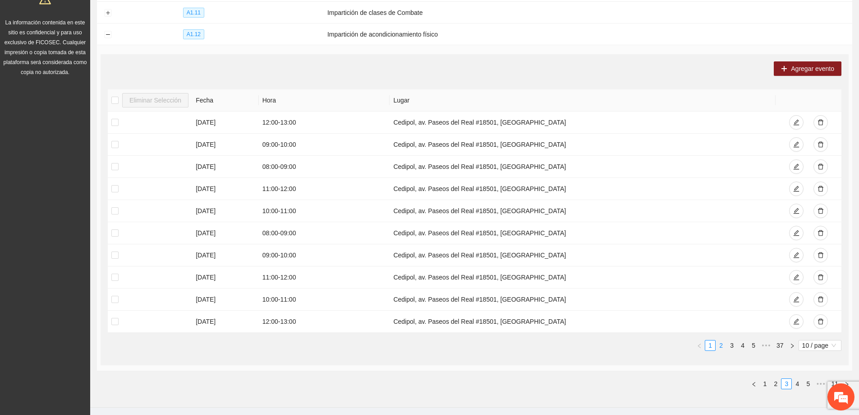
click at [725, 343] on link "2" at bounding box center [721, 345] width 10 height 10
click at [711, 343] on link "1" at bounding box center [711, 345] width 10 height 10
click at [791, 67] on button "Agregar evento" at bounding box center [808, 68] width 68 height 14
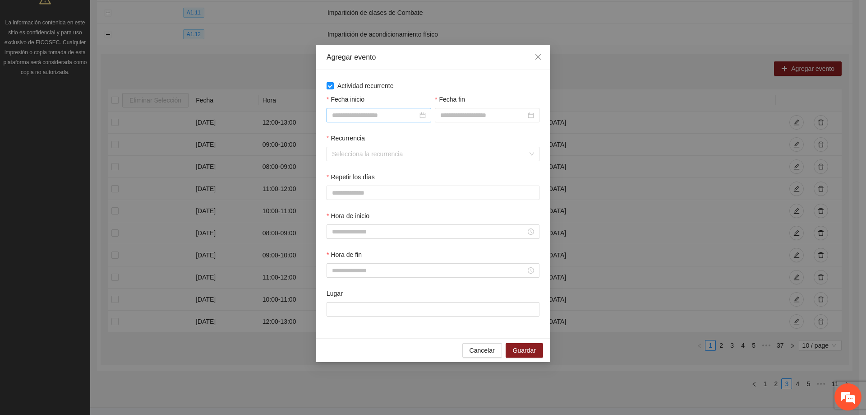
click at [377, 118] on input "Fecha inicio" at bounding box center [375, 115] width 86 height 10
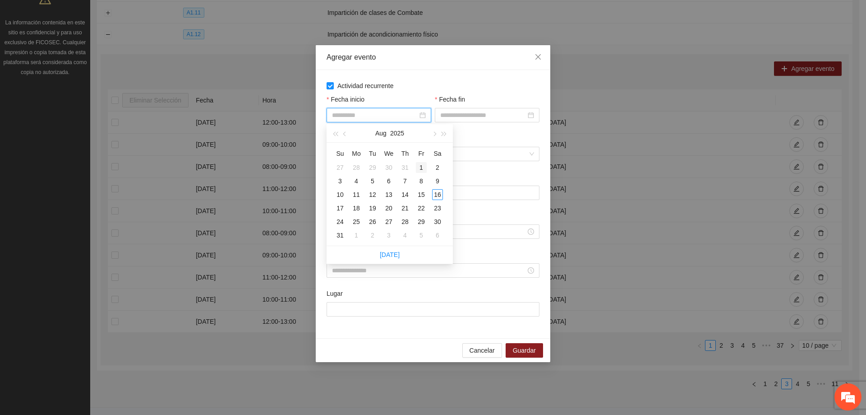
type input "**********"
click at [420, 168] on div "1" at bounding box center [421, 167] width 11 height 11
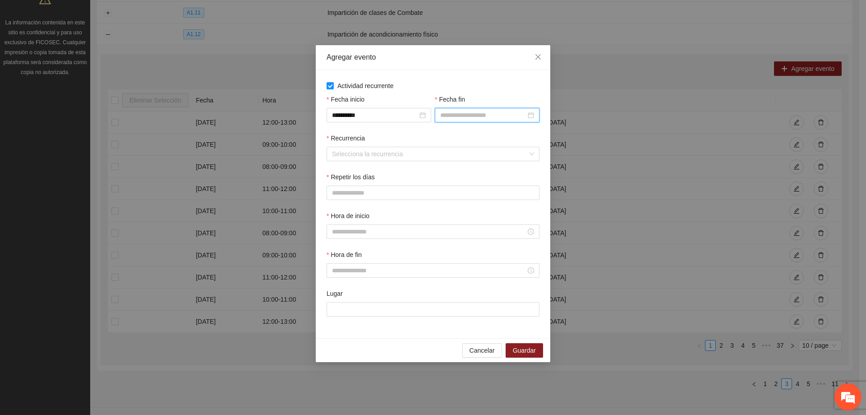
click at [464, 118] on input "Fecha fin" at bounding box center [483, 115] width 86 height 10
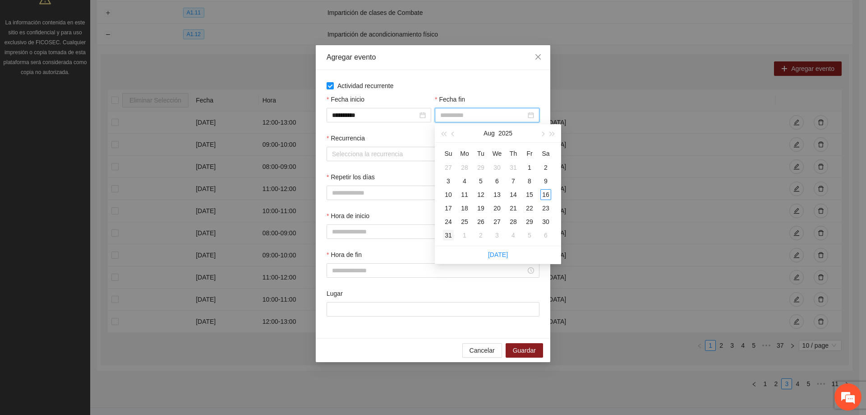
type input "**********"
click at [451, 235] on div "31" at bounding box center [448, 235] width 11 height 11
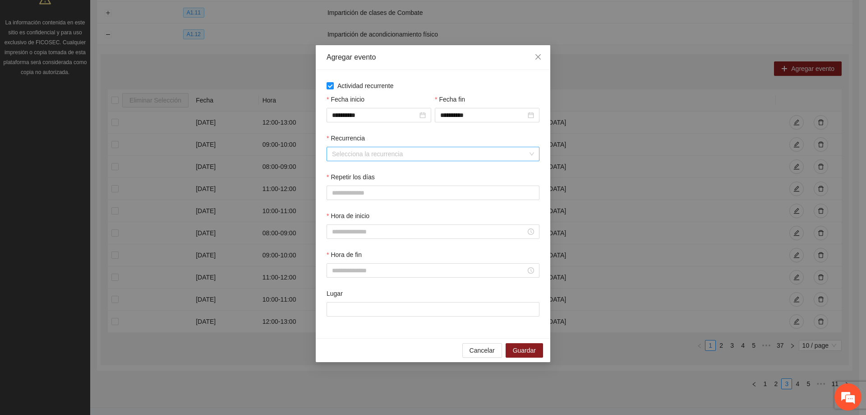
click at [362, 152] on input "Recurrencia" at bounding box center [430, 154] width 196 height 14
click at [374, 172] on div "Semanalmente" at bounding box center [433, 172] width 202 height 10
drag, startPoint x: 337, startPoint y: 196, endPoint x: 345, endPoint y: 197, distance: 8.1
click at [337, 197] on button "L" at bounding box center [336, 192] width 18 height 14
drag, startPoint x: 360, startPoint y: 195, endPoint x: 368, endPoint y: 194, distance: 8.2
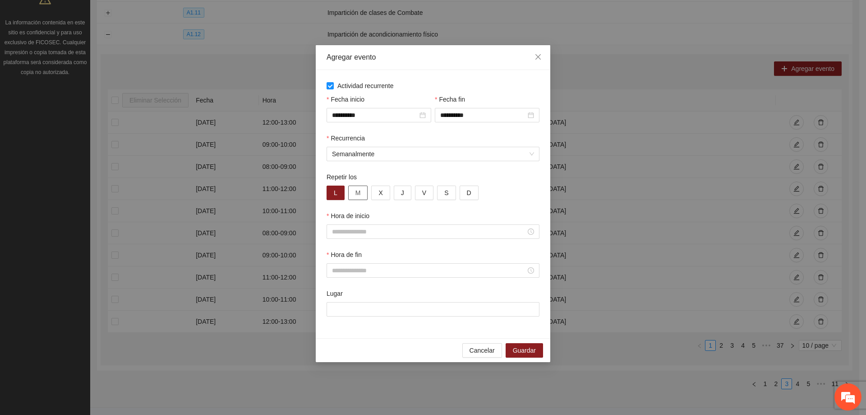
click at [360, 195] on span "M" at bounding box center [358, 193] width 5 height 10
click at [377, 190] on button "X" at bounding box center [380, 192] width 18 height 14
click at [397, 188] on button "J" at bounding box center [403, 192] width 18 height 14
click at [423, 188] on span "V" at bounding box center [424, 193] width 4 height 10
click at [418, 231] on input "Hora de inicio" at bounding box center [429, 231] width 194 height 10
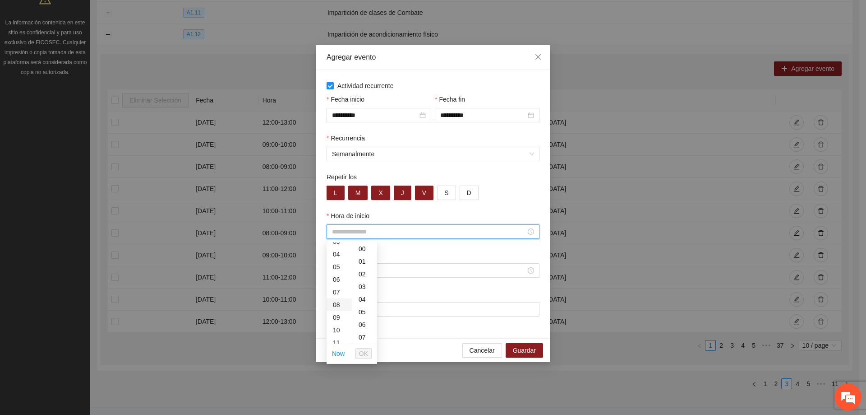
click at [338, 305] on div "08" at bounding box center [339, 304] width 25 height 13
type input "*****"
click at [360, 351] on span "OK" at bounding box center [363, 353] width 9 height 10
click at [357, 277] on div at bounding box center [433, 270] width 213 height 14
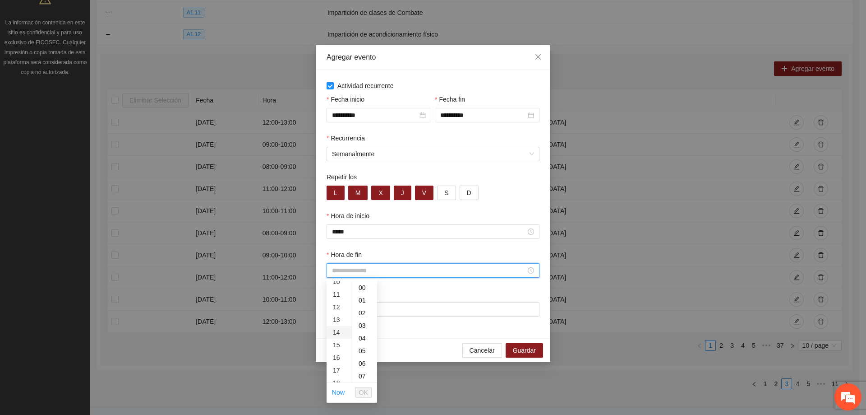
scroll to position [135, 0]
click at [336, 316] on div "13" at bounding box center [339, 316] width 25 height 13
type input "*****"
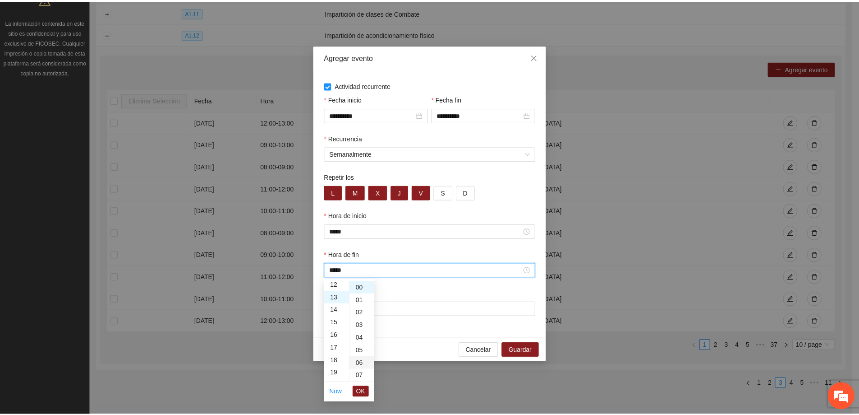
scroll to position [164, 0]
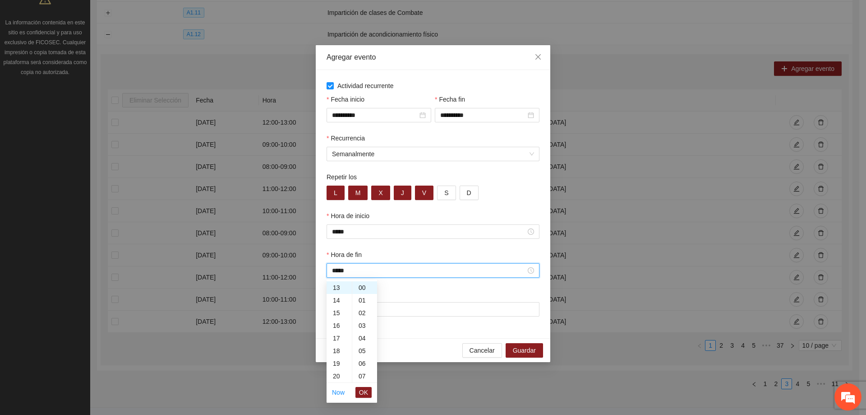
click at [366, 389] on span "OK" at bounding box center [363, 392] width 9 height 10
drag, startPoint x: 379, startPoint y: 293, endPoint x: 387, endPoint y: 309, distance: 17.2
click at [379, 294] on div "Lugar" at bounding box center [433, 295] width 213 height 14
click at [387, 309] on input "Lugar" at bounding box center [433, 309] width 213 height 14
type input "**********"
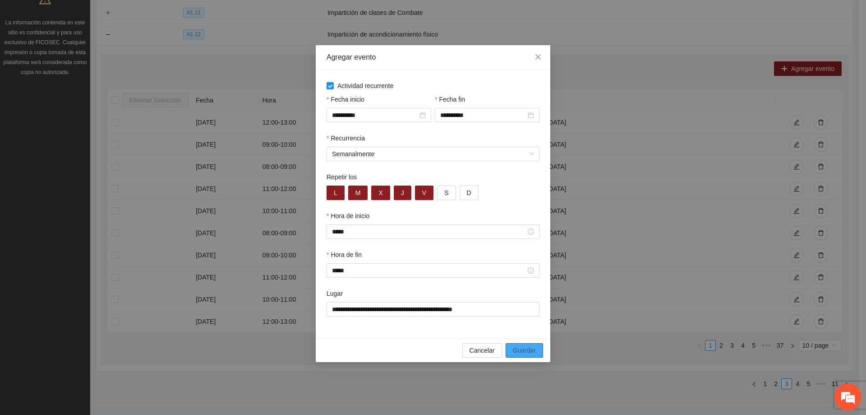
click at [517, 347] on span "Guardar" at bounding box center [524, 350] width 23 height 10
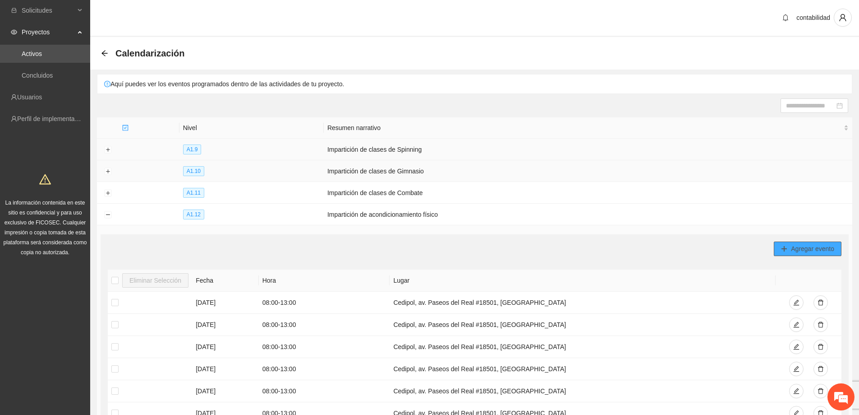
scroll to position [0, 0]
click at [109, 215] on button "Collapse row" at bounding box center [107, 215] width 7 height 7
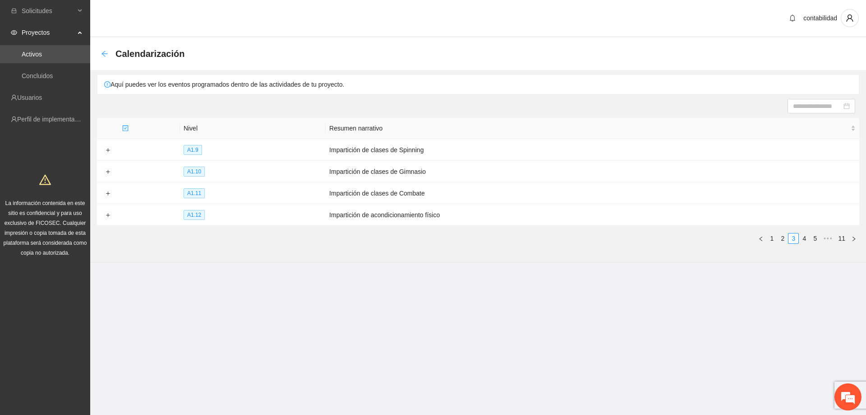
click at [105, 56] on icon "arrow-left" at bounding box center [105, 54] width 6 height 6
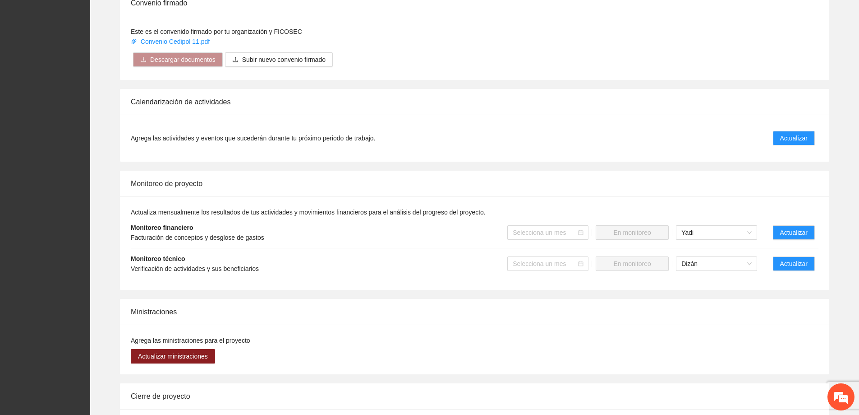
scroll to position [587, 0]
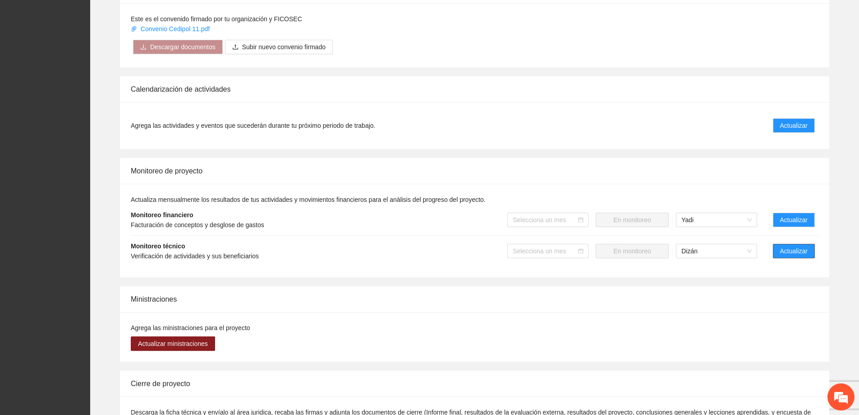
click at [787, 246] on span "Actualizar" at bounding box center [795, 251] width 28 height 10
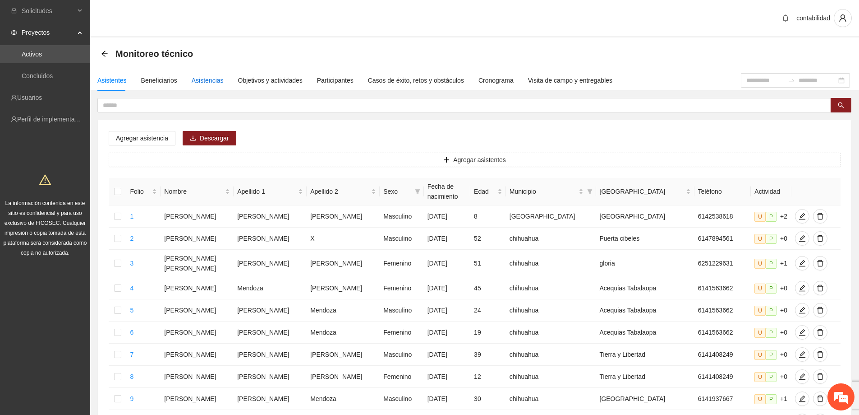
click at [203, 79] on div "Asistencias" at bounding box center [208, 80] width 32 height 10
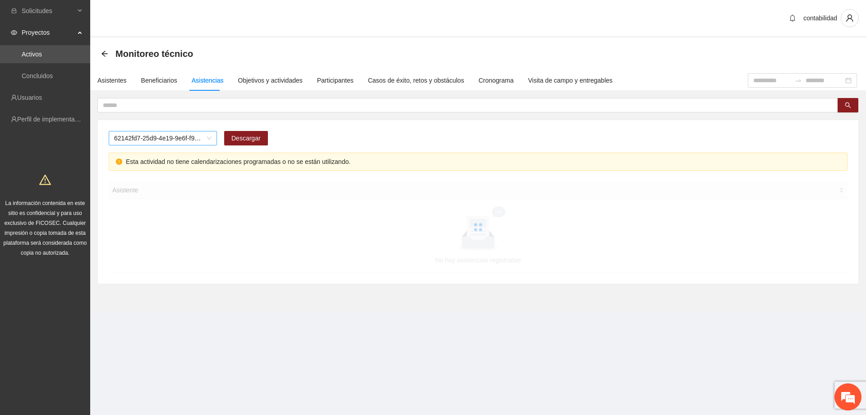
click at [199, 135] on span "62142fd7-25d9-4e19-9e6f-f9b4b344a455" at bounding box center [162, 138] width 97 height 14
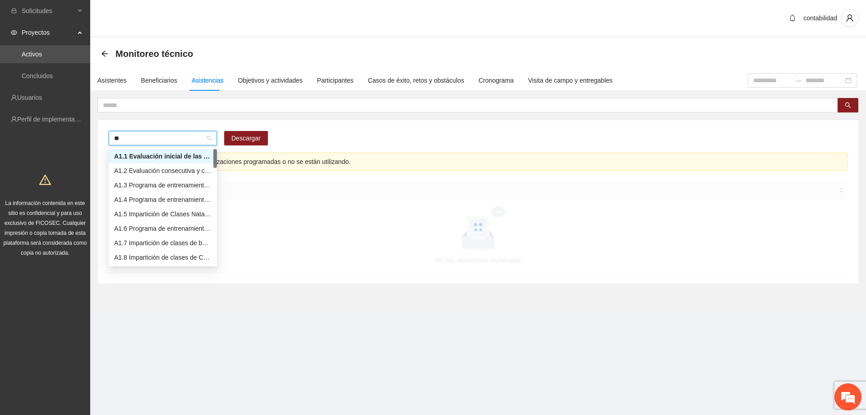
type input "***"
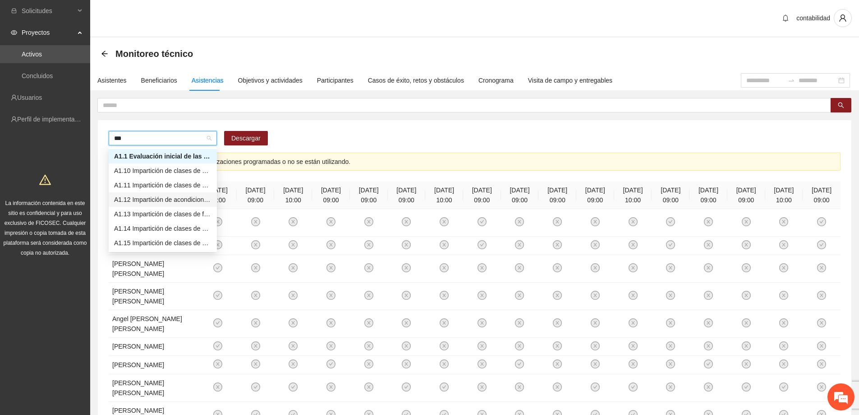
click at [152, 203] on div "A1.12 Impartición de acondicionamiento físico" at bounding box center [162, 199] width 97 height 10
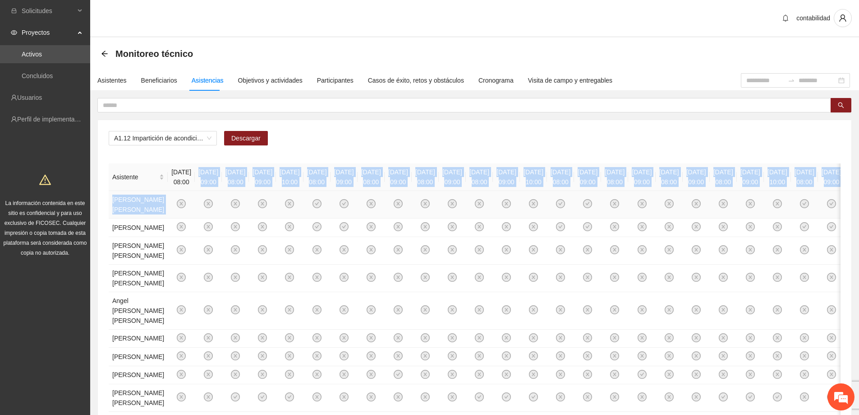
drag, startPoint x: 198, startPoint y: 171, endPoint x: 241, endPoint y: 191, distance: 48.2
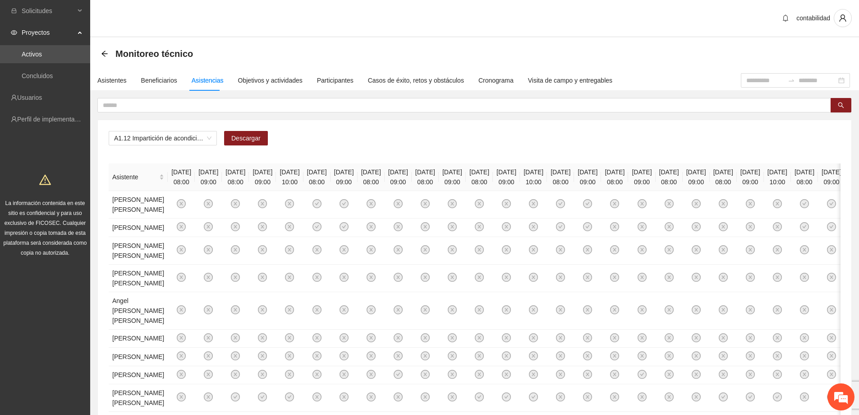
click at [318, 158] on div "A1.12 Impartición de acondicionamiento físico Descargar Asistente [DATE] 08:00 …" at bounding box center [475, 421] width 754 height 603
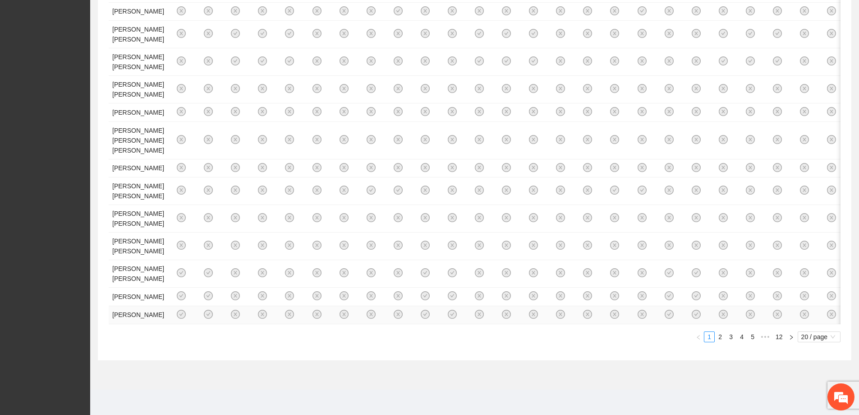
scroll to position [682, 0]
click at [803, 336] on span "20 / page" at bounding box center [820, 337] width 36 height 10
click at [736, 361] on section "Monitoreo técnico Asistentes Beneficiarios Asistencias Objetivos y actividades …" at bounding box center [474, 31] width 769 height 715
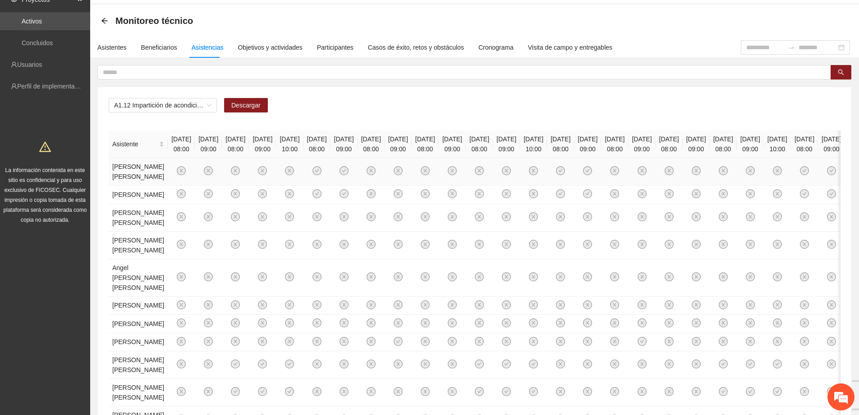
scroll to position [0, 0]
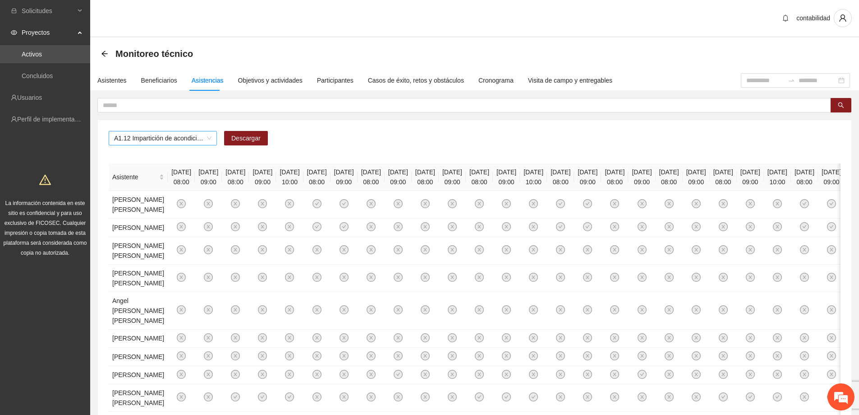
click at [209, 137] on span "A1.12 Impartición de acondicionamiento físico" at bounding box center [162, 138] width 97 height 14
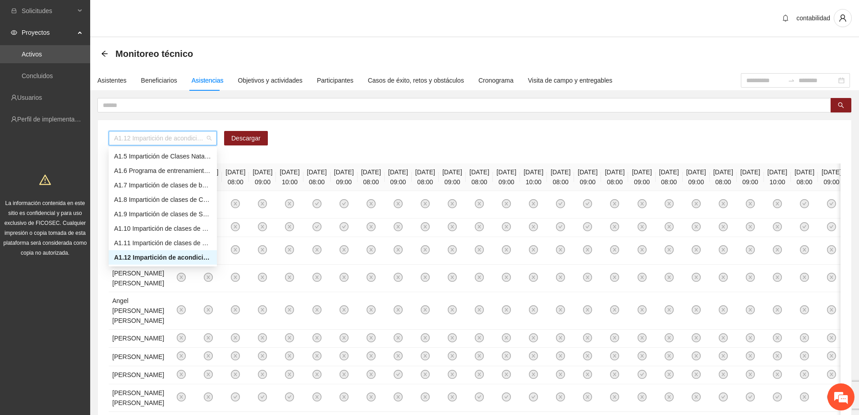
click at [289, 137] on div "A1.12 Impartición de acondicionamiento físico Descargar" at bounding box center [475, 142] width 732 height 22
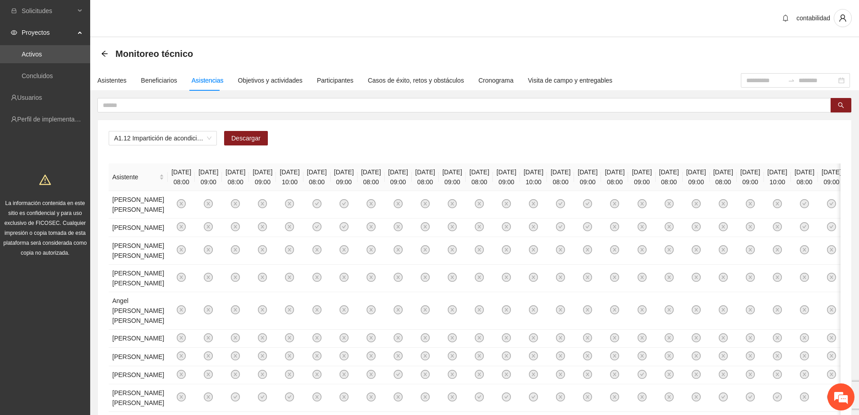
click at [357, 146] on div "A1.12 Impartición de acondicionamiento físico Descargar" at bounding box center [475, 142] width 732 height 22
click at [294, 208] on icon "close-circle" at bounding box center [290, 204] width 8 height 8
click at [294, 208] on icon "close-circle" at bounding box center [289, 203] width 9 height 9
click at [392, 152] on div "A1.12 Impartición de acondicionamiento físico Descargar Asistente [DATE] 08:00 …" at bounding box center [475, 421] width 754 height 603
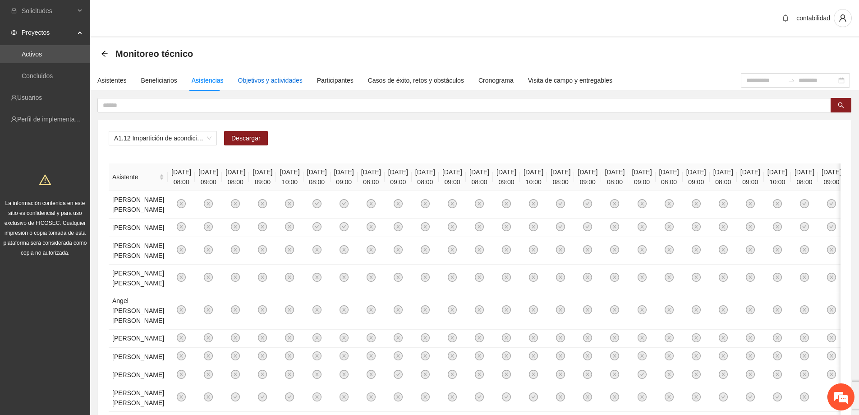
click at [258, 77] on div "Objetivos y actividades" at bounding box center [270, 80] width 65 height 10
